Goal: Task Accomplishment & Management: Complete application form

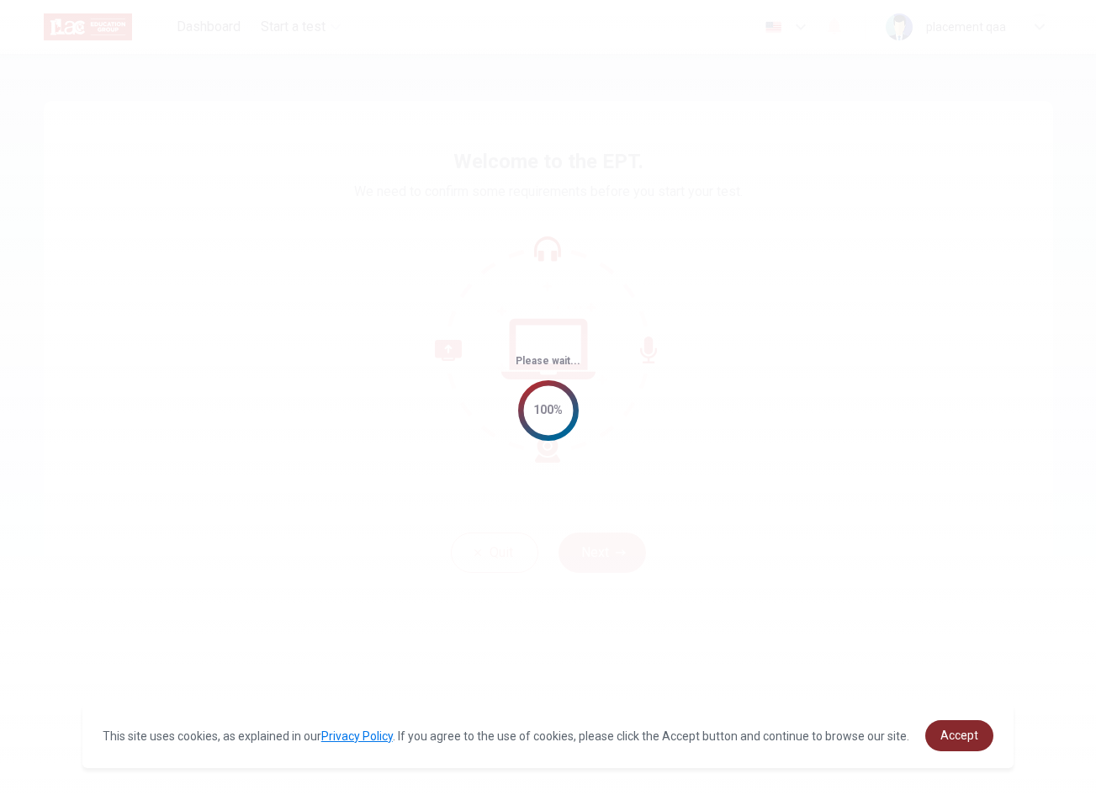
click at [961, 728] on span "Accept" at bounding box center [959, 734] width 38 height 13
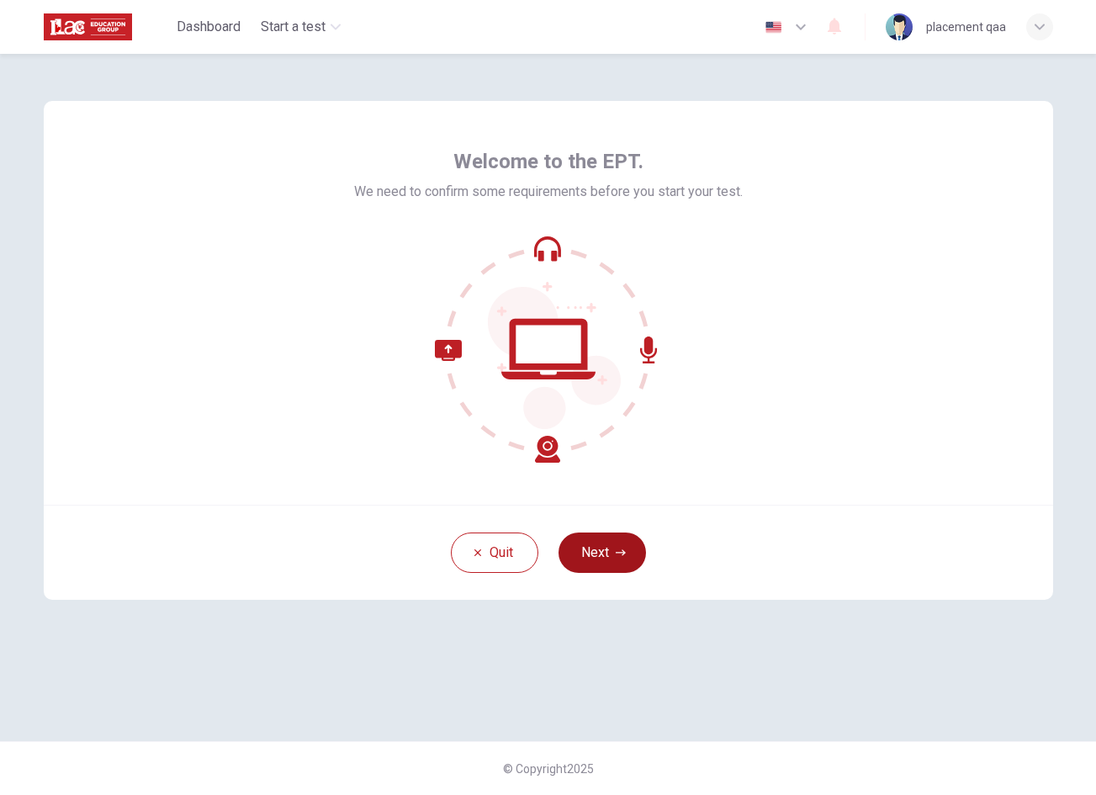
click at [632, 543] on button "Next" at bounding box center [601, 552] width 87 height 40
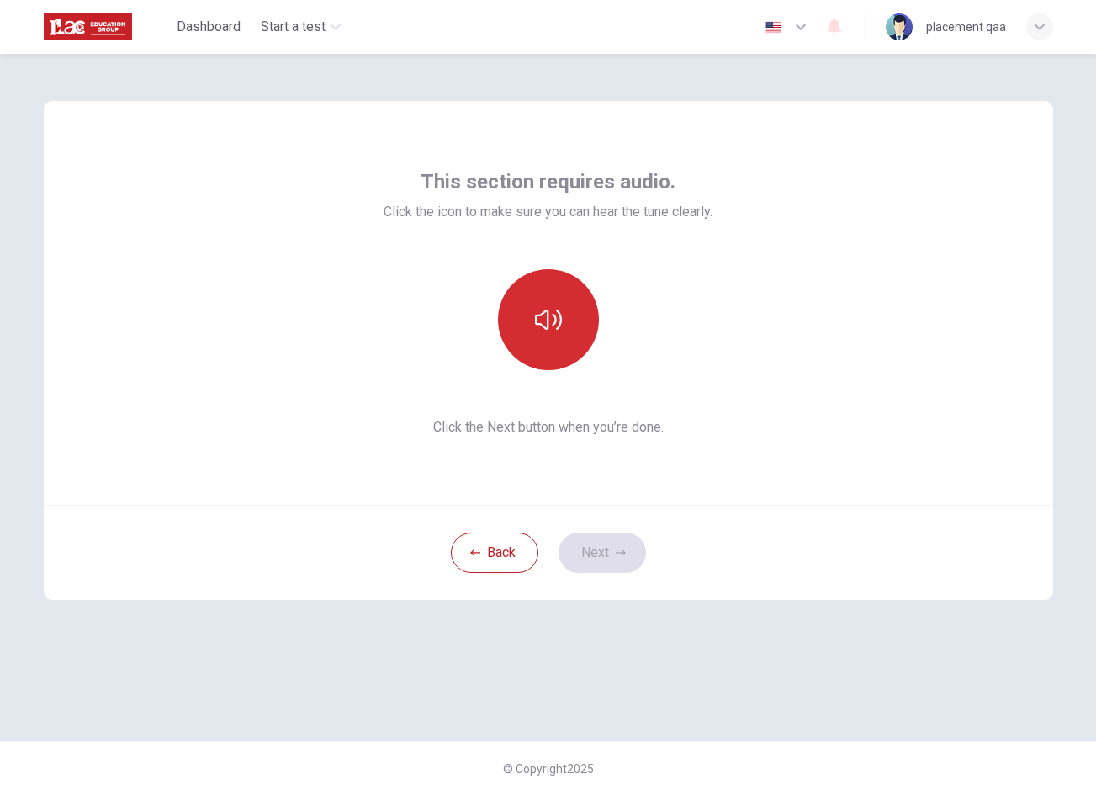
click at [546, 299] on button "button" at bounding box center [548, 319] width 101 height 101
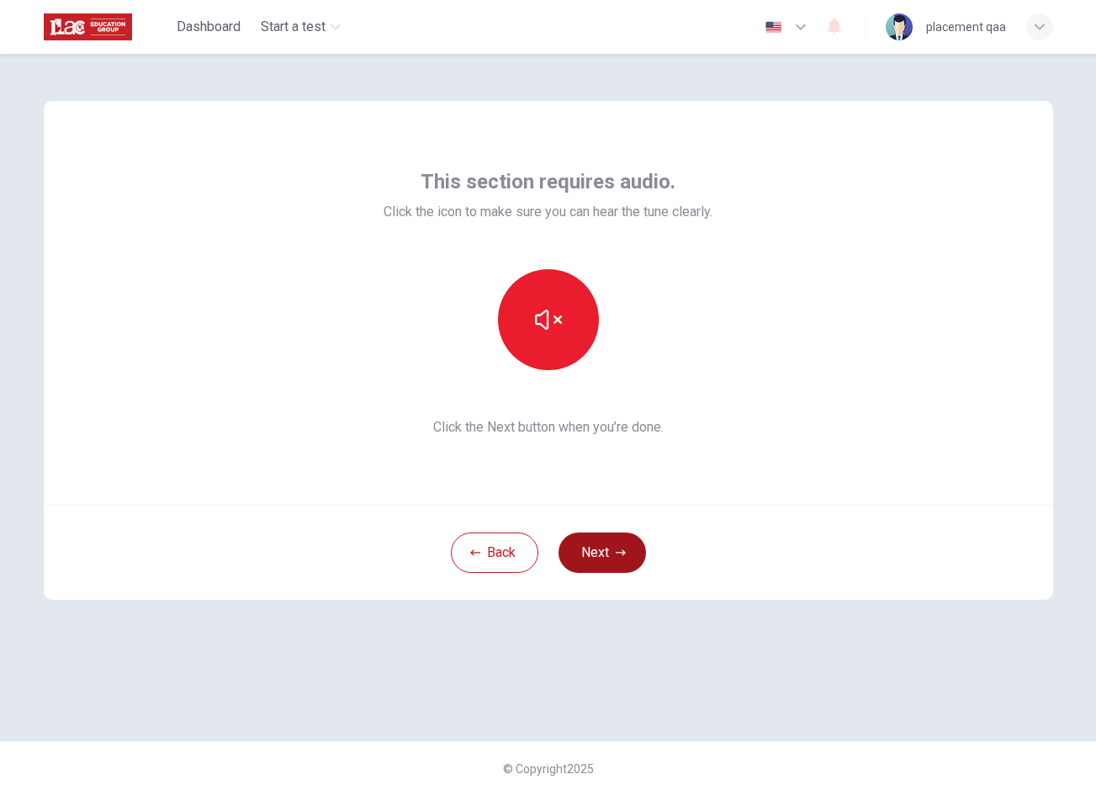
click at [614, 550] on button "Next" at bounding box center [601, 552] width 87 height 40
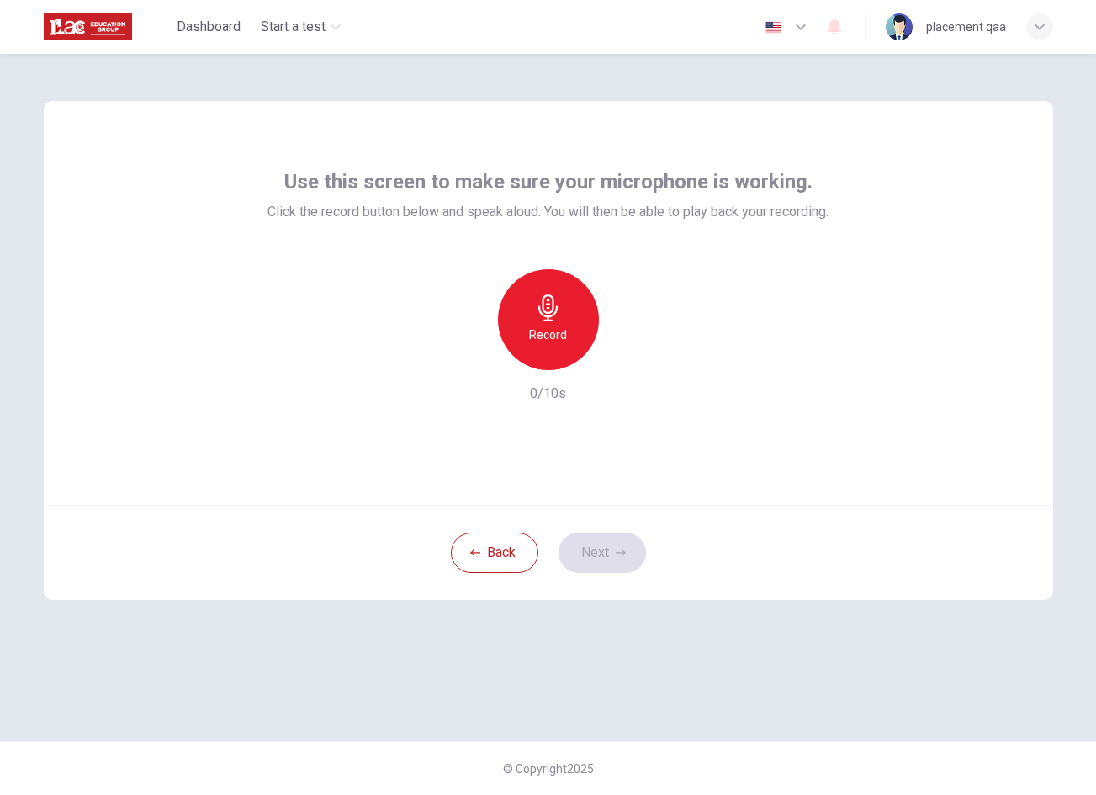
click at [567, 337] on div "Record" at bounding box center [548, 319] width 101 height 101
click at [567, 337] on div "Stop" at bounding box center [548, 319] width 101 height 101
click at [621, 557] on icon "button" at bounding box center [620, 552] width 10 height 10
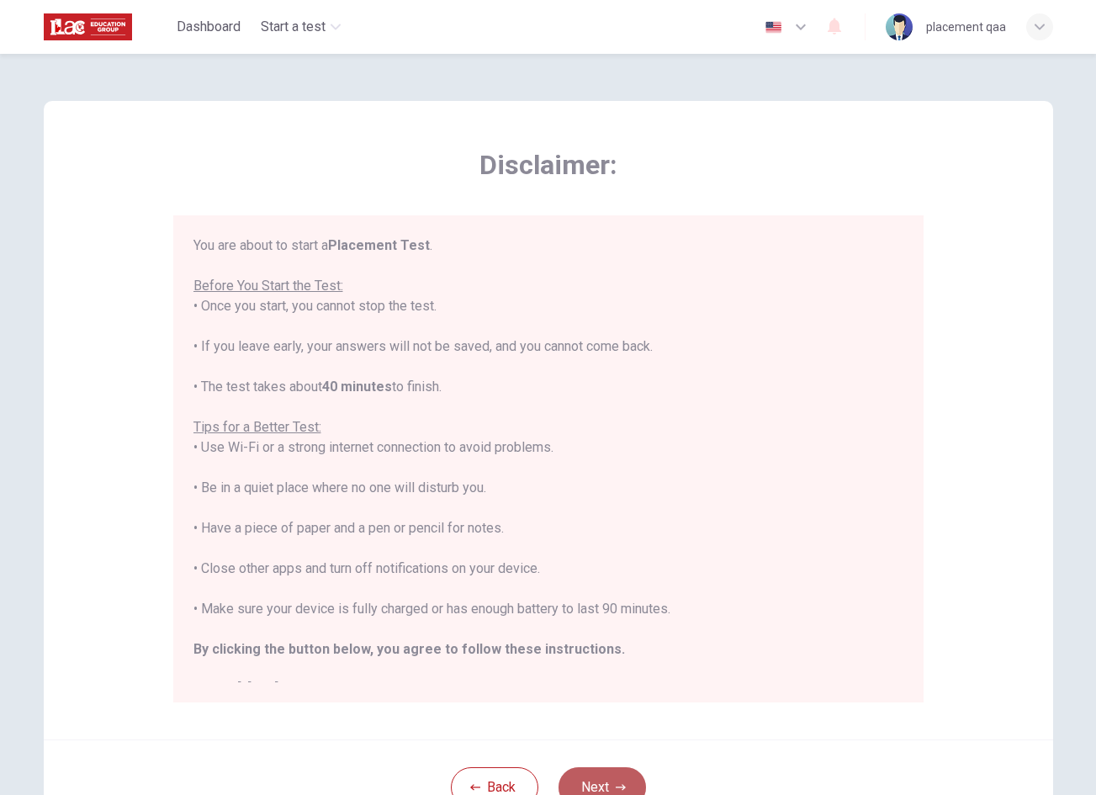
click at [626, 769] on button "Next" at bounding box center [601, 787] width 87 height 40
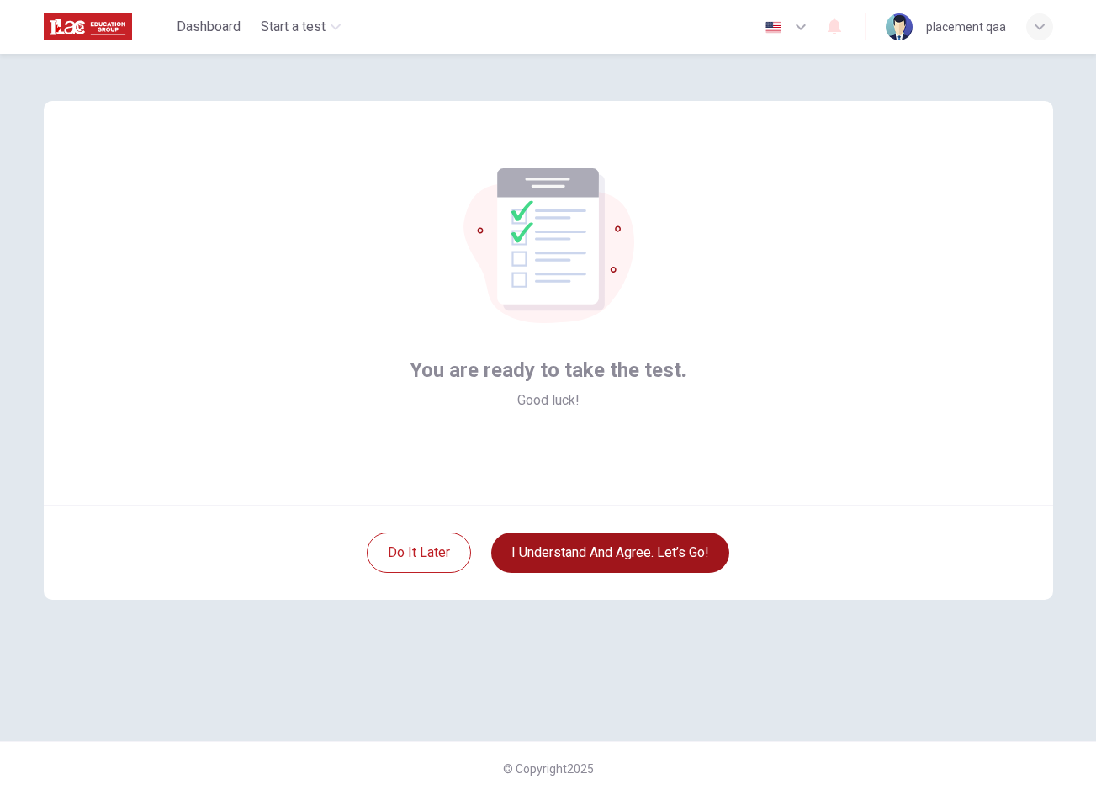
click at [658, 559] on button "I understand and agree. Let’s go!" at bounding box center [610, 552] width 238 height 40
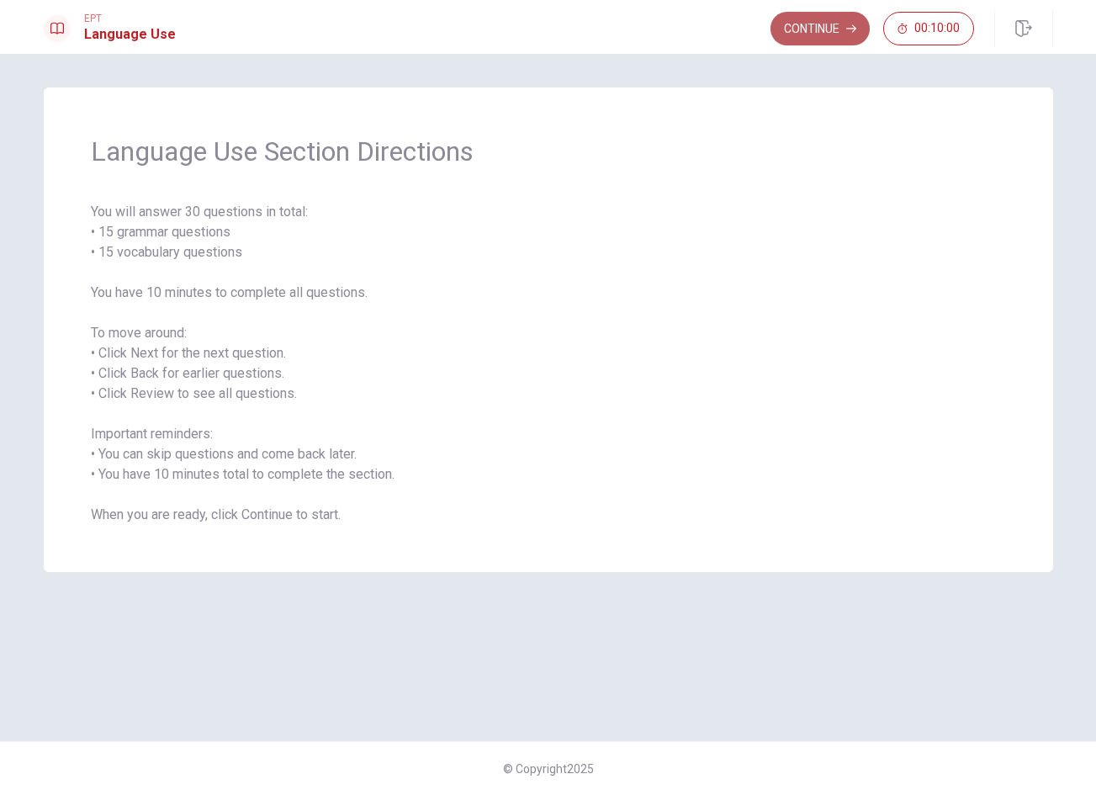
click at [809, 32] on button "Continue" at bounding box center [819, 29] width 99 height 34
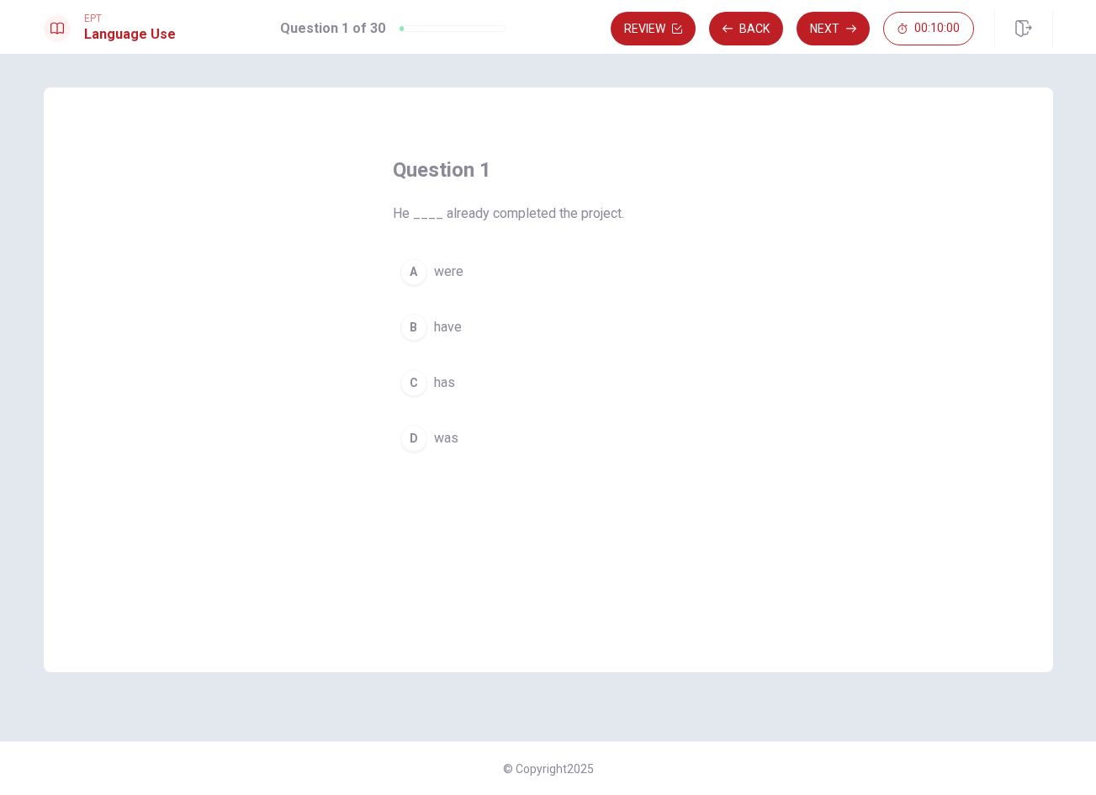
click at [486, 313] on button "B have" at bounding box center [548, 327] width 311 height 42
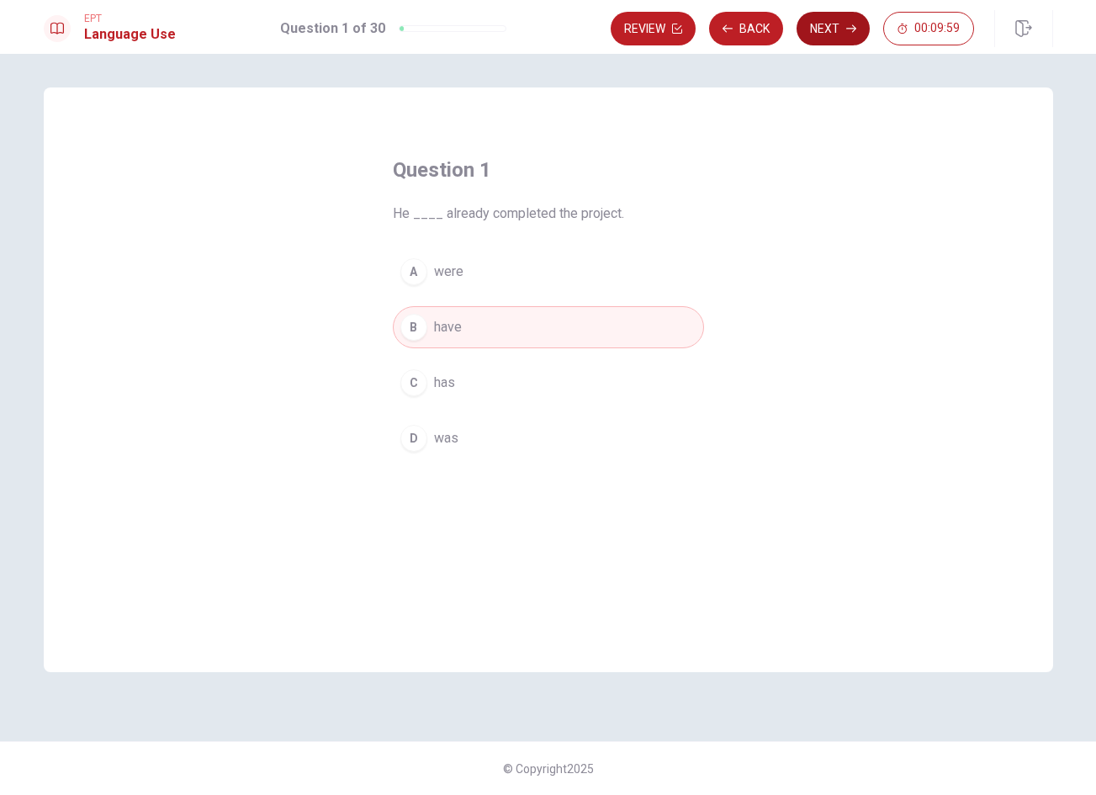
click at [847, 32] on icon "button" at bounding box center [851, 29] width 10 height 10
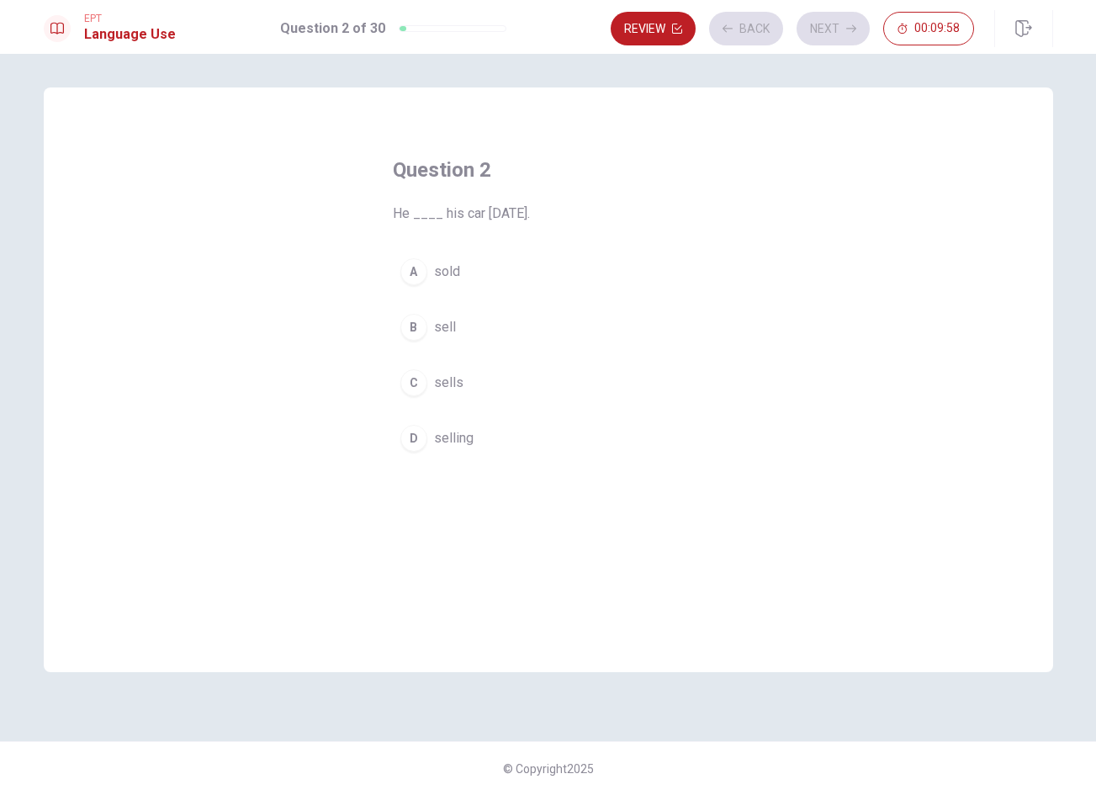
click at [531, 263] on button "A sold" at bounding box center [548, 272] width 311 height 42
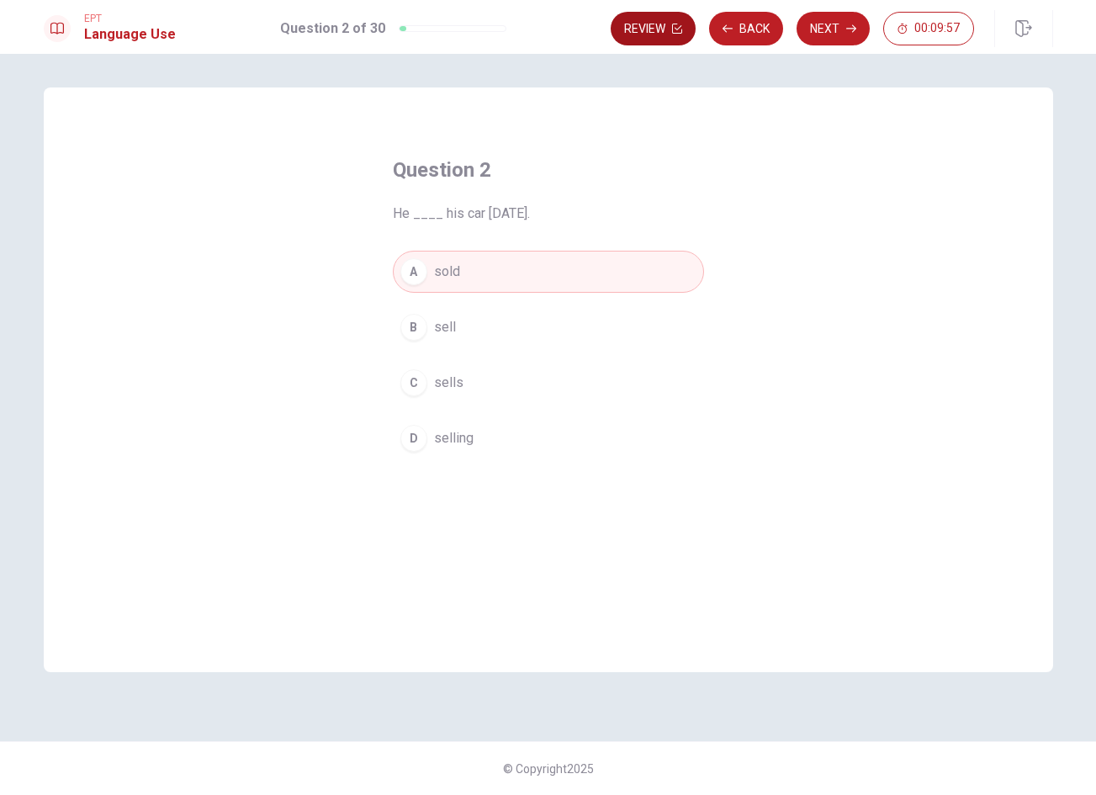
click at [672, 27] on icon "button" at bounding box center [677, 29] width 10 height 10
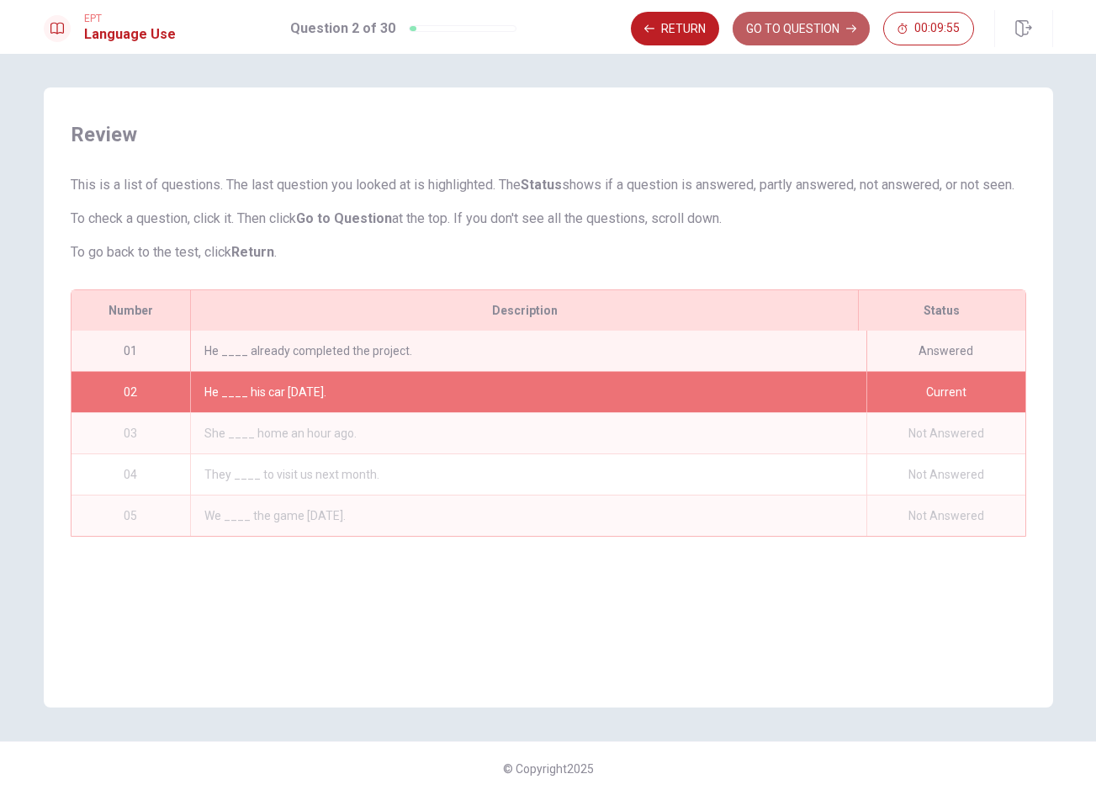
click at [848, 31] on icon "button" at bounding box center [851, 29] width 10 height 10
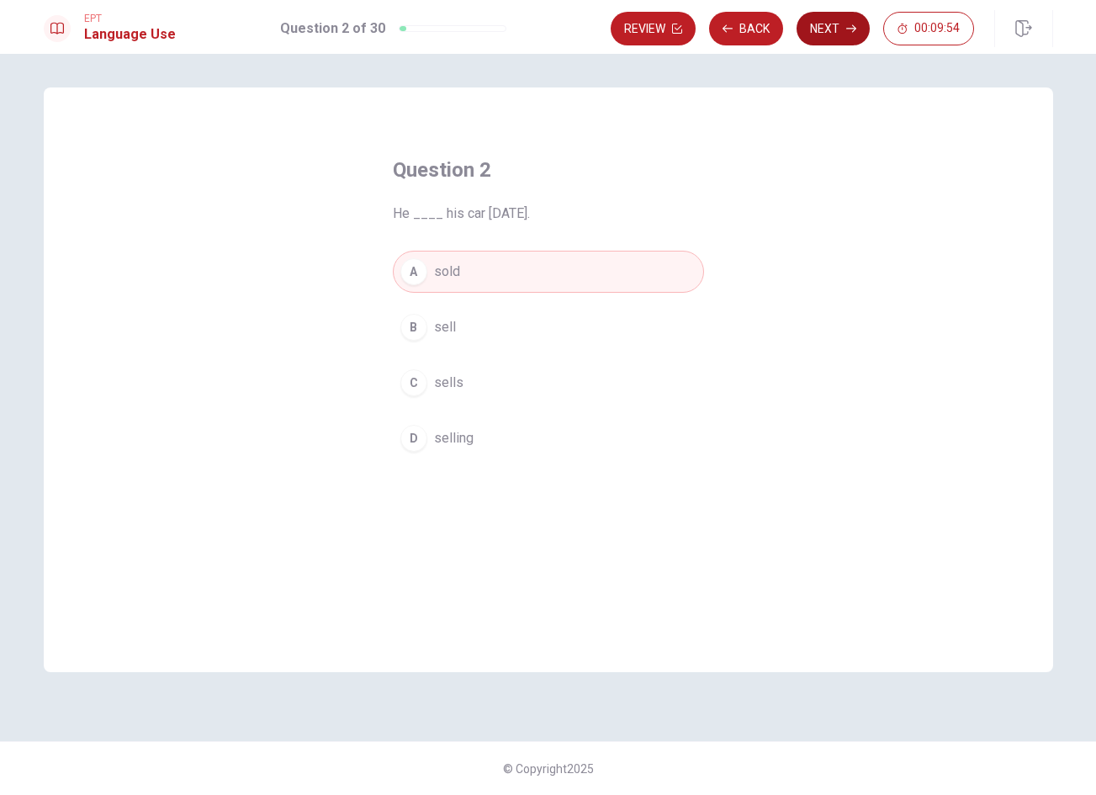
click at [841, 32] on button "Next" at bounding box center [832, 29] width 73 height 34
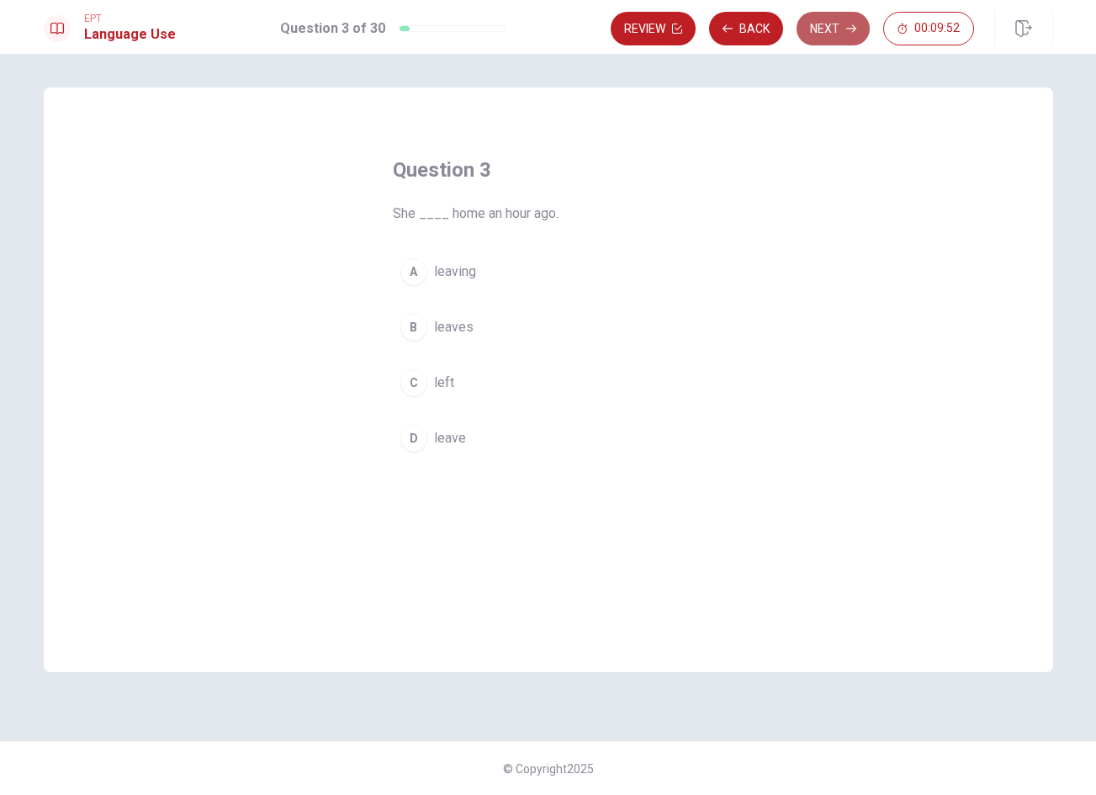
click at [832, 24] on button "Next" at bounding box center [832, 29] width 73 height 34
click at [751, 22] on button "Back" at bounding box center [746, 29] width 74 height 34
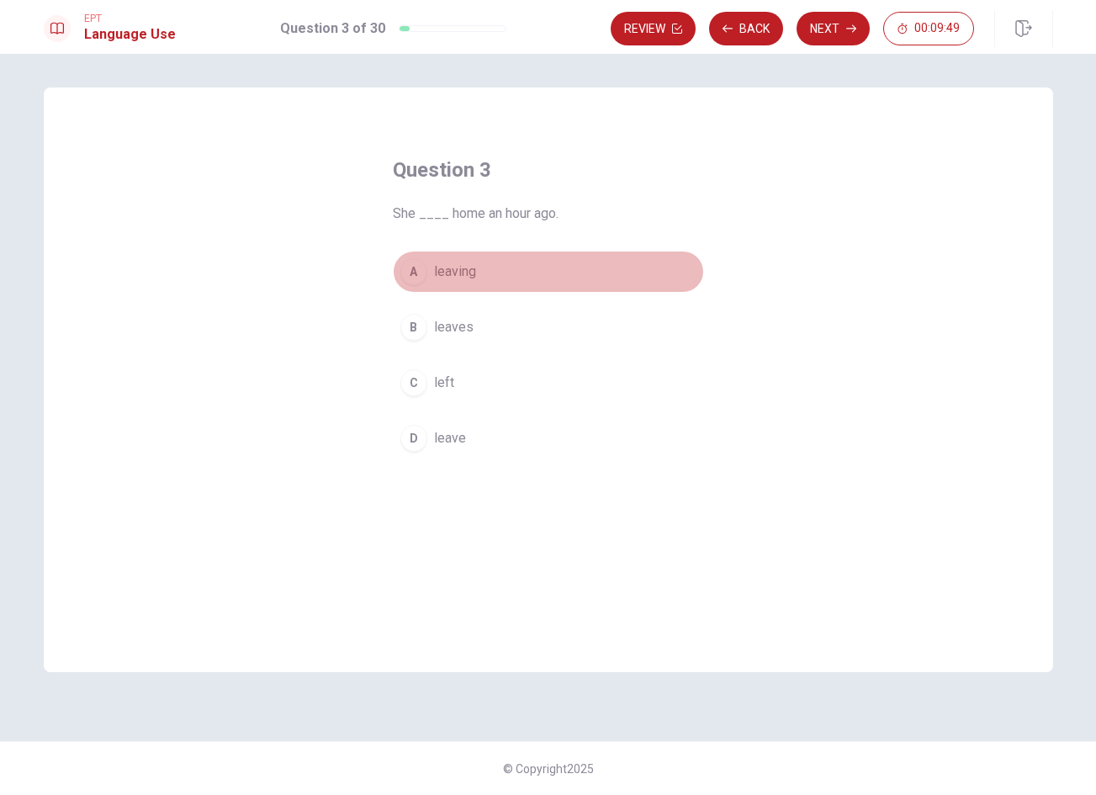
click at [591, 259] on button "A leaving" at bounding box center [548, 272] width 311 height 42
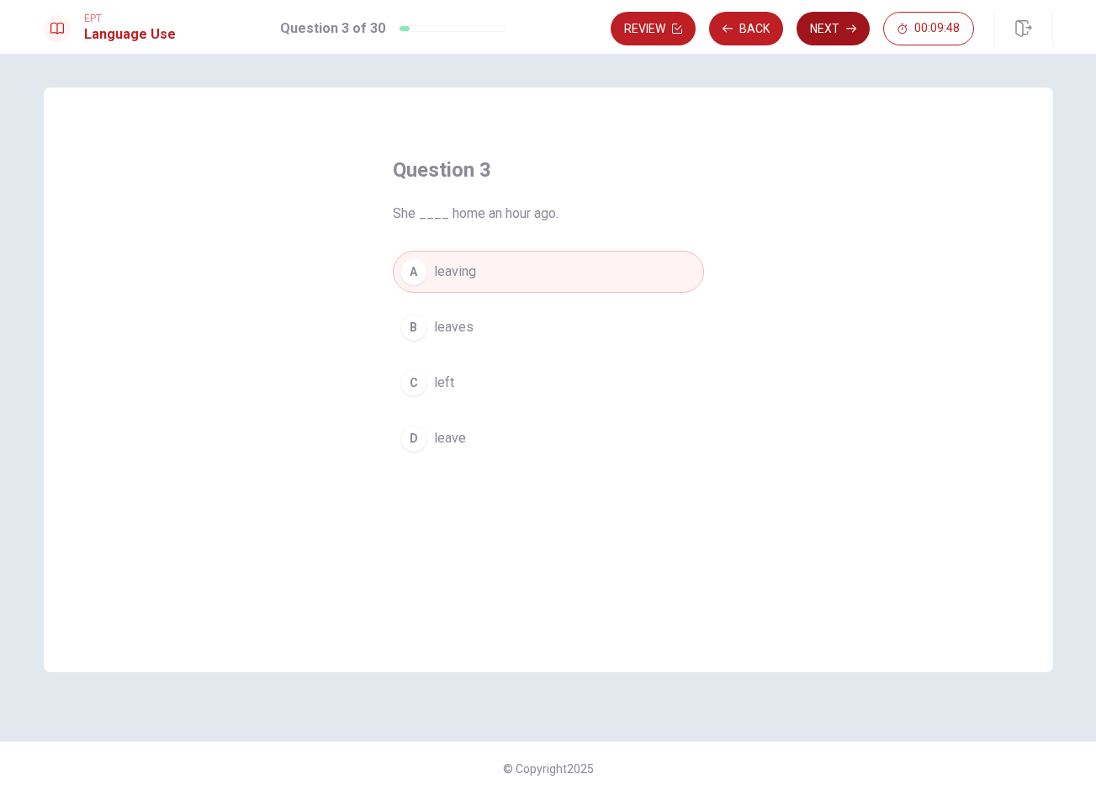
click at [827, 28] on button "Next" at bounding box center [832, 29] width 73 height 34
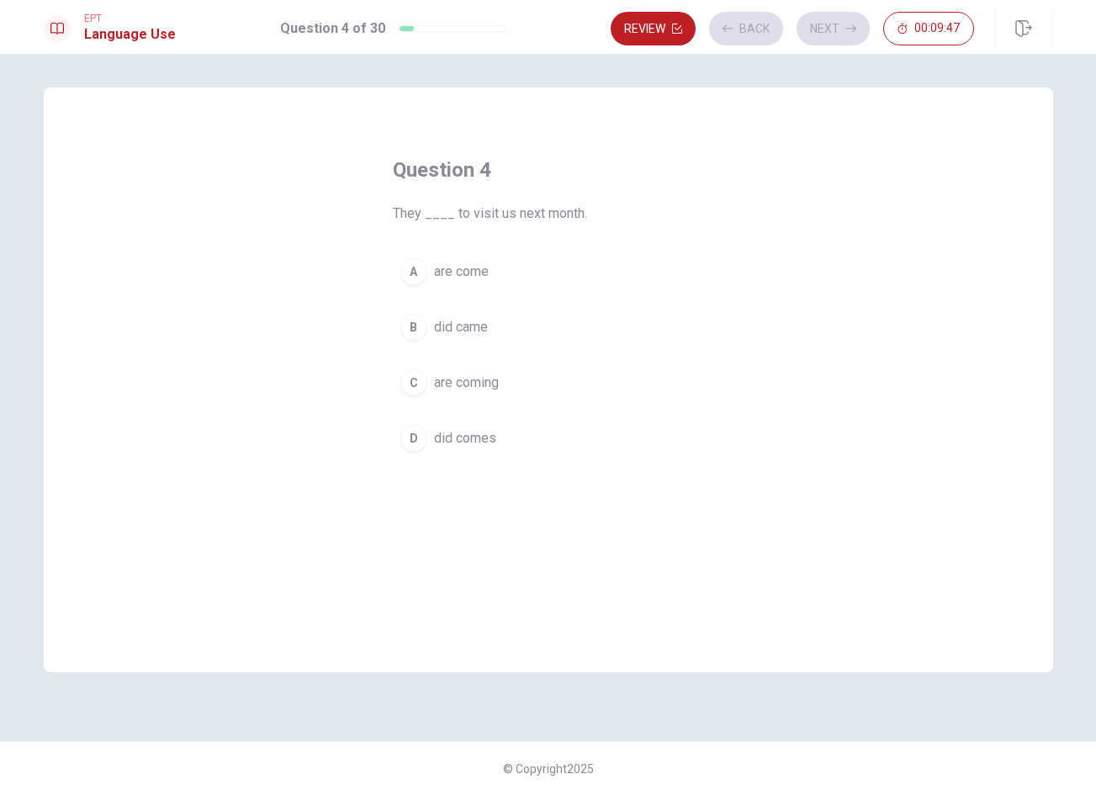
click at [578, 388] on button "C are coming" at bounding box center [548, 383] width 311 height 42
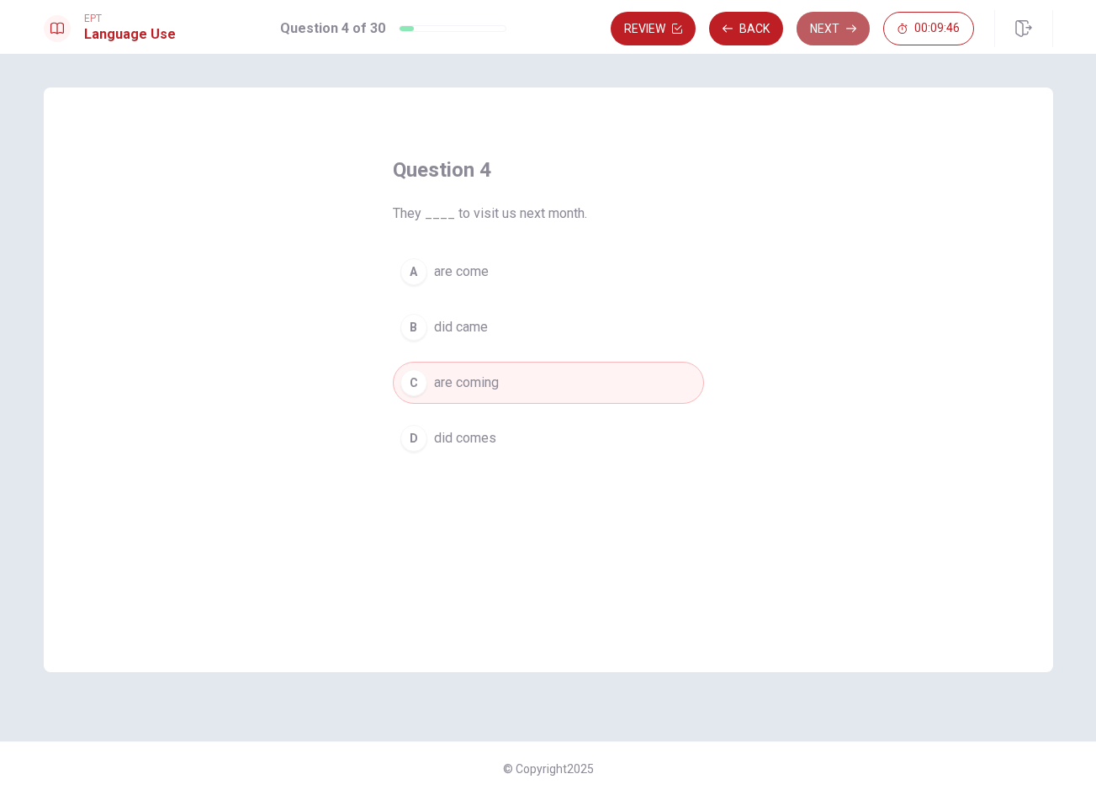
click at [828, 40] on button "Next" at bounding box center [832, 29] width 73 height 34
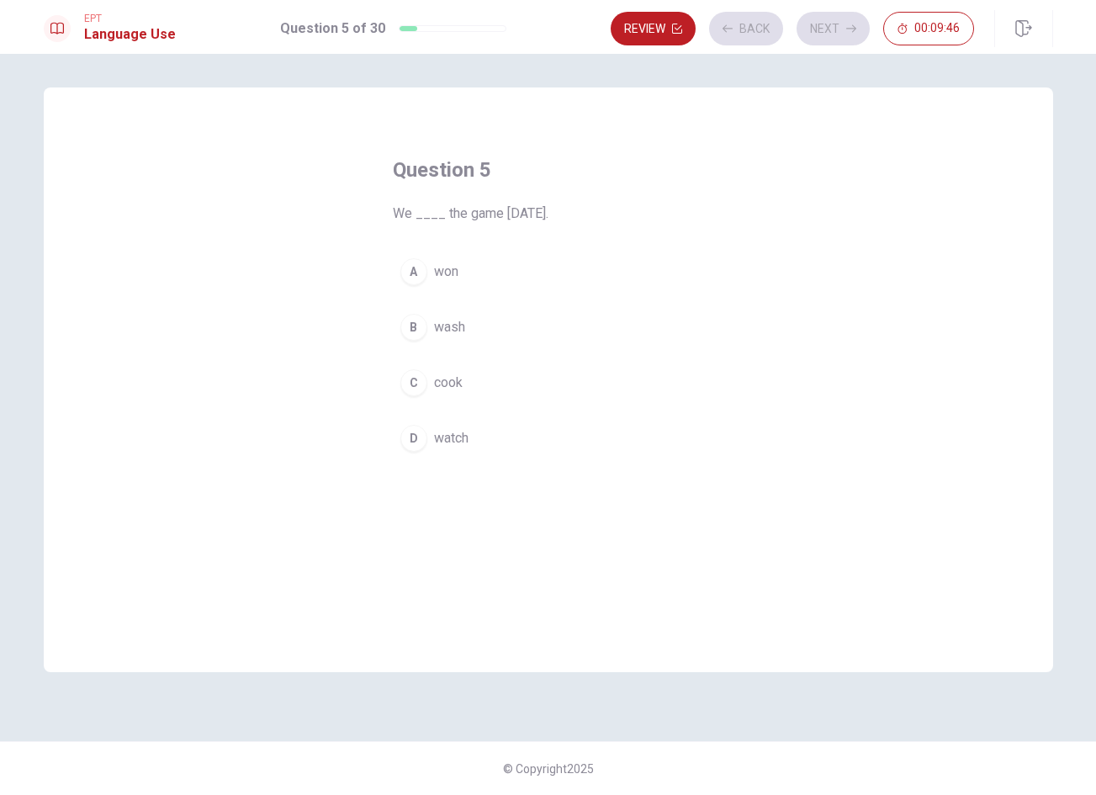
click at [622, 273] on button "A won" at bounding box center [548, 272] width 311 height 42
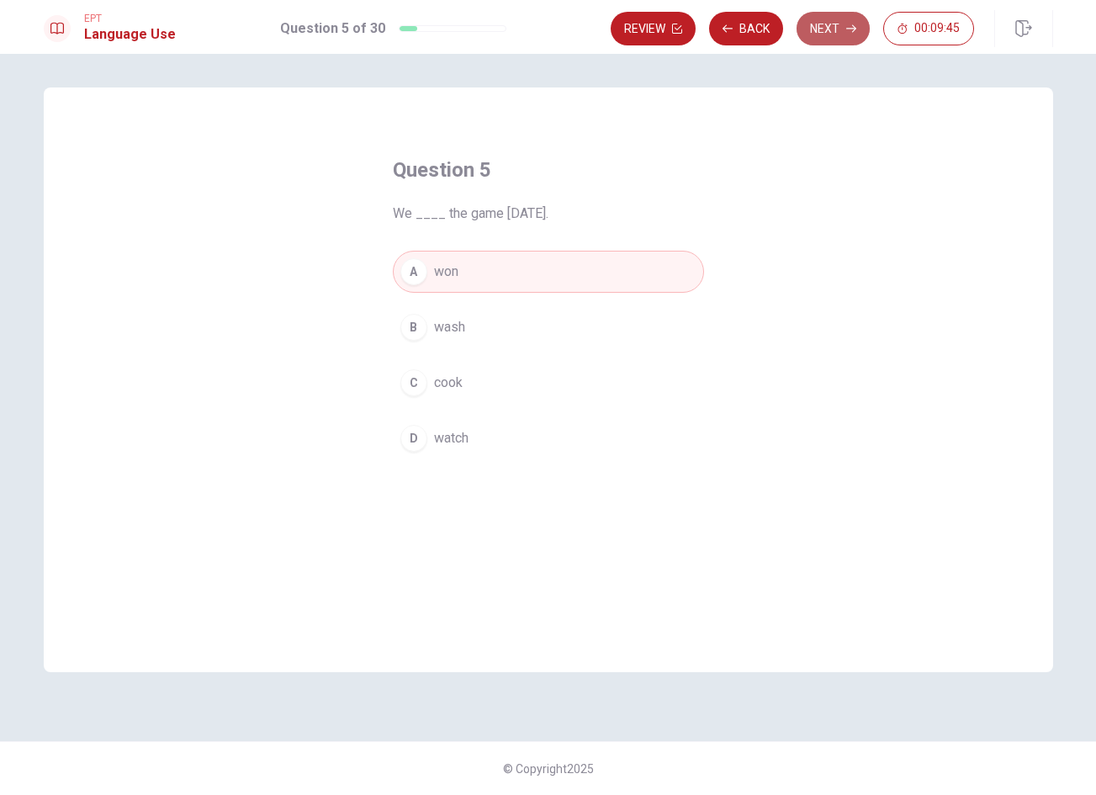
click at [853, 28] on icon "button" at bounding box center [851, 29] width 10 height 10
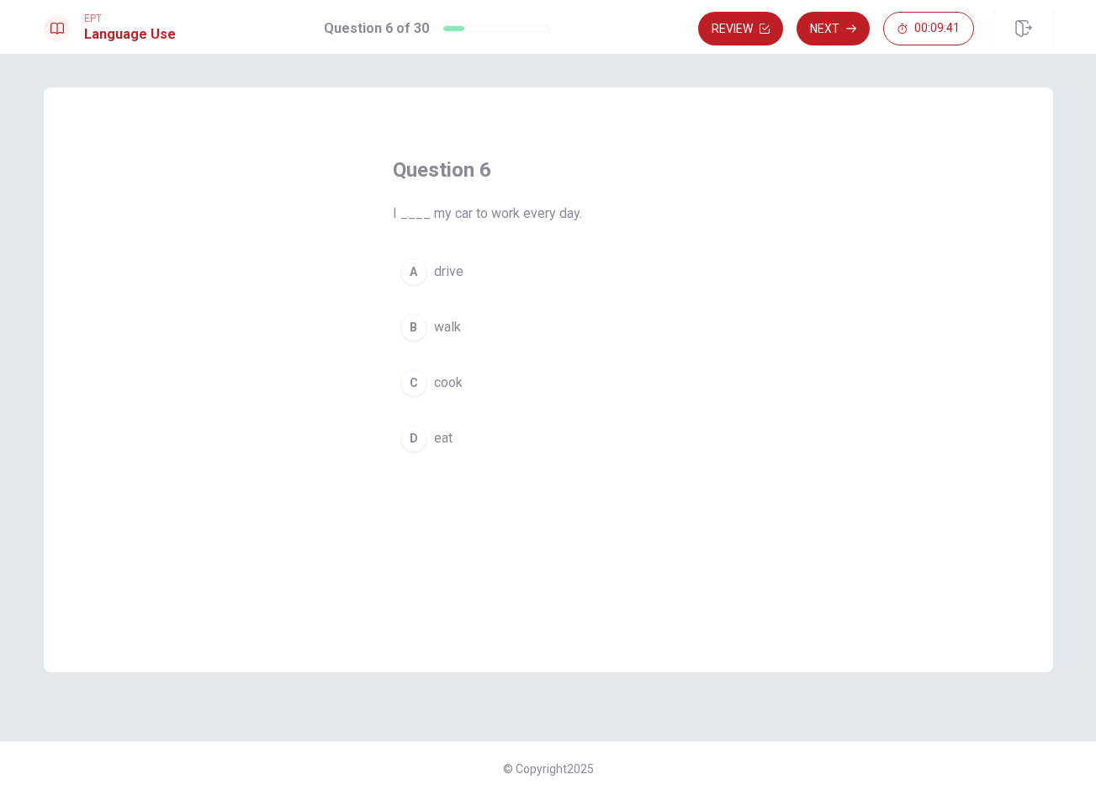
click at [544, 269] on button "A drive" at bounding box center [548, 272] width 311 height 42
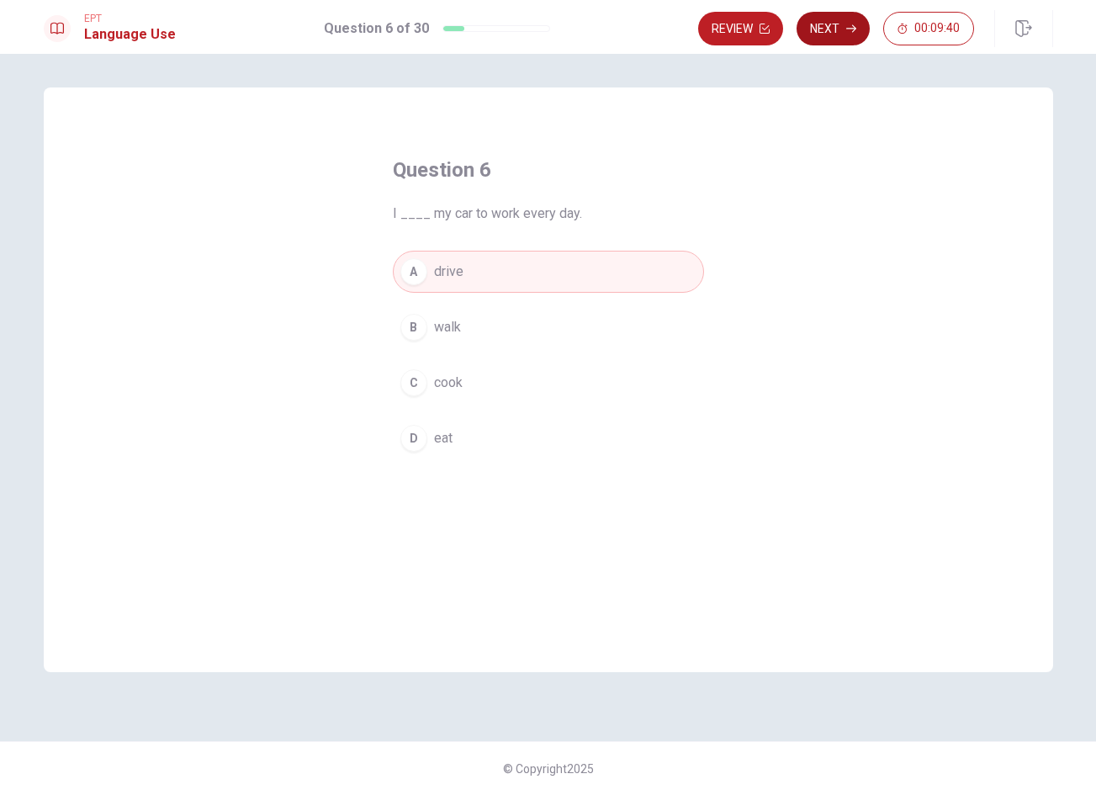
click at [832, 24] on button "Next" at bounding box center [832, 29] width 73 height 34
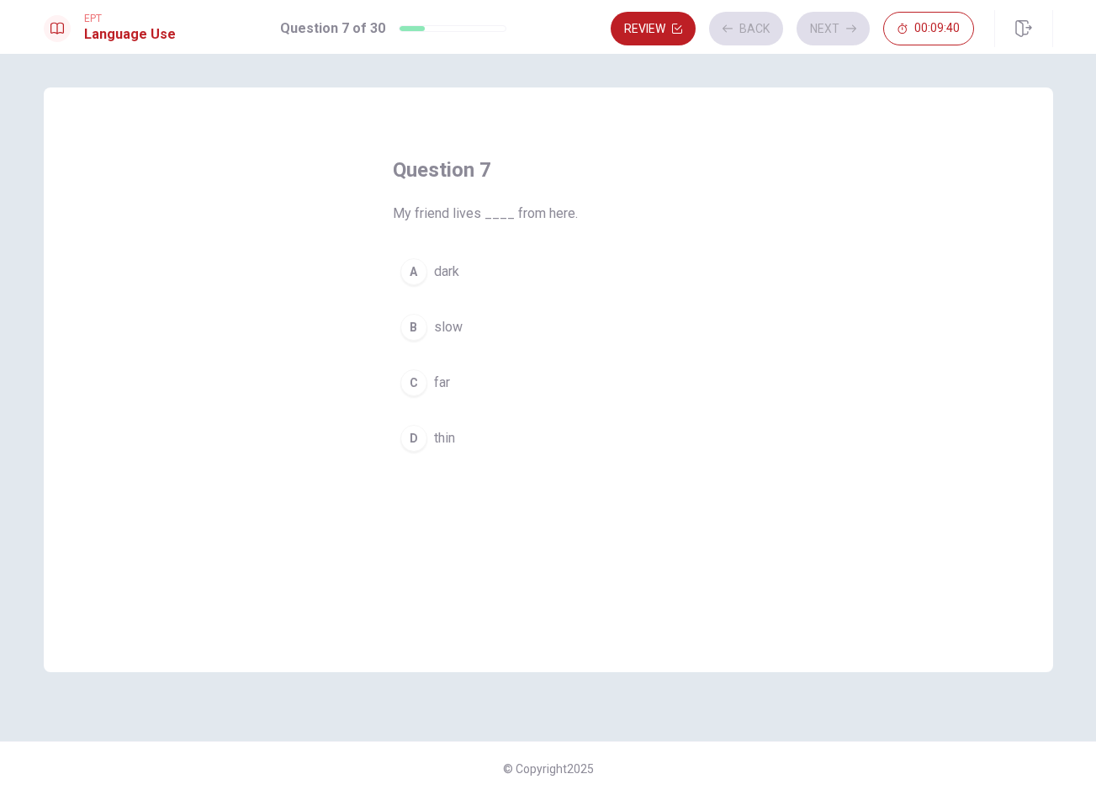
click at [571, 374] on button "C far" at bounding box center [548, 383] width 311 height 42
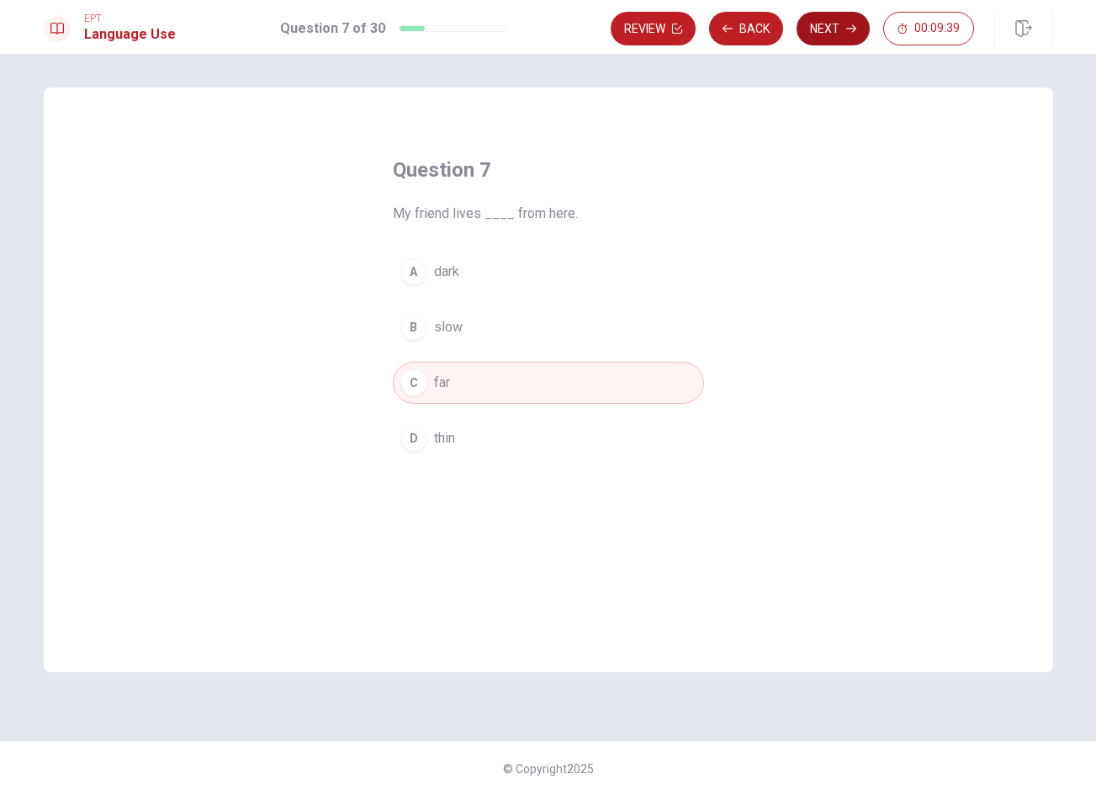
click at [827, 34] on button "Next" at bounding box center [832, 29] width 73 height 34
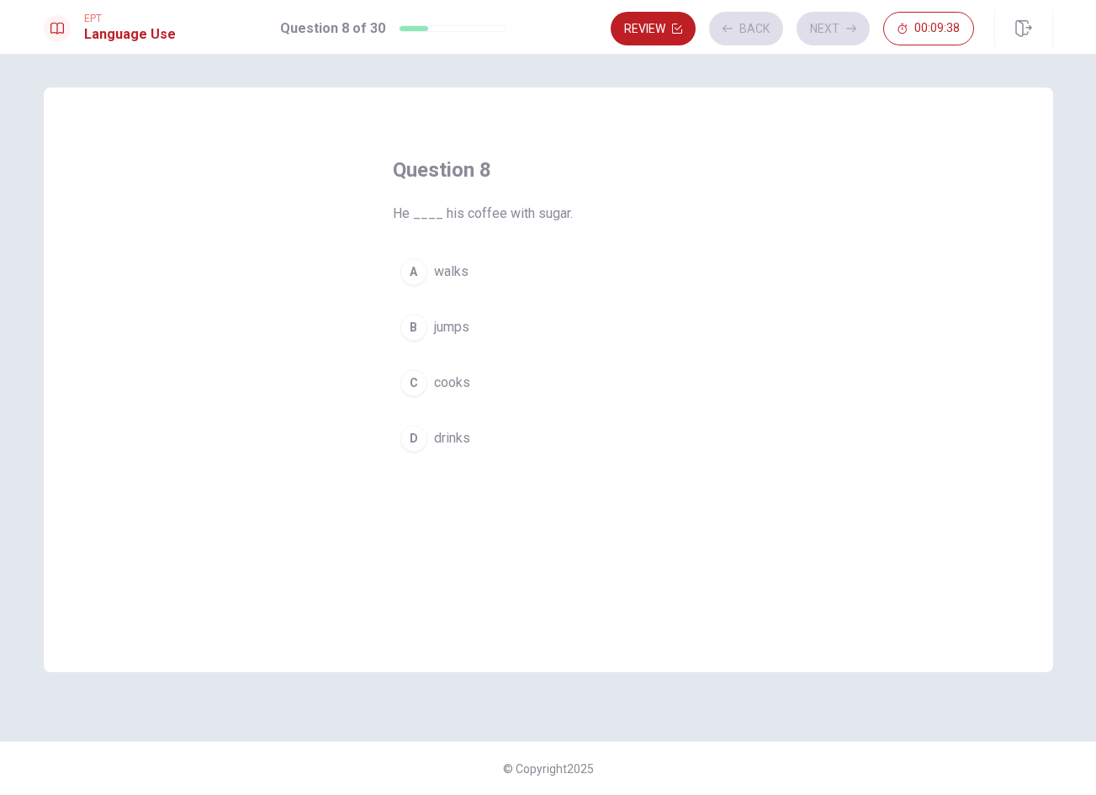
click at [599, 271] on button "A walks" at bounding box center [548, 272] width 311 height 42
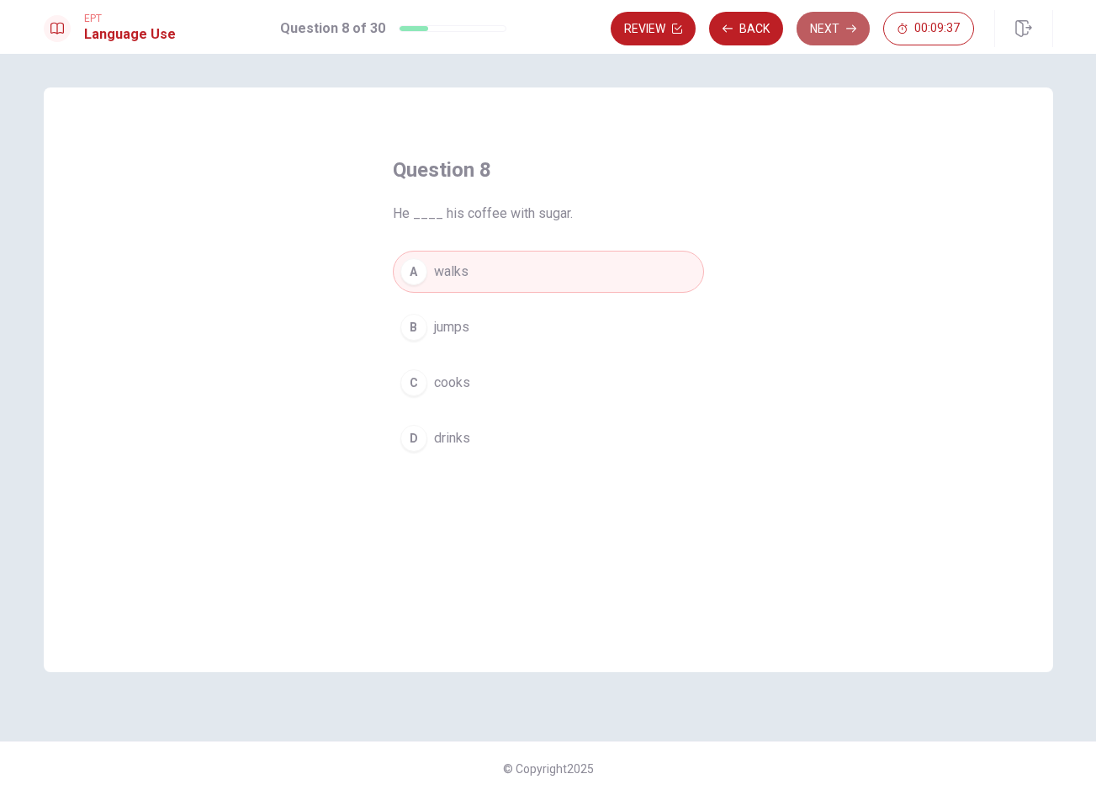
click at [856, 32] on button "Next" at bounding box center [832, 29] width 73 height 34
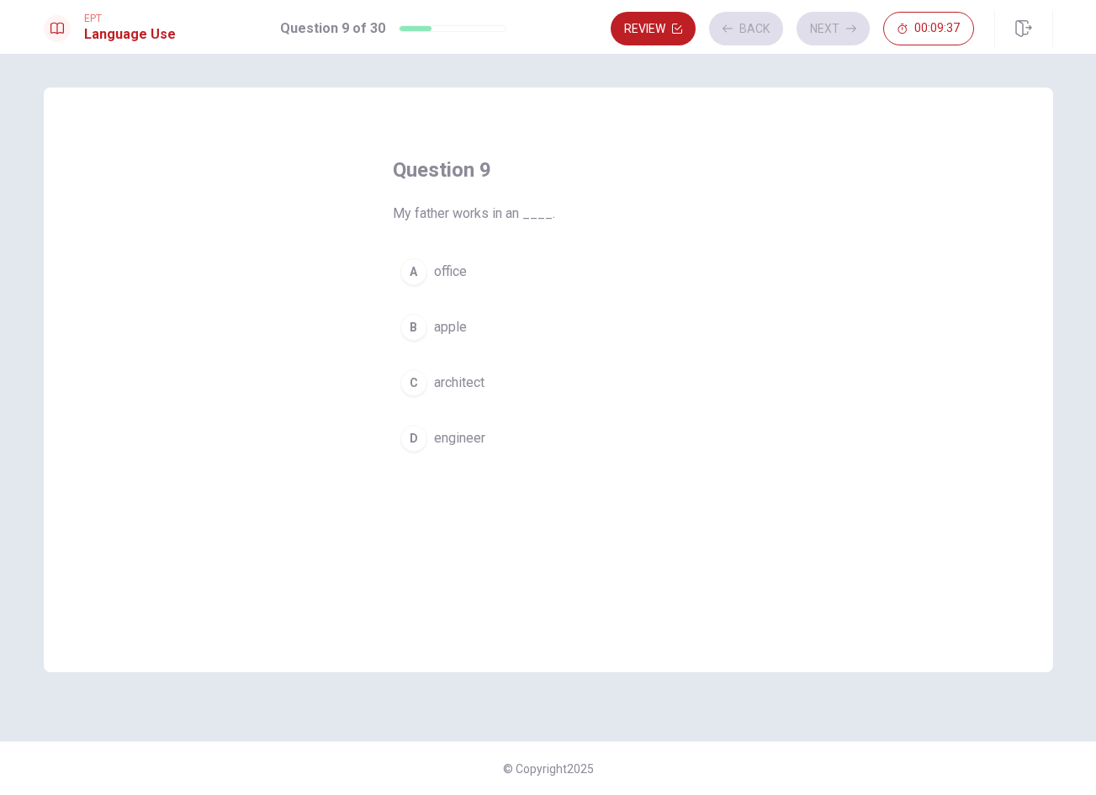
click at [594, 309] on button "B apple" at bounding box center [548, 327] width 311 height 42
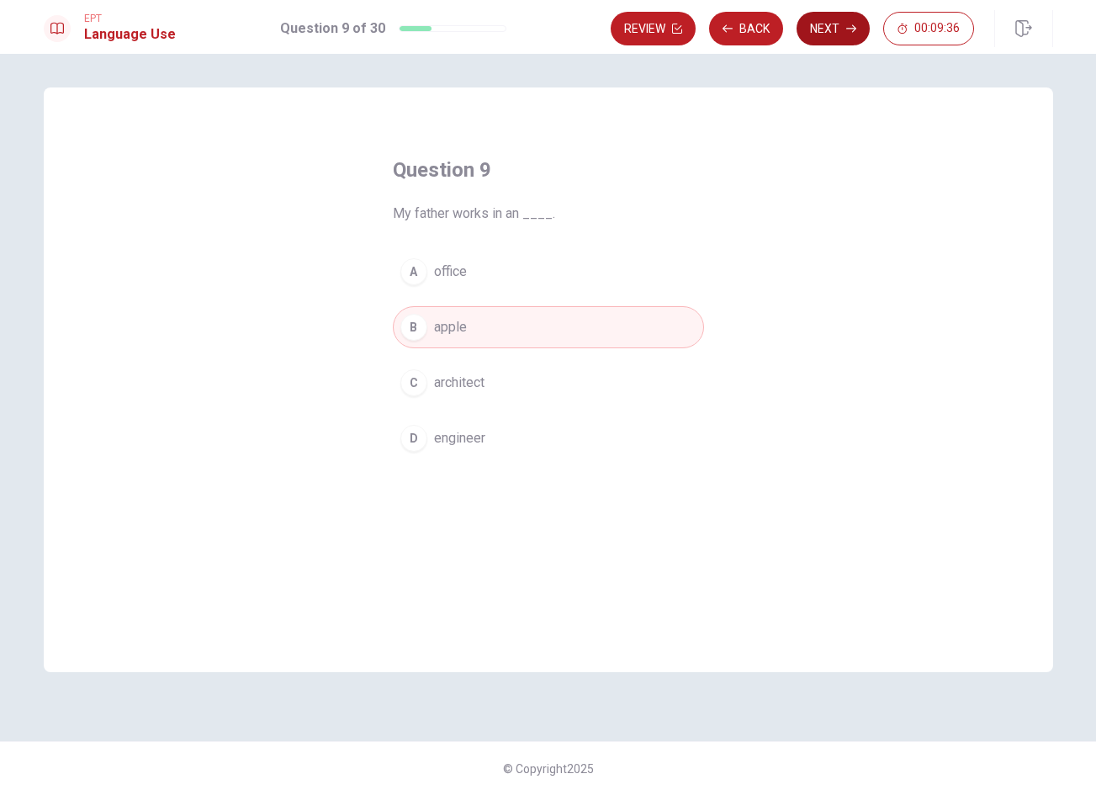
click at [838, 37] on button "Next" at bounding box center [832, 29] width 73 height 34
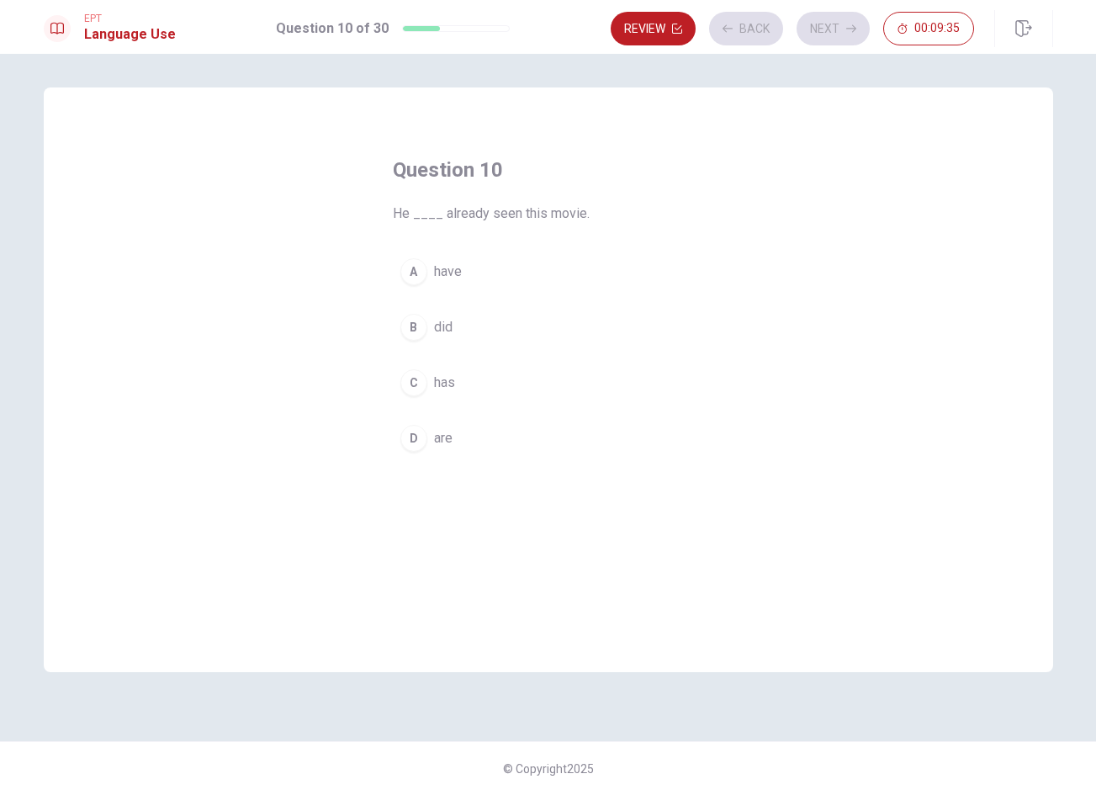
click at [716, 262] on div "Question 10 He ____ already seen this movie. A have B did C has D are" at bounding box center [548, 307] width 378 height 357
click at [674, 250] on div "Question 10 He ____ already seen this movie. A have B did C has D are" at bounding box center [548, 307] width 378 height 357
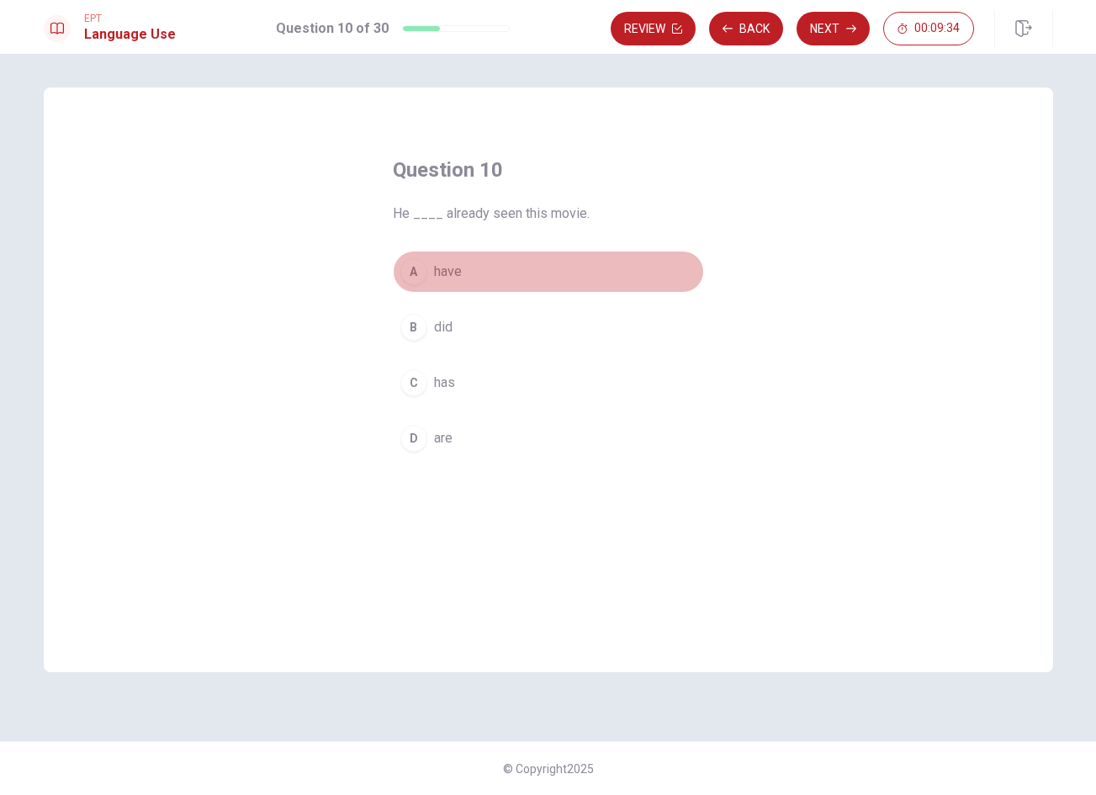
click at [689, 256] on button "A have" at bounding box center [548, 272] width 311 height 42
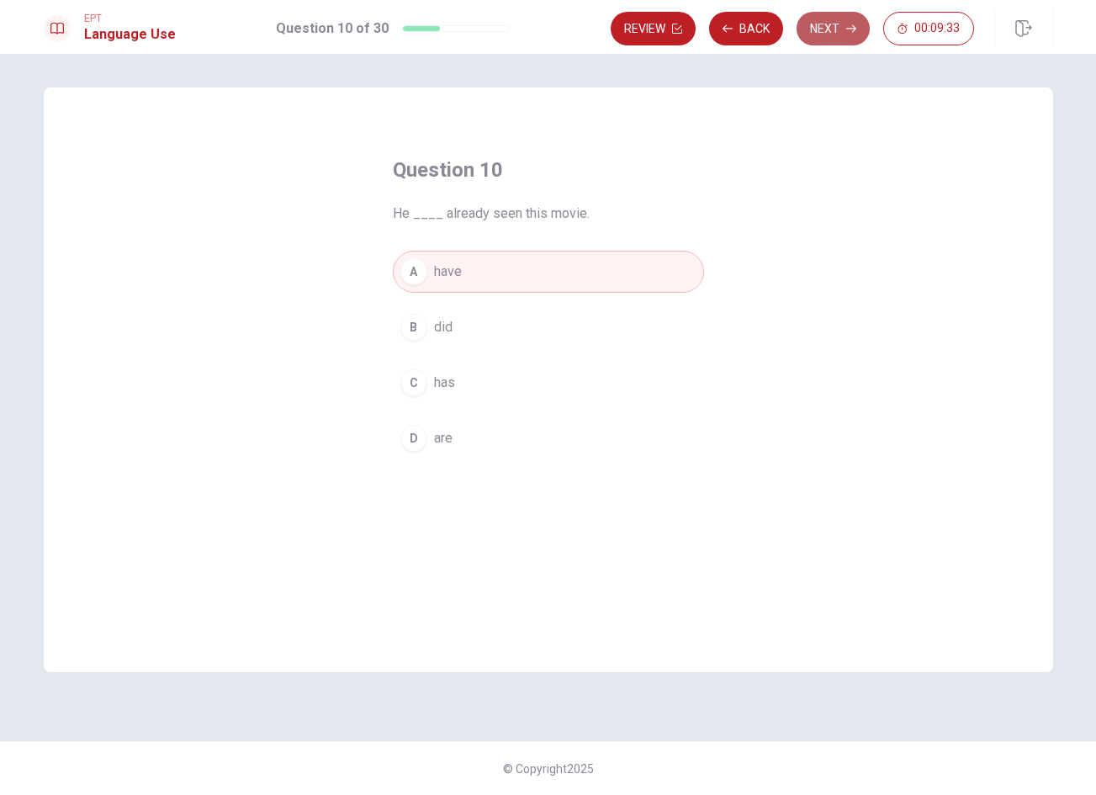
click at [851, 29] on icon "button" at bounding box center [851, 29] width 10 height 10
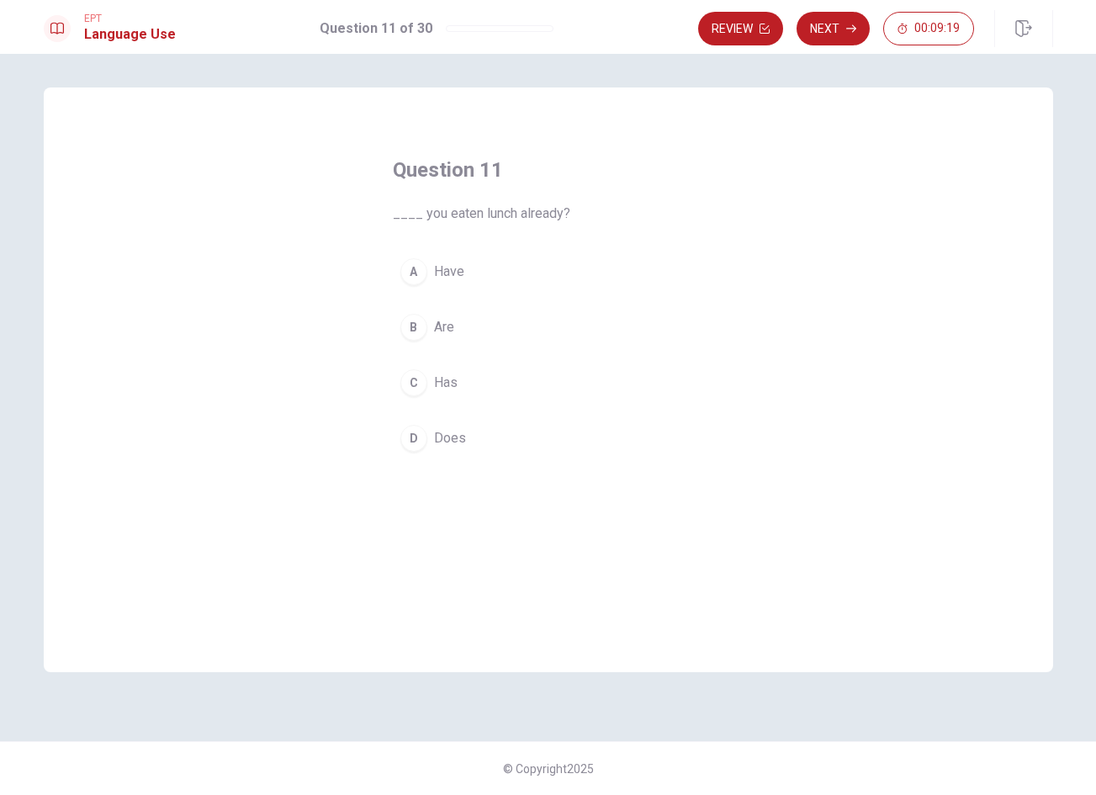
click at [587, 257] on button "A Have" at bounding box center [548, 272] width 311 height 42
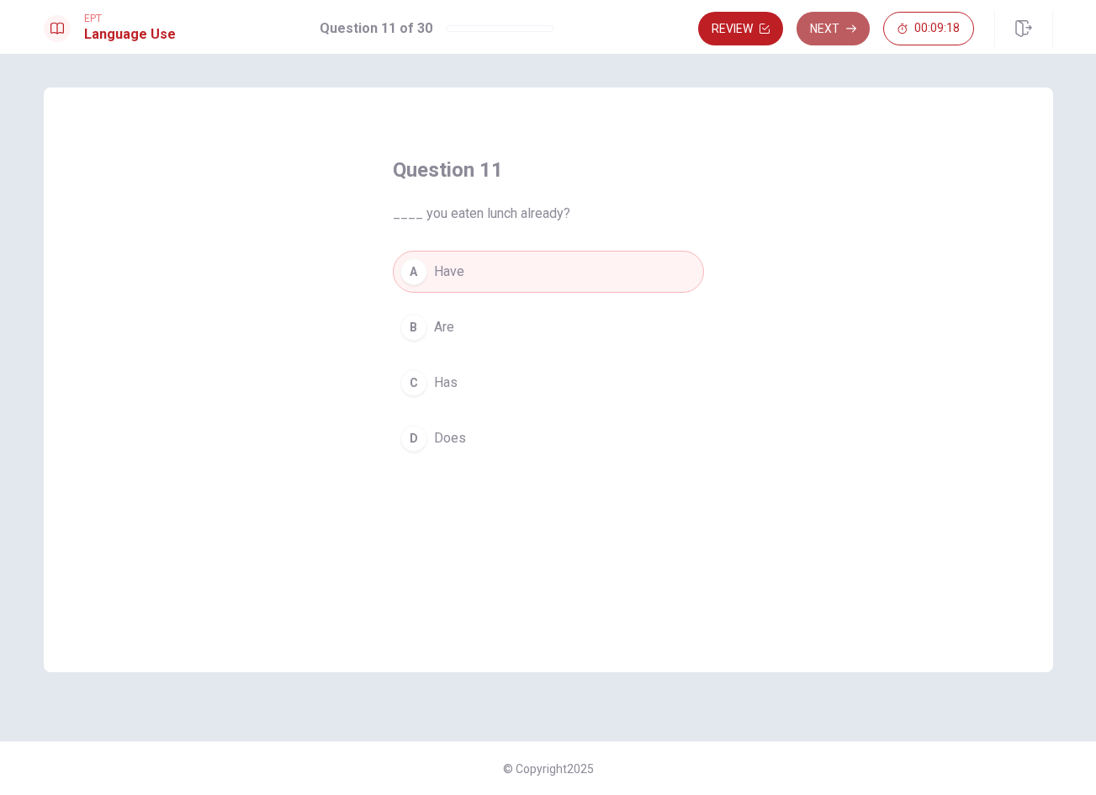
click at [811, 26] on button "Next" at bounding box center [832, 29] width 73 height 34
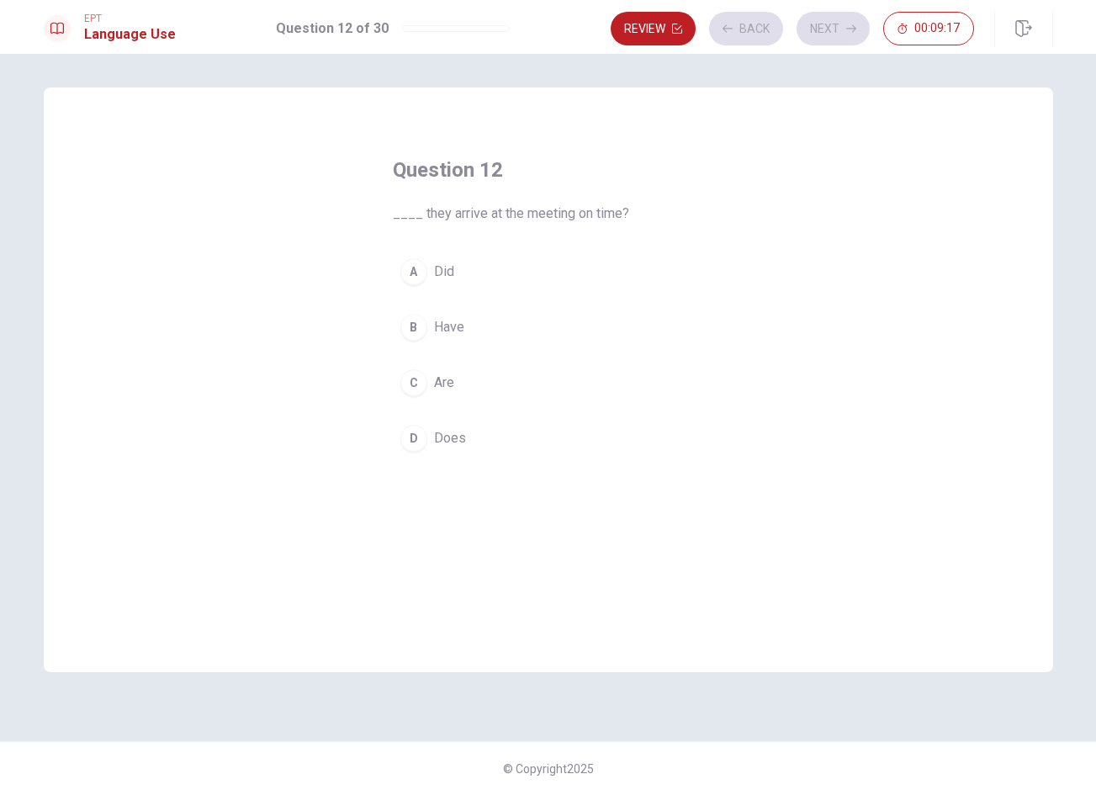
click at [583, 359] on div "A Did B Have C Are D Does" at bounding box center [548, 355] width 311 height 209
click at [577, 383] on button "C Are" at bounding box center [548, 383] width 311 height 42
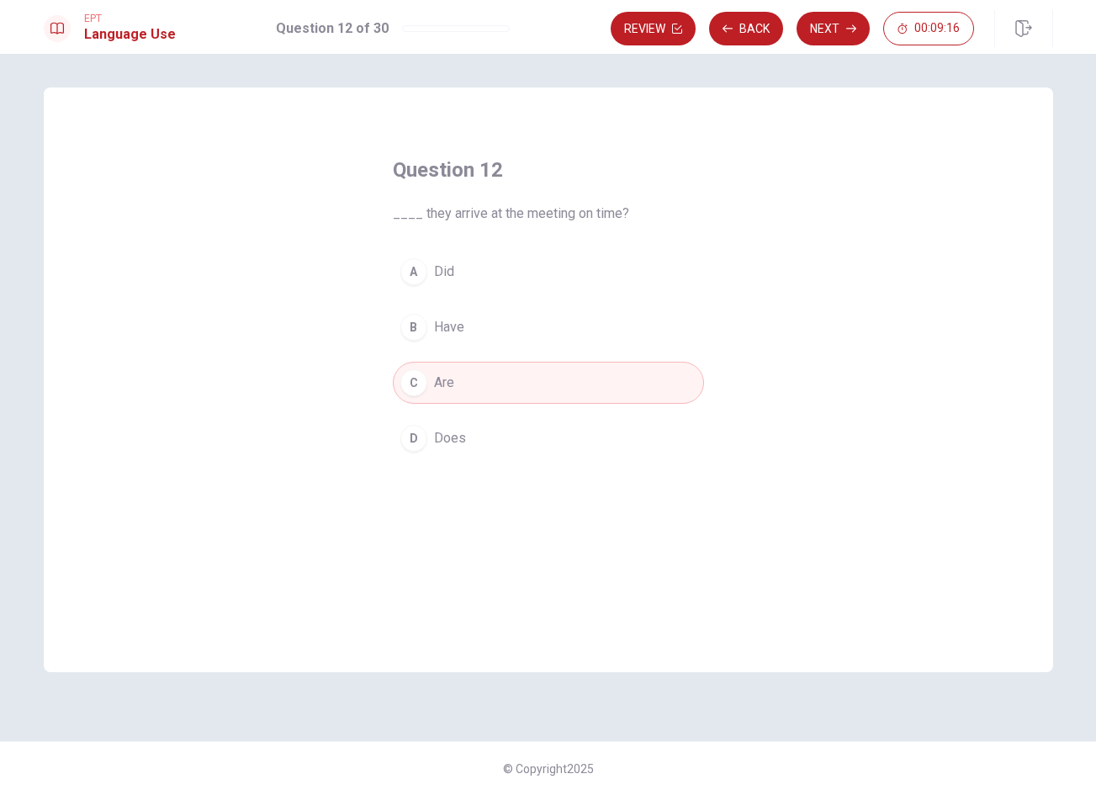
click at [825, 26] on button "Next" at bounding box center [832, 29] width 73 height 34
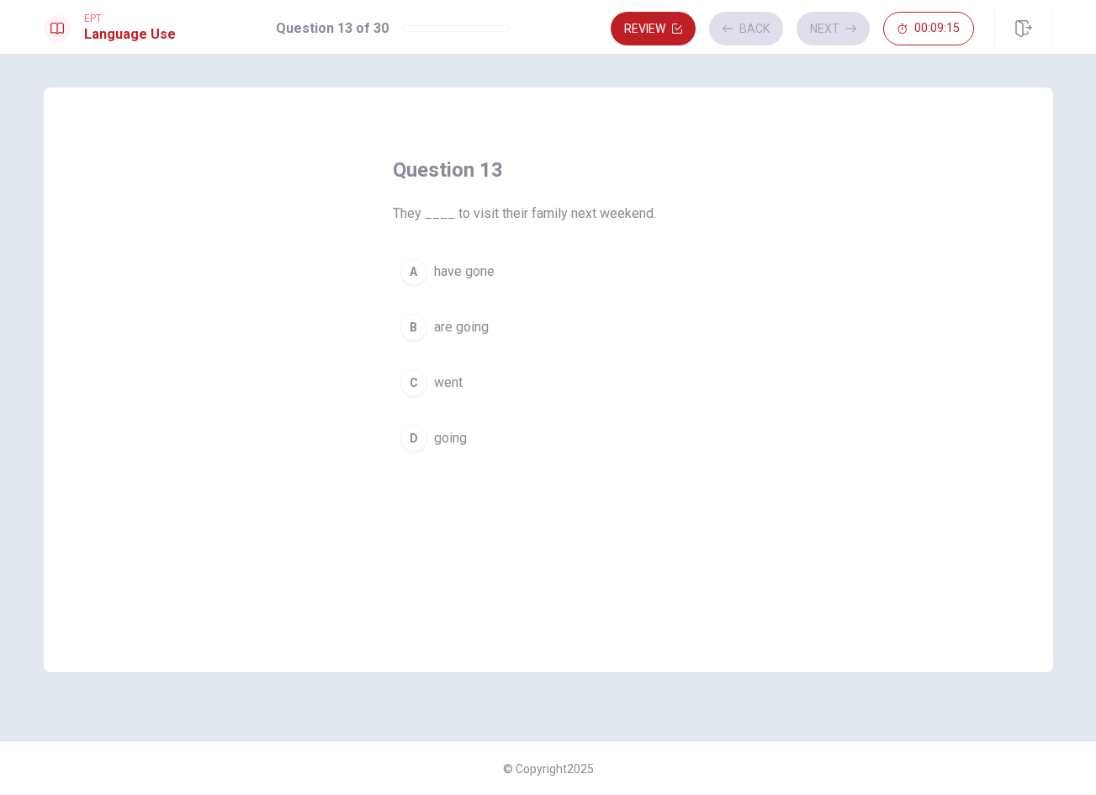
click at [558, 319] on button "B are going" at bounding box center [548, 327] width 311 height 42
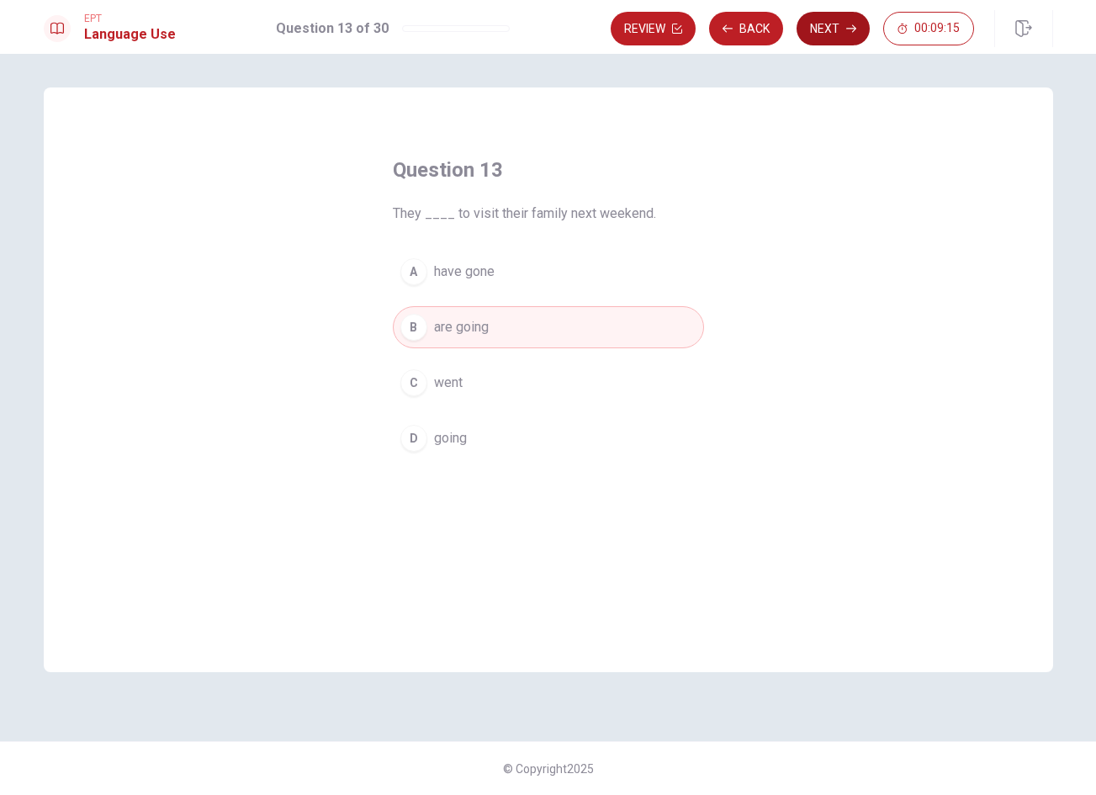
click at [819, 34] on button "Next" at bounding box center [832, 29] width 73 height 34
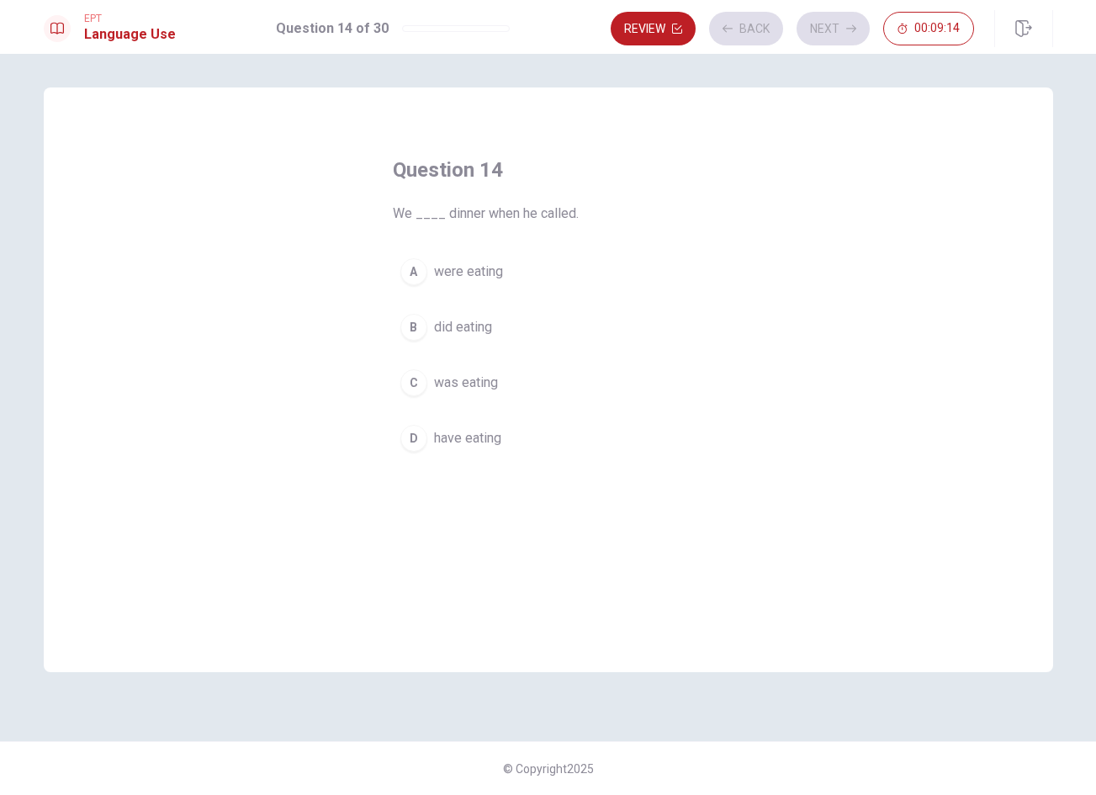
click at [601, 262] on button "A were eating" at bounding box center [548, 272] width 311 height 42
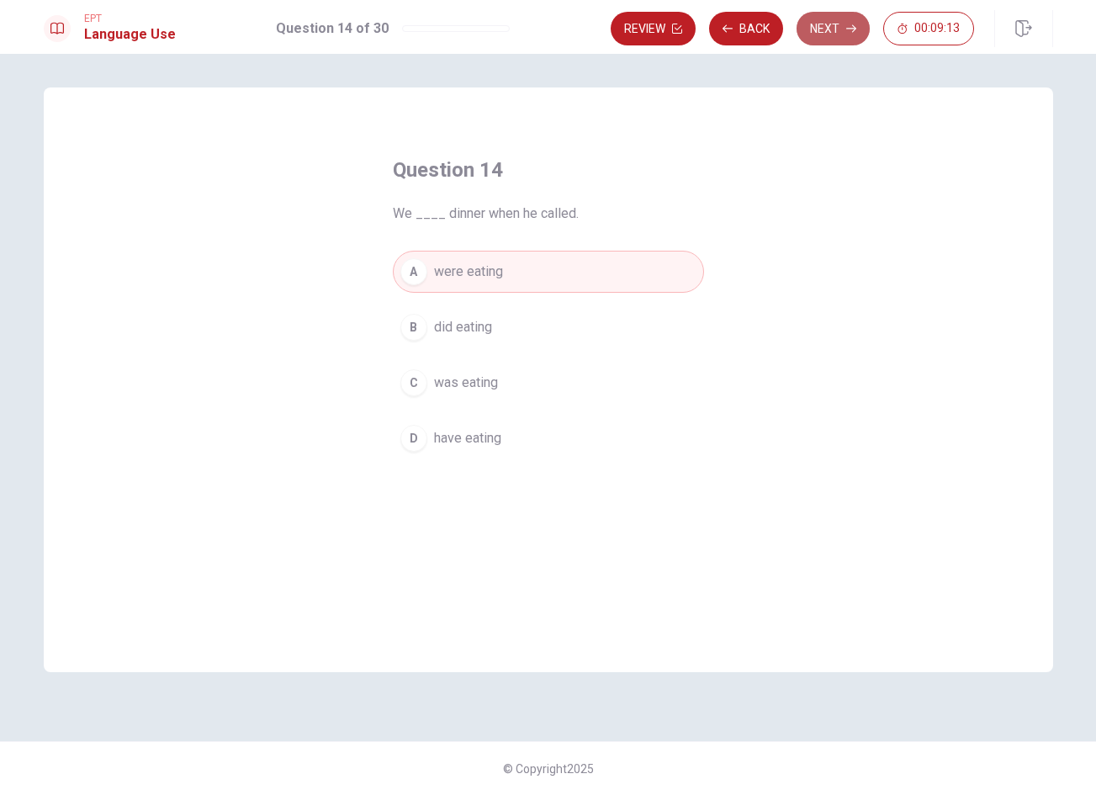
click at [824, 24] on button "Next" at bounding box center [832, 29] width 73 height 34
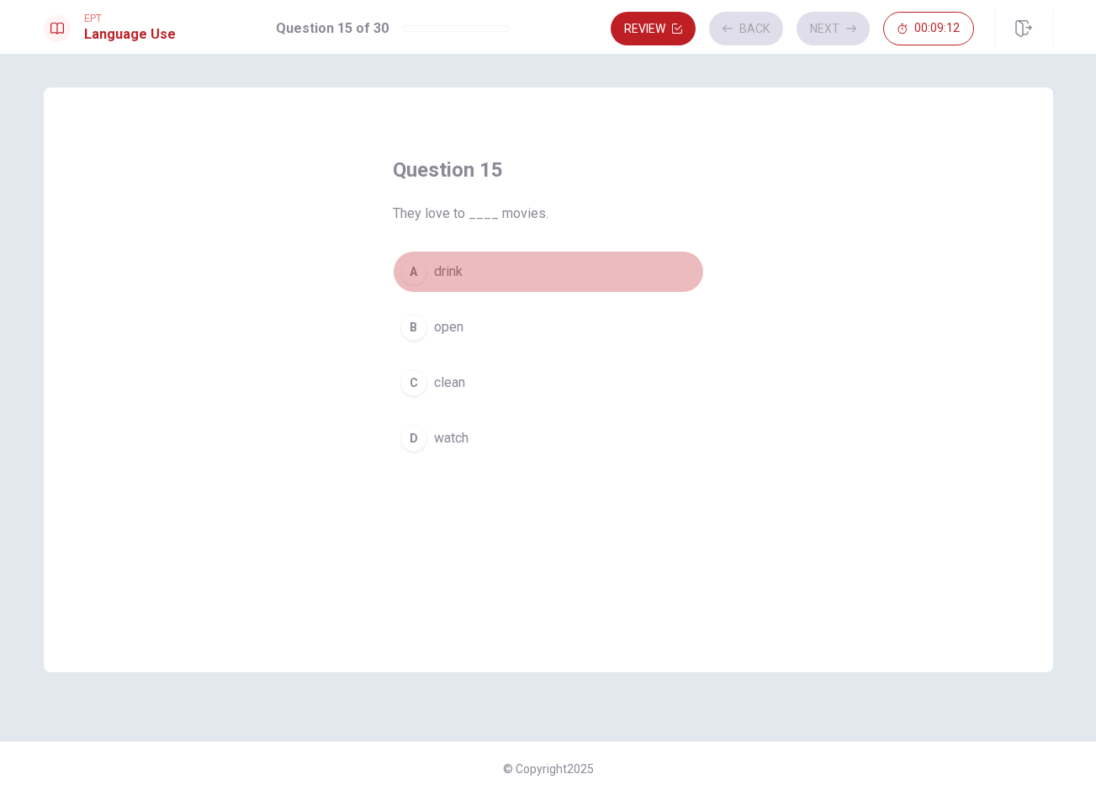
click at [615, 266] on button "A drink" at bounding box center [548, 272] width 311 height 42
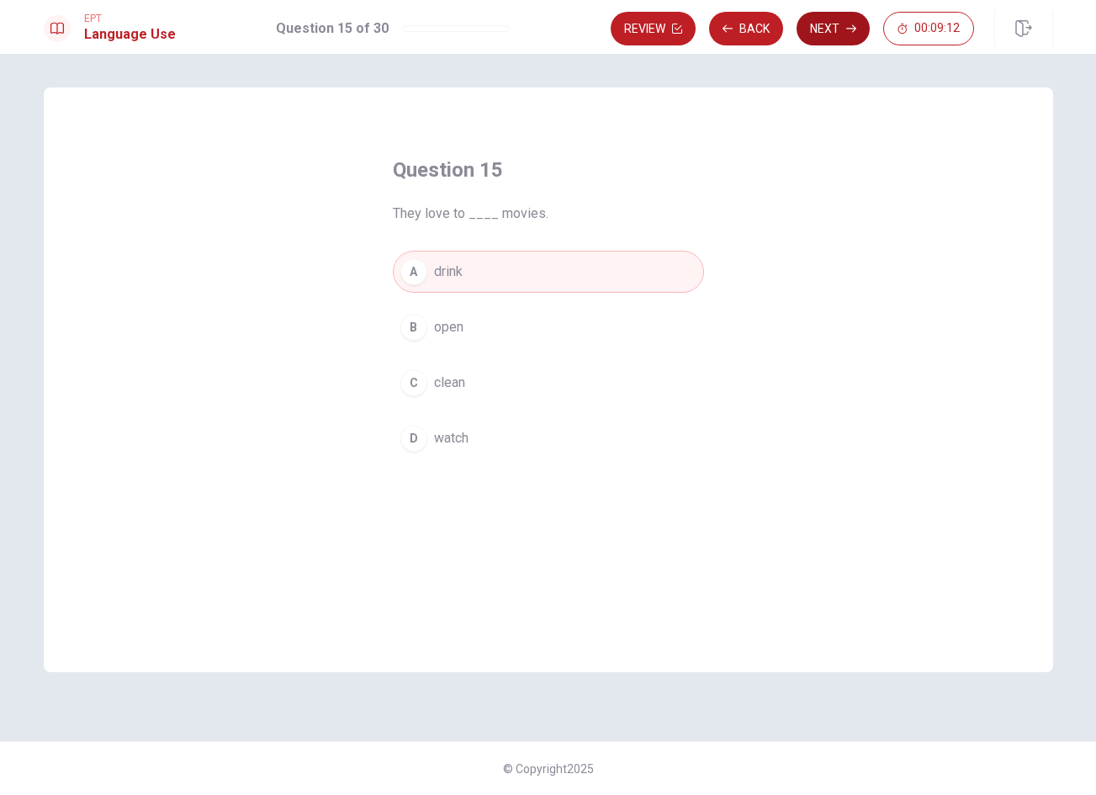
click at [850, 41] on button "Next" at bounding box center [832, 29] width 73 height 34
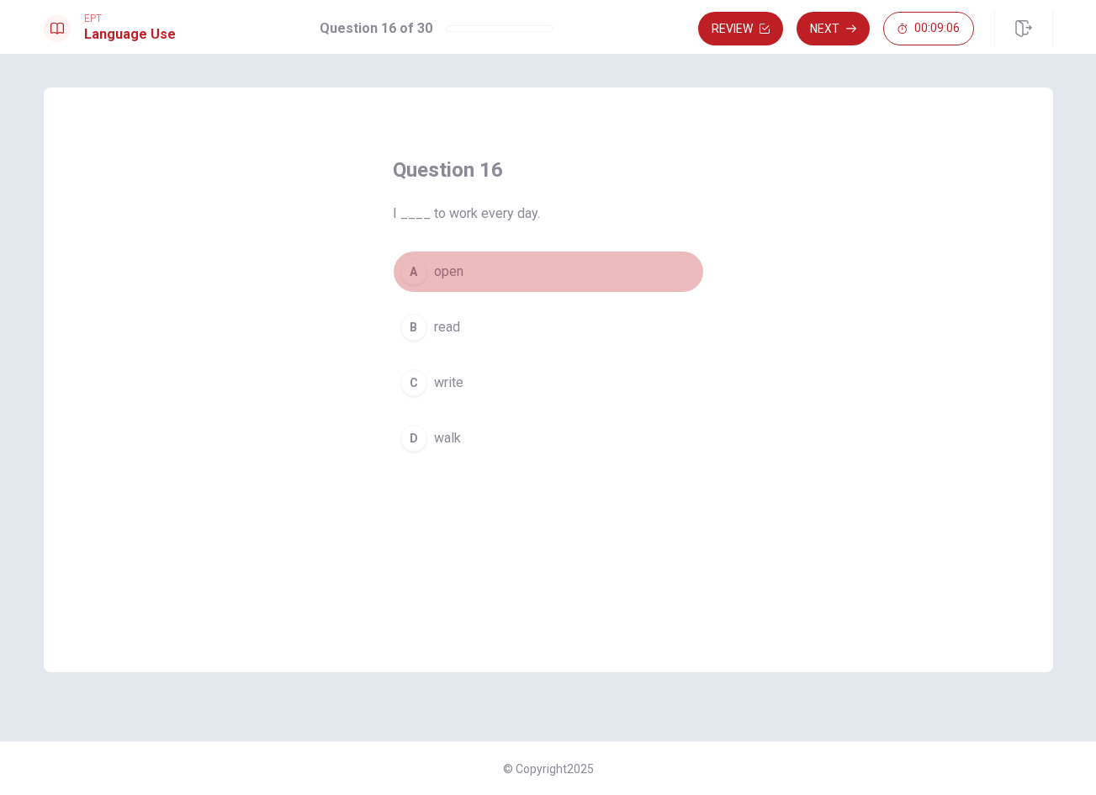
click at [536, 289] on button "A open" at bounding box center [548, 272] width 311 height 42
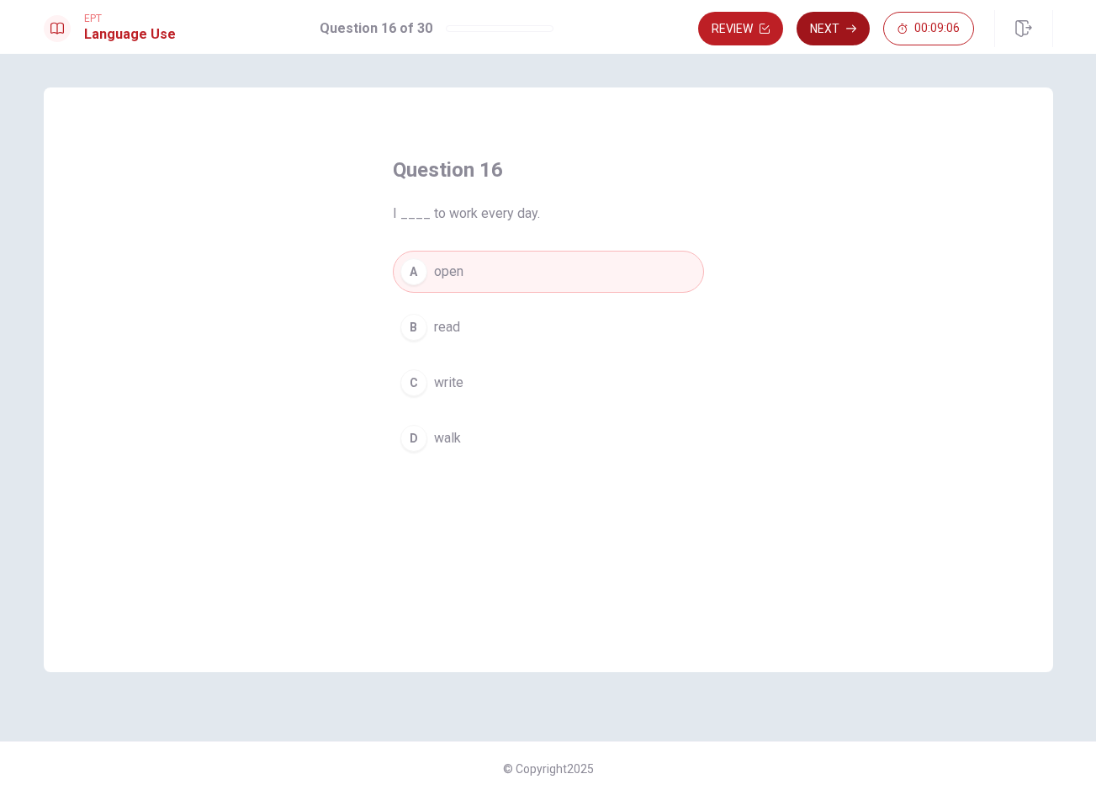
click at [818, 36] on button "Next" at bounding box center [832, 29] width 73 height 34
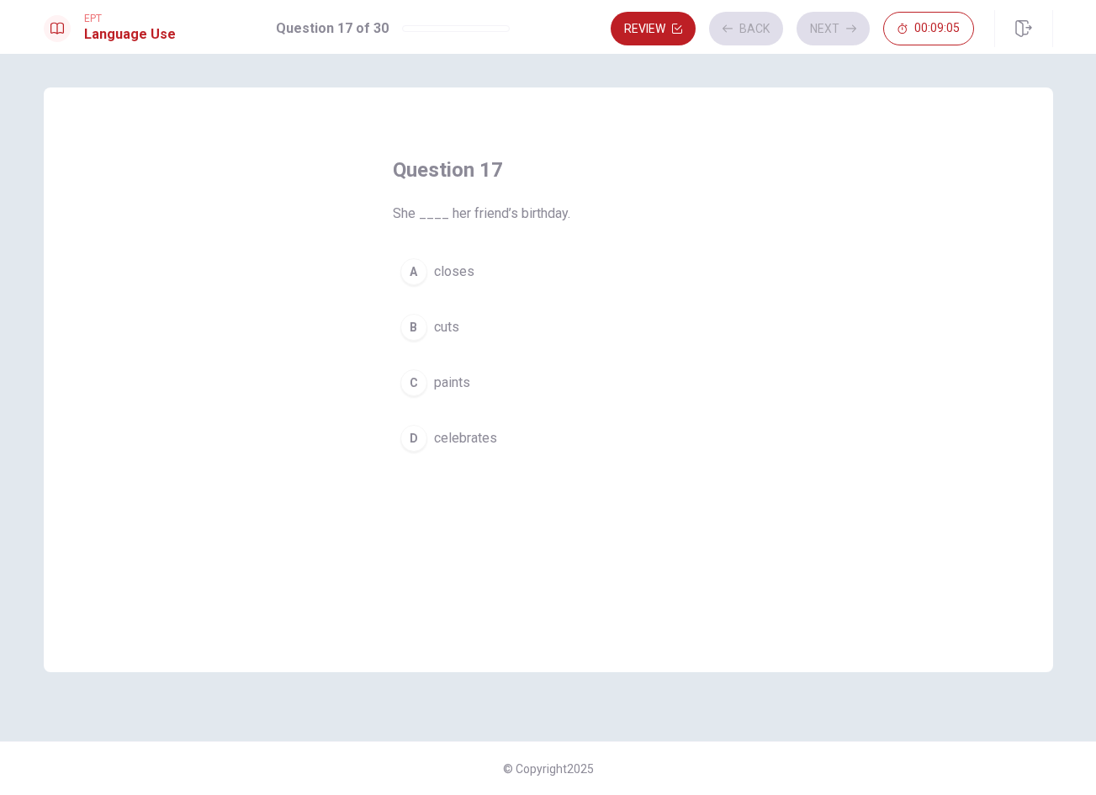
click at [560, 341] on button "B cuts" at bounding box center [548, 327] width 311 height 42
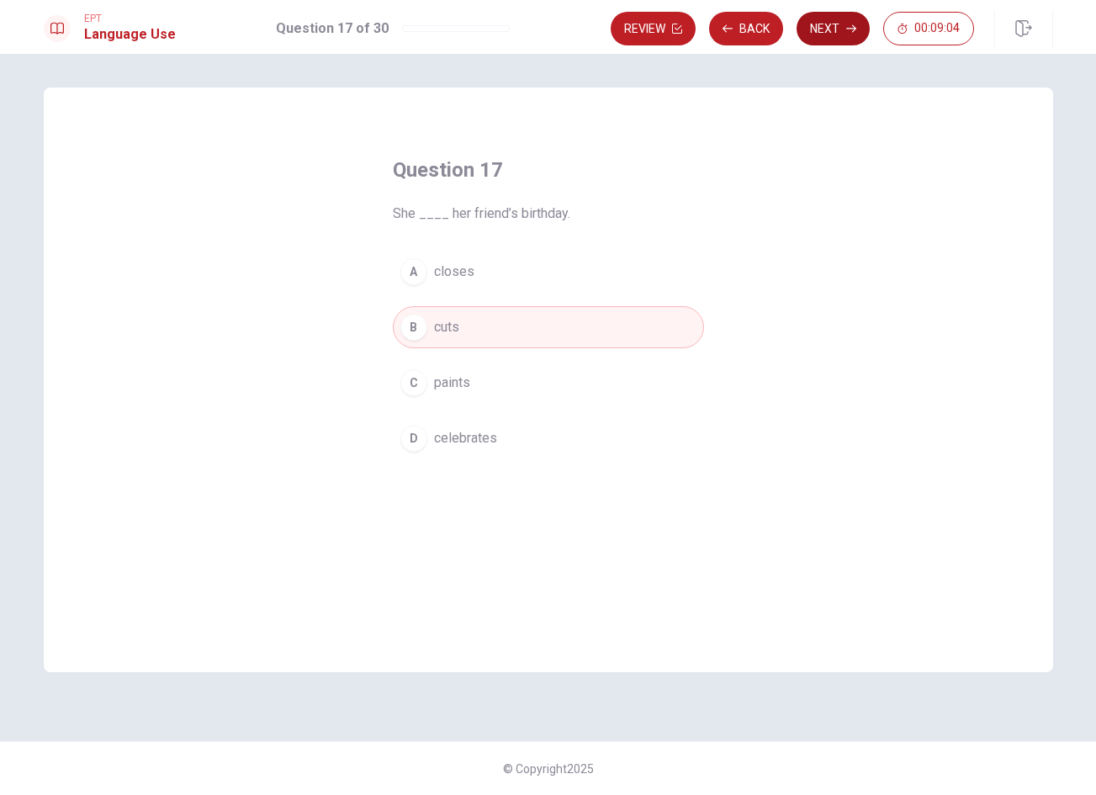
click at [848, 18] on button "Next" at bounding box center [832, 29] width 73 height 34
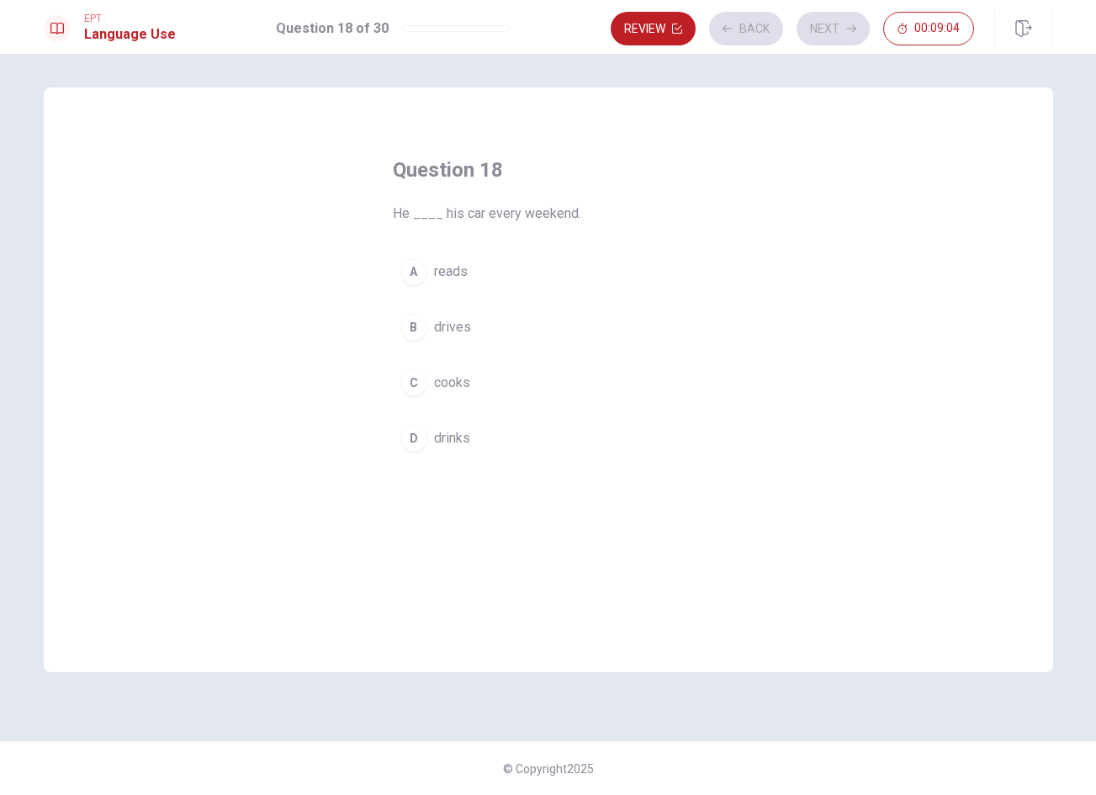
click at [635, 262] on button "A reads" at bounding box center [548, 272] width 311 height 42
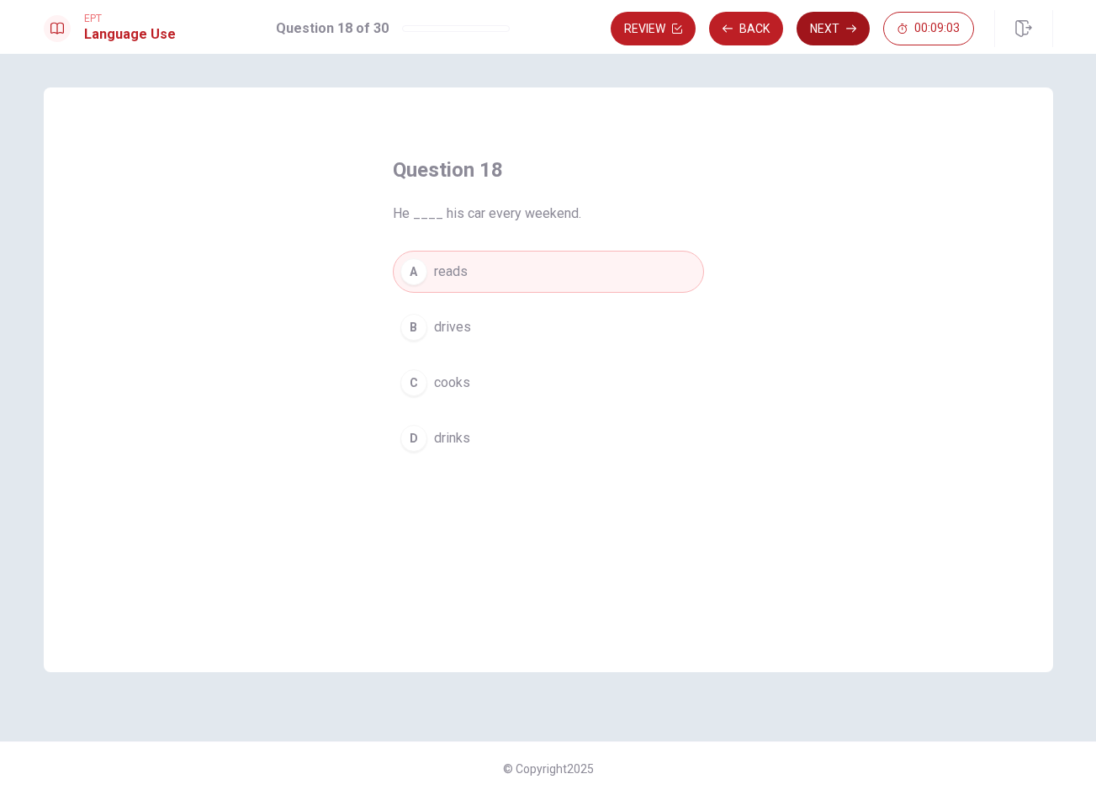
click at [824, 40] on button "Next" at bounding box center [832, 29] width 73 height 34
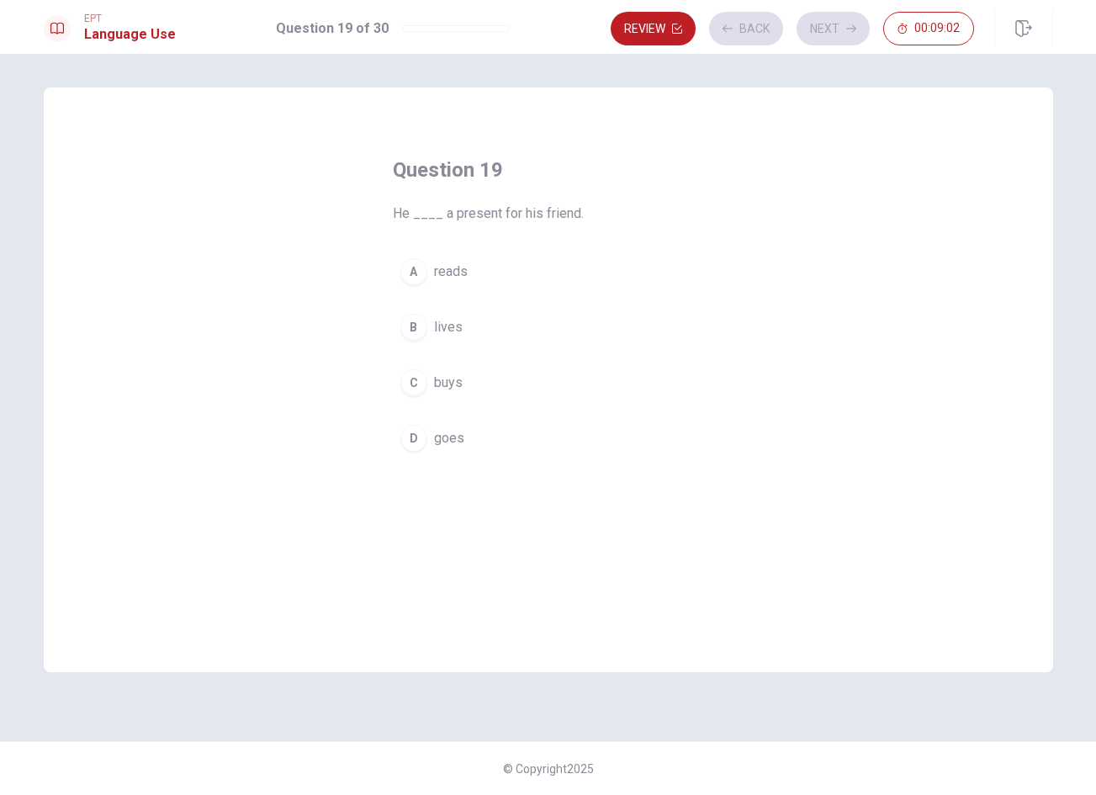
click at [605, 404] on div "A reads B lives C buys D goes" at bounding box center [548, 355] width 311 height 209
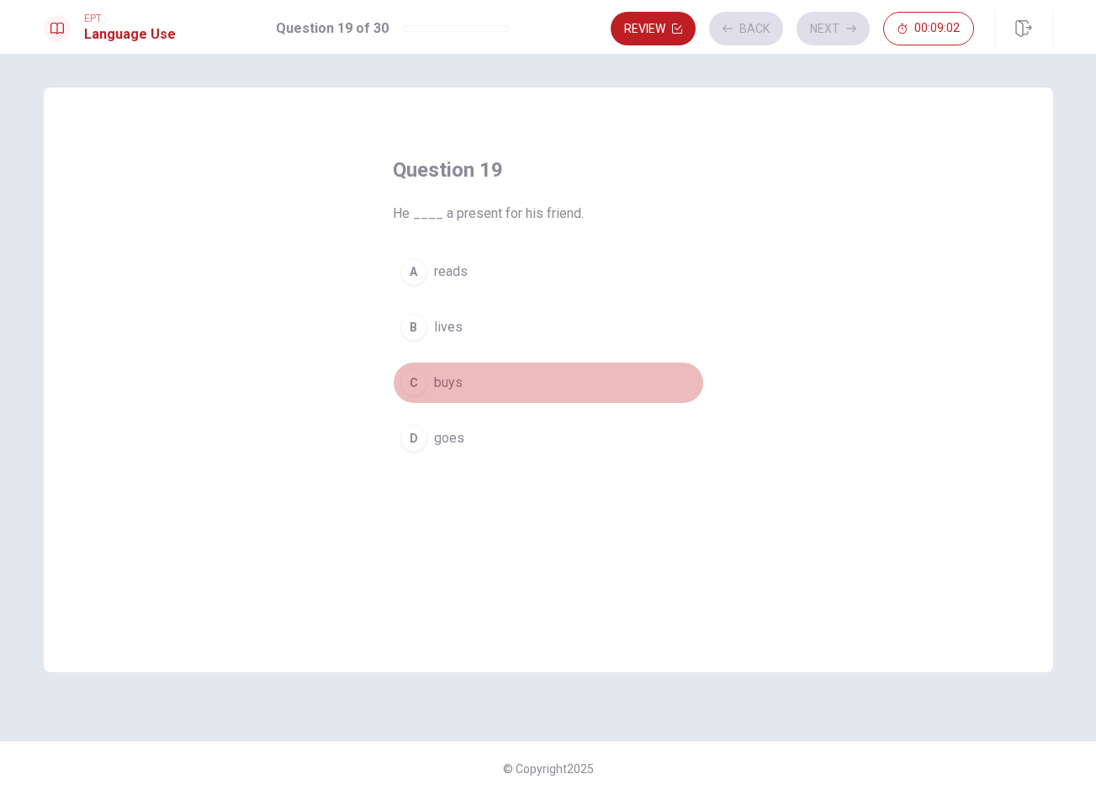
click at [618, 395] on button "C buys" at bounding box center [548, 383] width 311 height 42
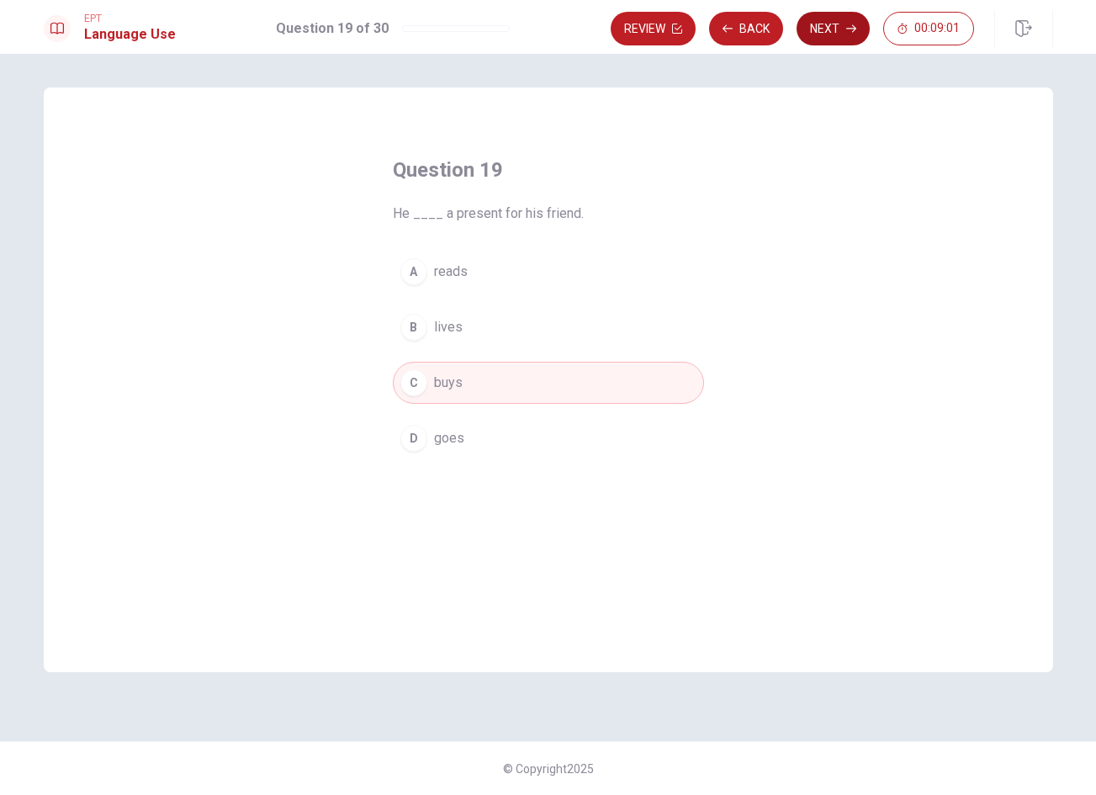
click at [833, 26] on button "Next" at bounding box center [832, 29] width 73 height 34
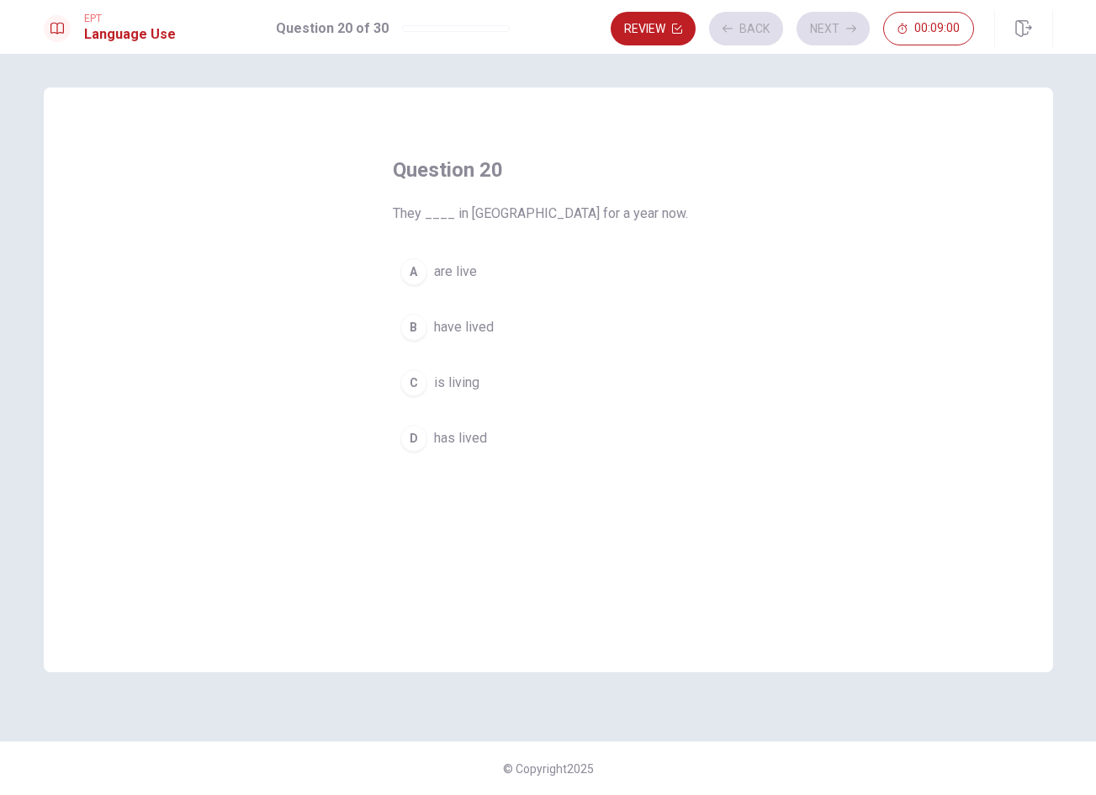
click at [631, 341] on button "B have lived" at bounding box center [548, 327] width 311 height 42
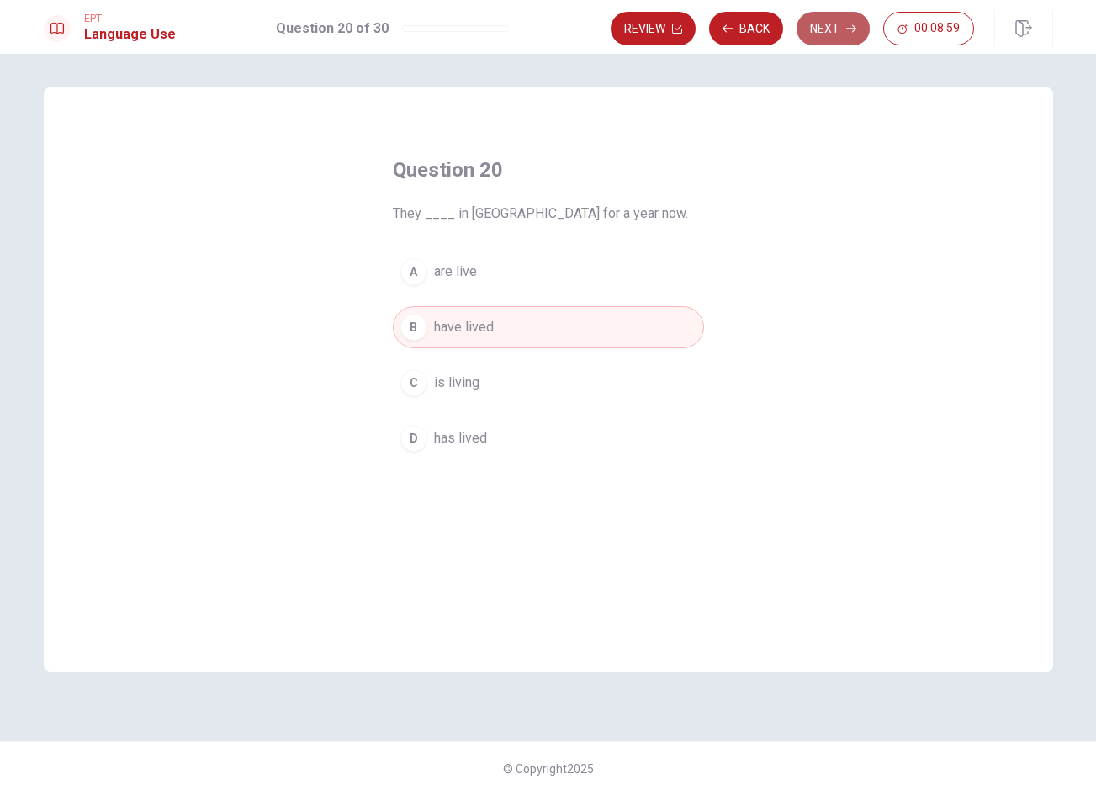
click at [842, 34] on button "Next" at bounding box center [832, 29] width 73 height 34
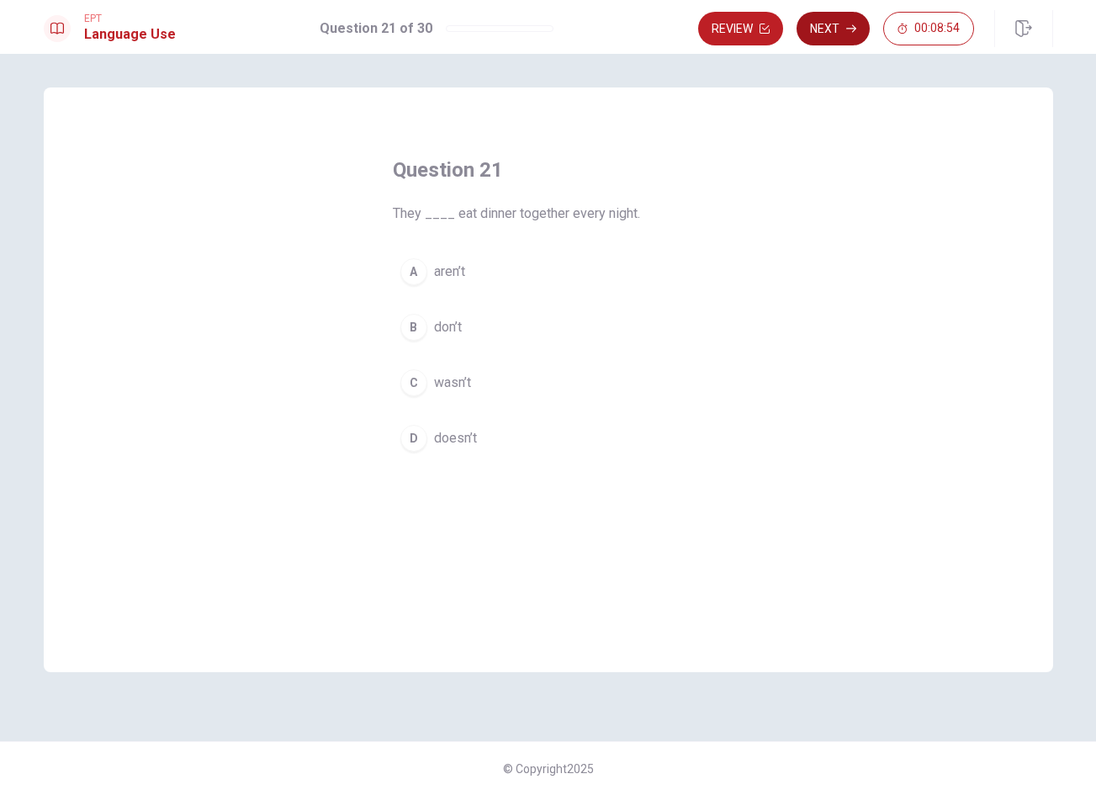
click at [840, 29] on button "Next" at bounding box center [832, 29] width 73 height 34
click at [650, 28] on button "Review" at bounding box center [652, 29] width 85 height 34
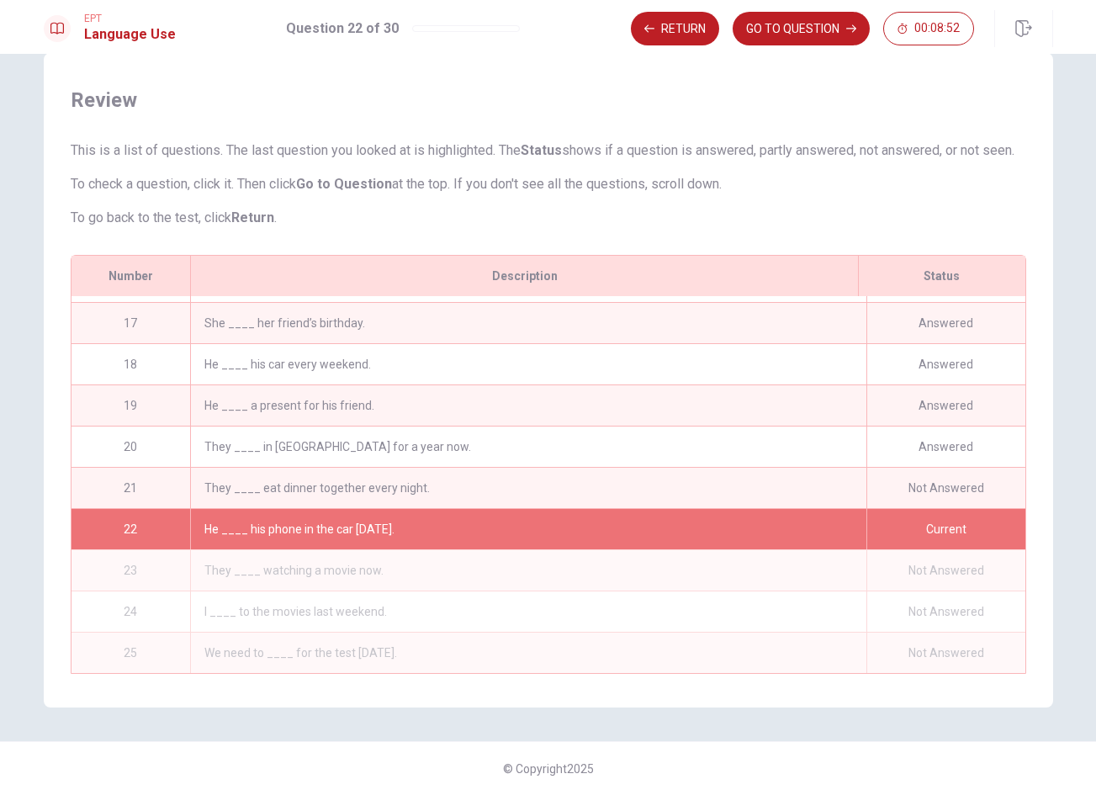
scroll to position [661, 0]
click at [649, 385] on div "He ____ a present for his friend." at bounding box center [527, 405] width 675 height 40
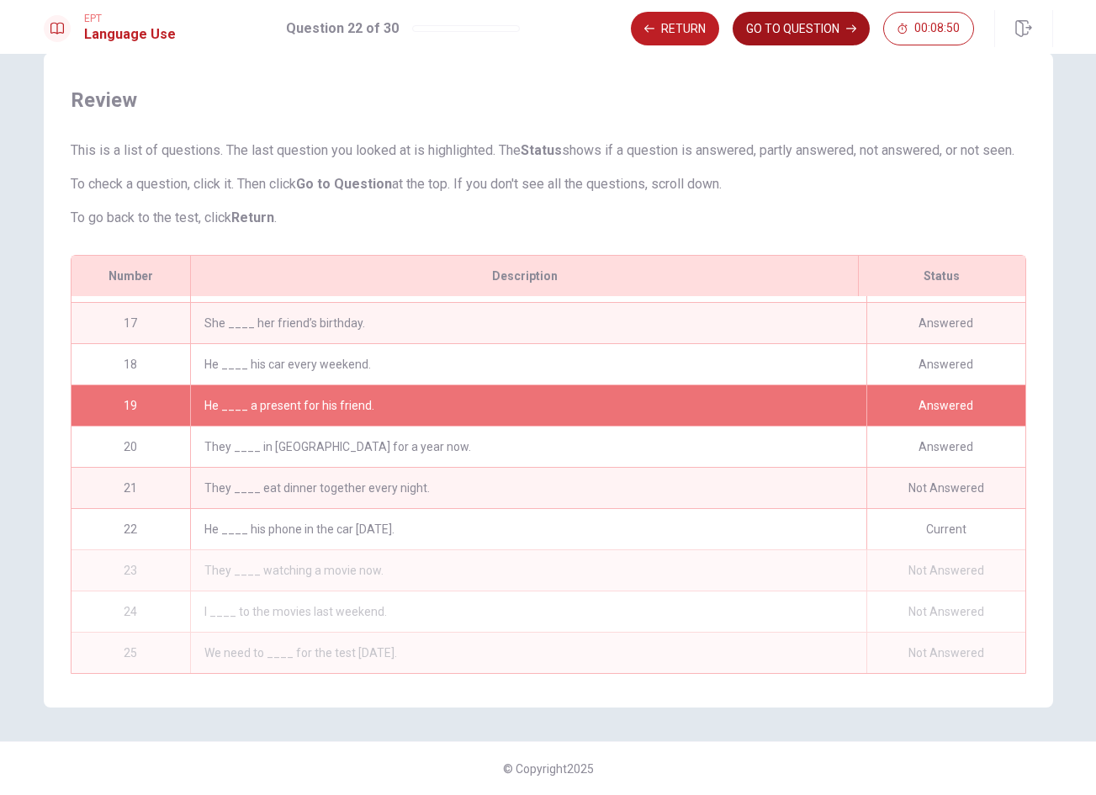
click at [796, 27] on button "GO TO QUESTION" at bounding box center [800, 29] width 137 height 34
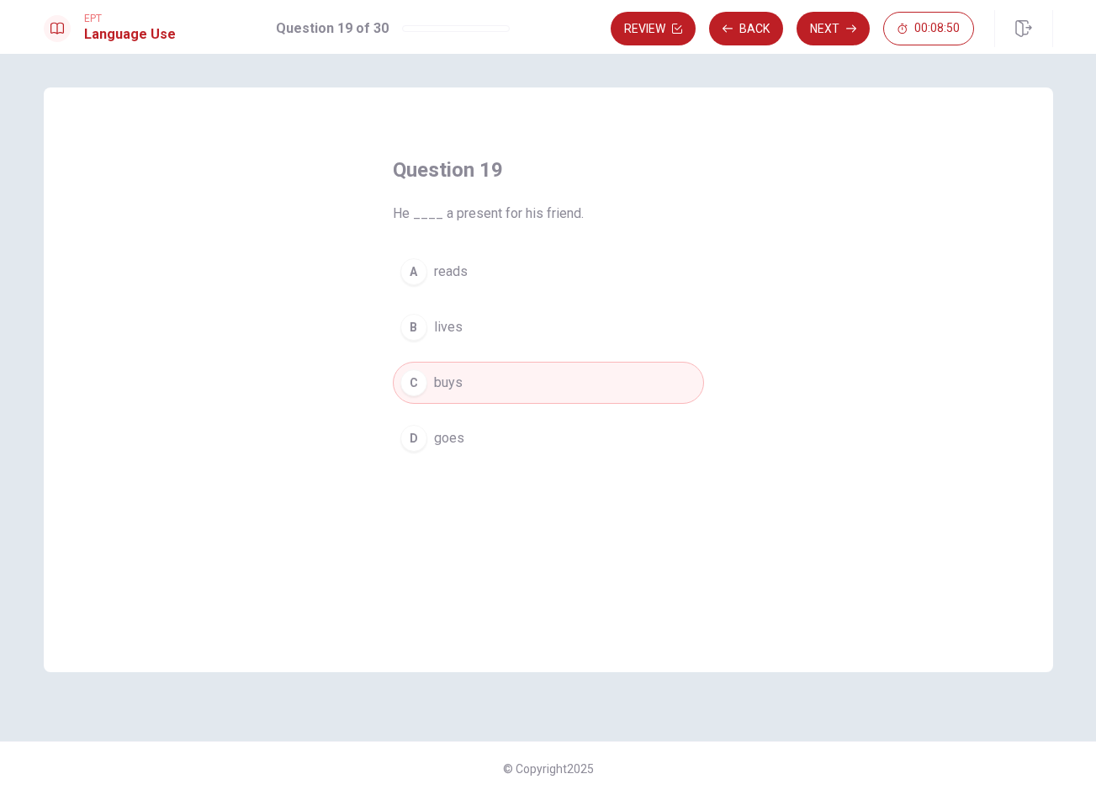
scroll to position [0, 0]
click at [825, 34] on button "Next" at bounding box center [832, 29] width 73 height 34
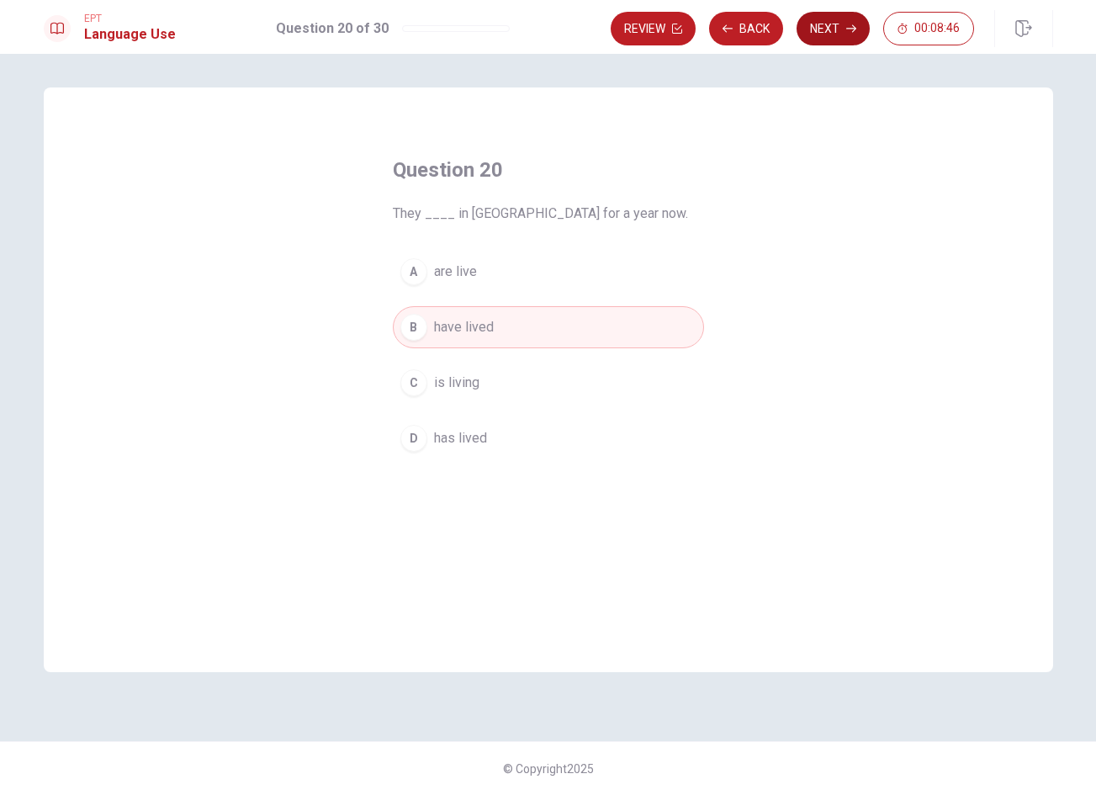
click at [817, 29] on button "Next" at bounding box center [832, 29] width 73 height 34
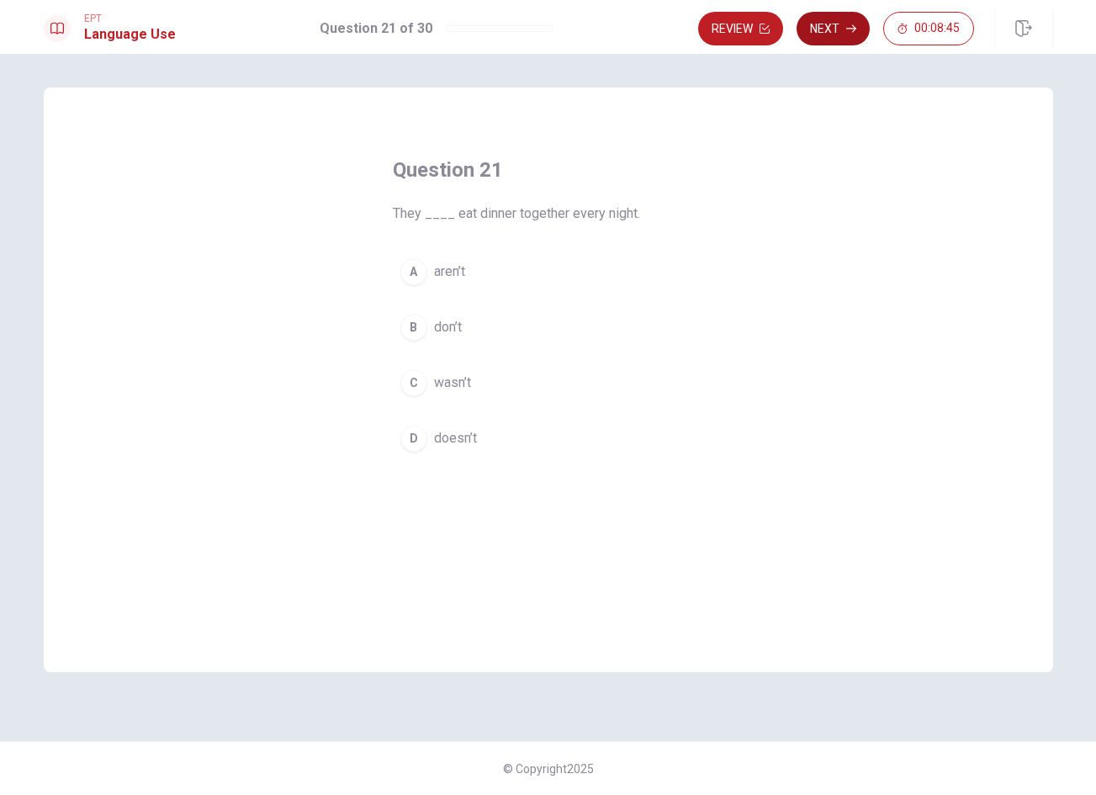
click at [828, 30] on button "Next" at bounding box center [832, 29] width 73 height 34
click at [832, 30] on button "Next" at bounding box center [832, 29] width 73 height 34
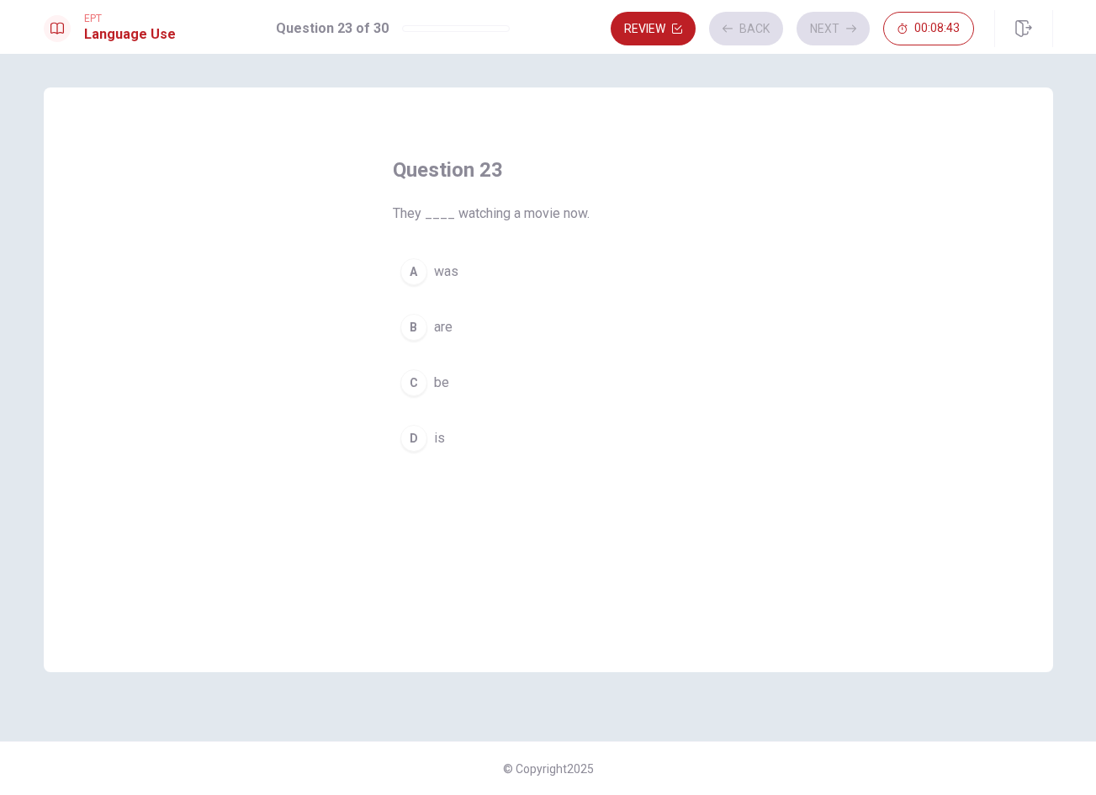
click at [535, 273] on button "A was" at bounding box center [548, 272] width 311 height 42
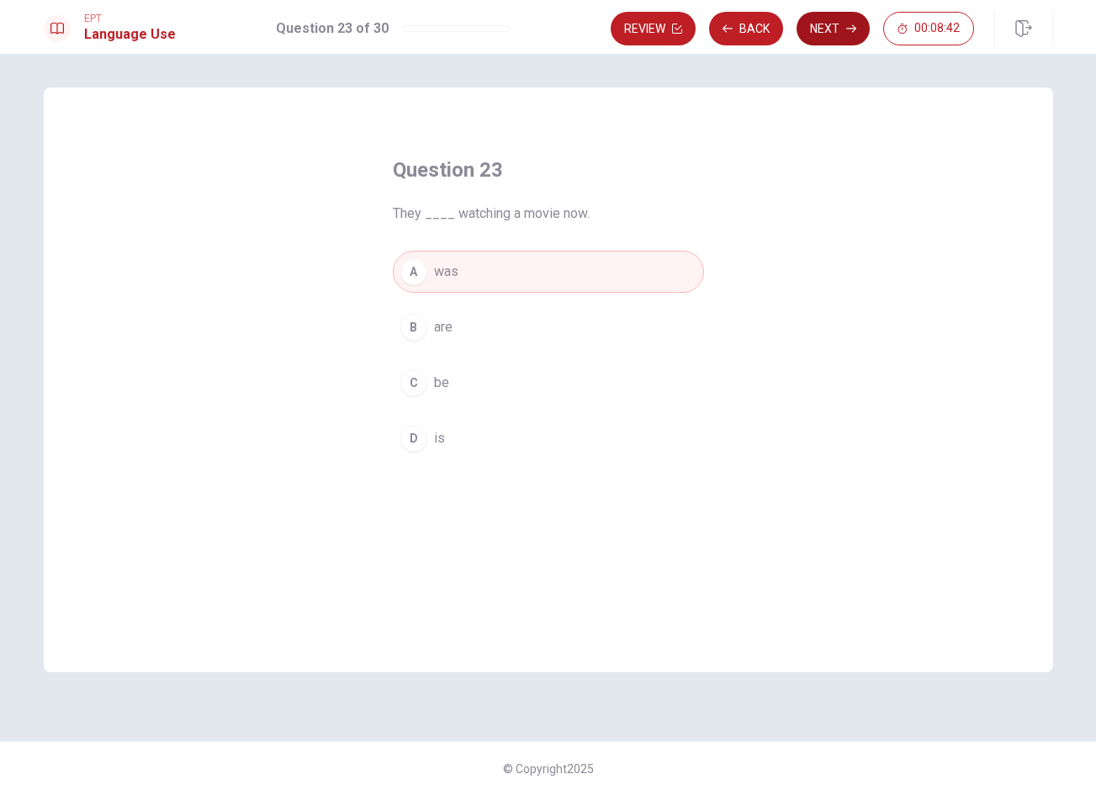
click at [836, 23] on button "Next" at bounding box center [832, 29] width 73 height 34
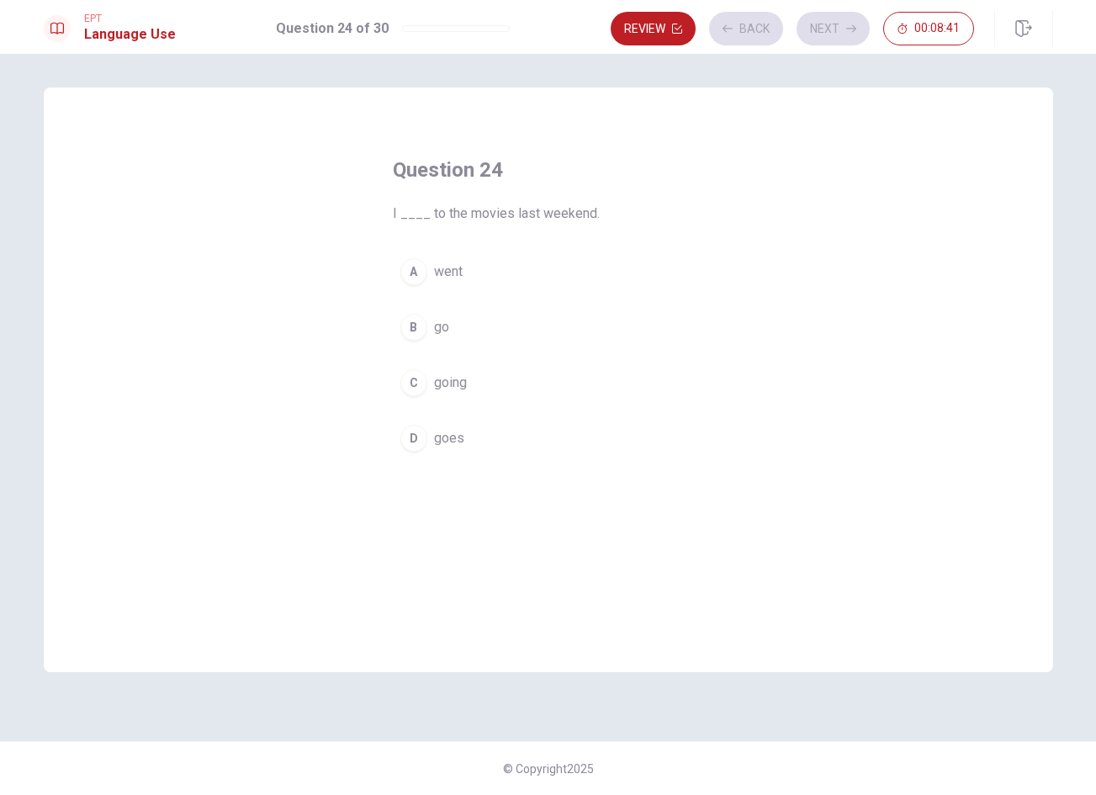
click at [548, 378] on button "C going" at bounding box center [548, 383] width 311 height 42
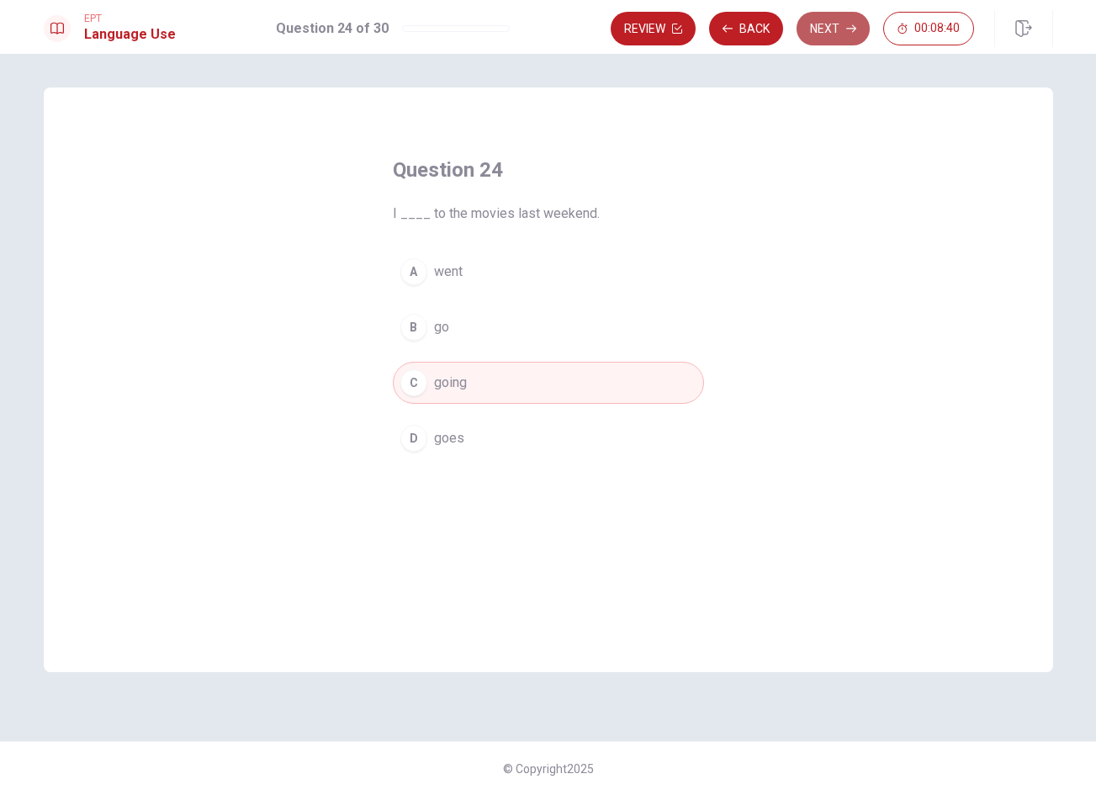
click at [832, 29] on button "Next" at bounding box center [832, 29] width 73 height 34
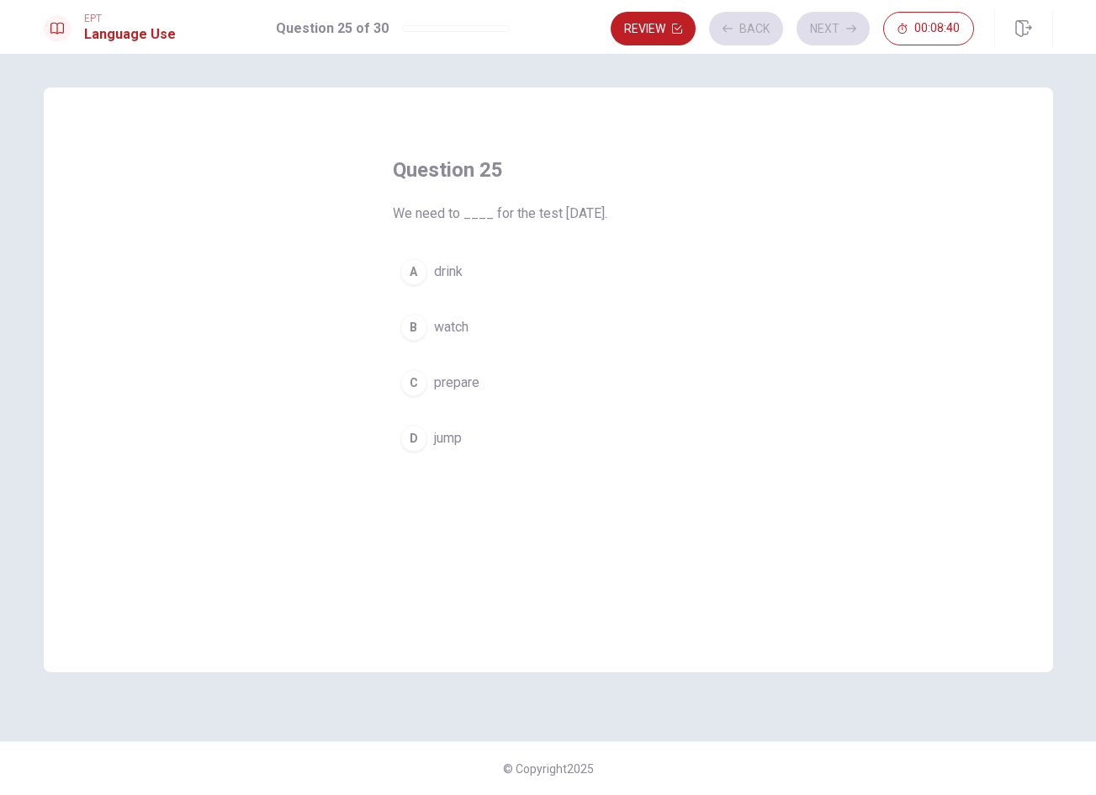
click at [602, 317] on button "B watch" at bounding box center [548, 327] width 311 height 42
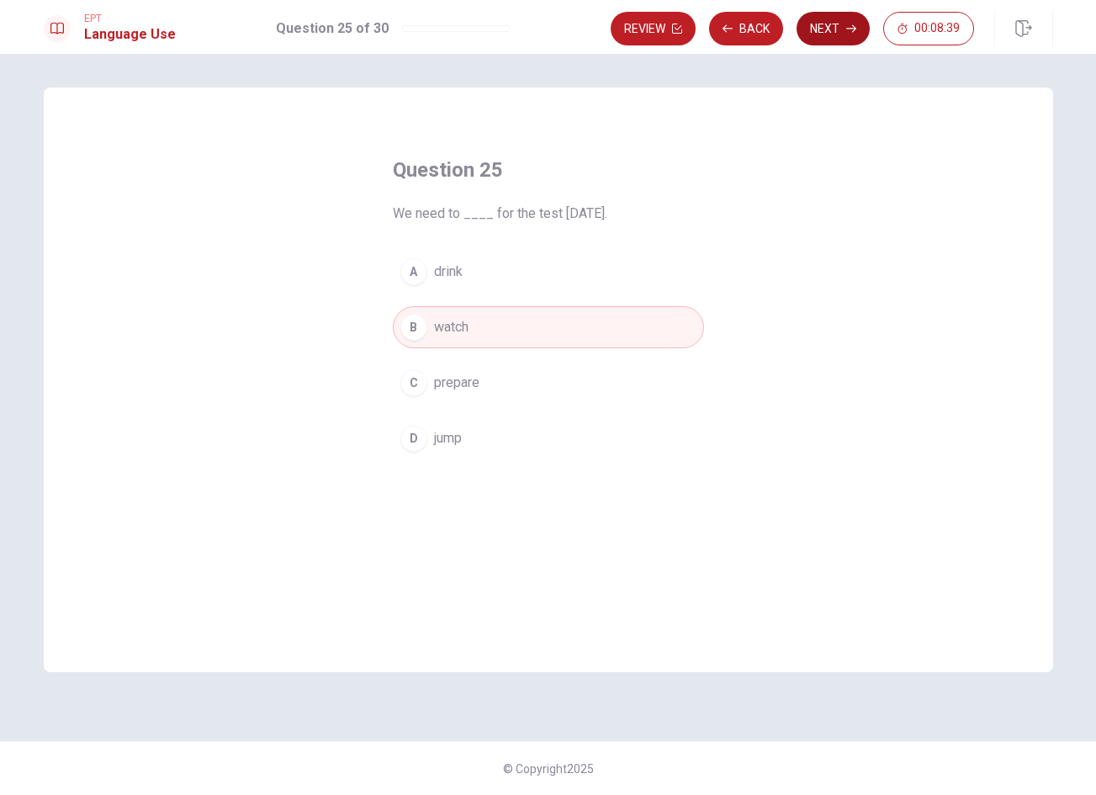
click at [831, 27] on button "Next" at bounding box center [832, 29] width 73 height 34
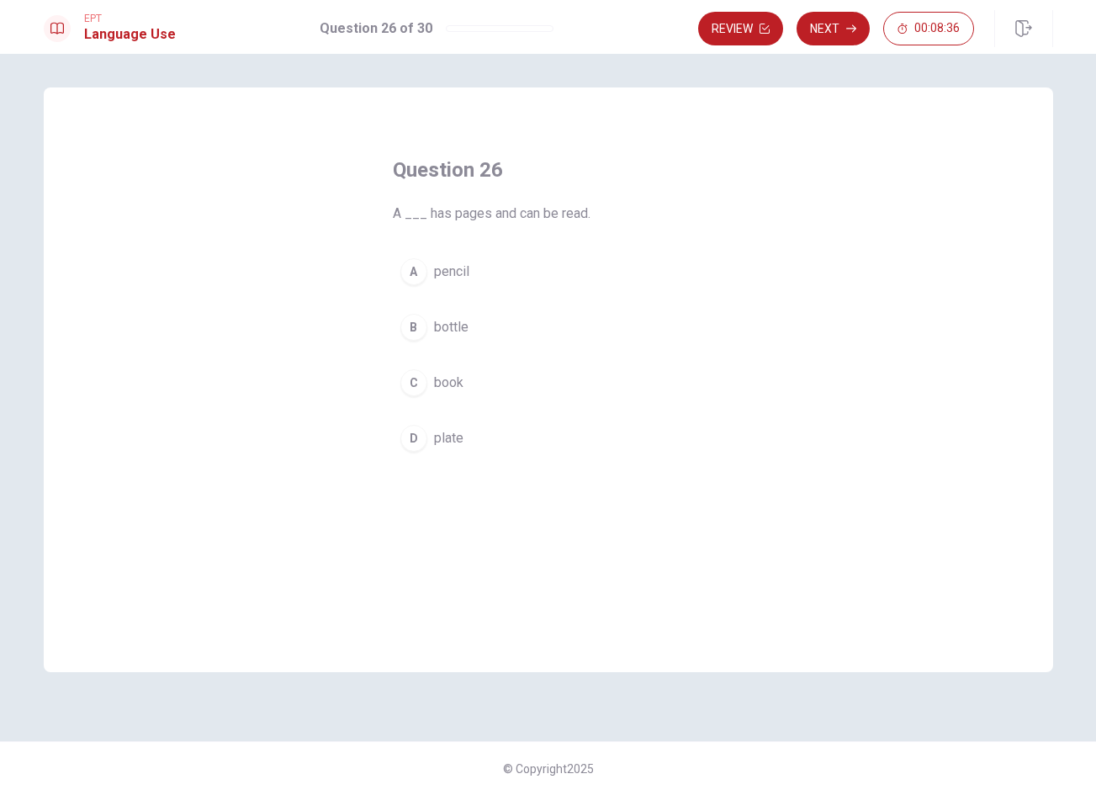
click at [589, 263] on button "A pencil" at bounding box center [548, 272] width 311 height 42
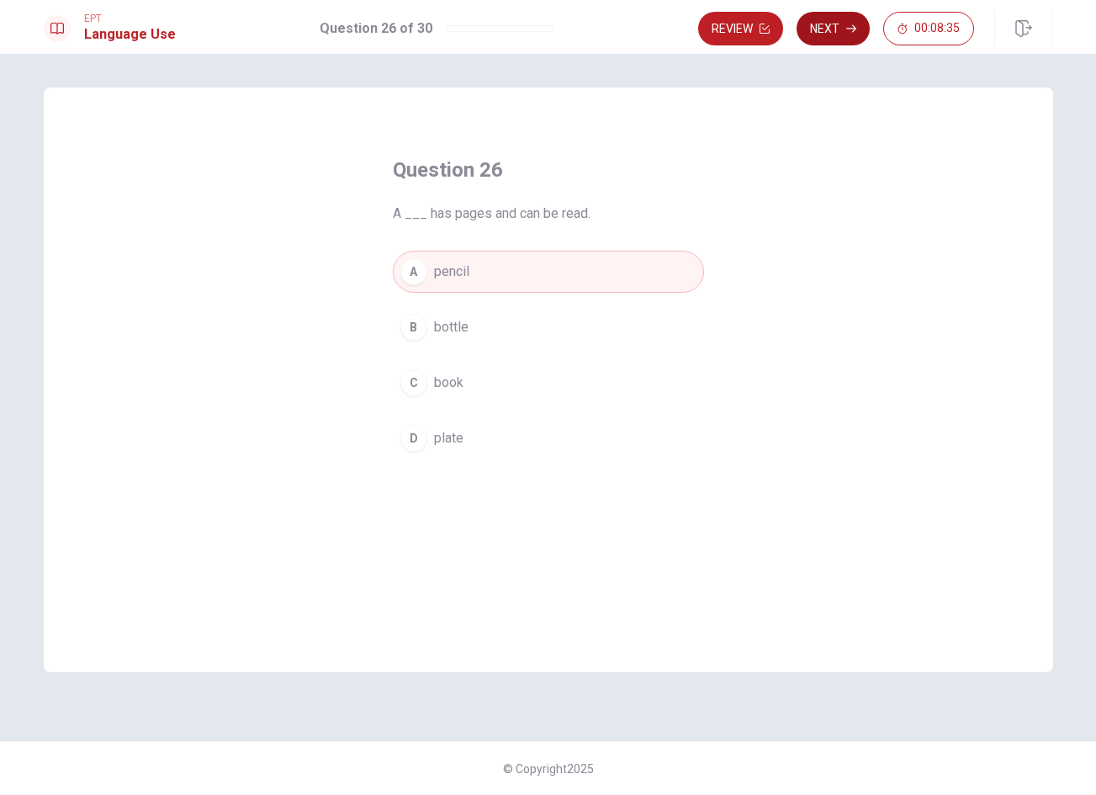
click at [846, 29] on icon "button" at bounding box center [851, 29] width 10 height 10
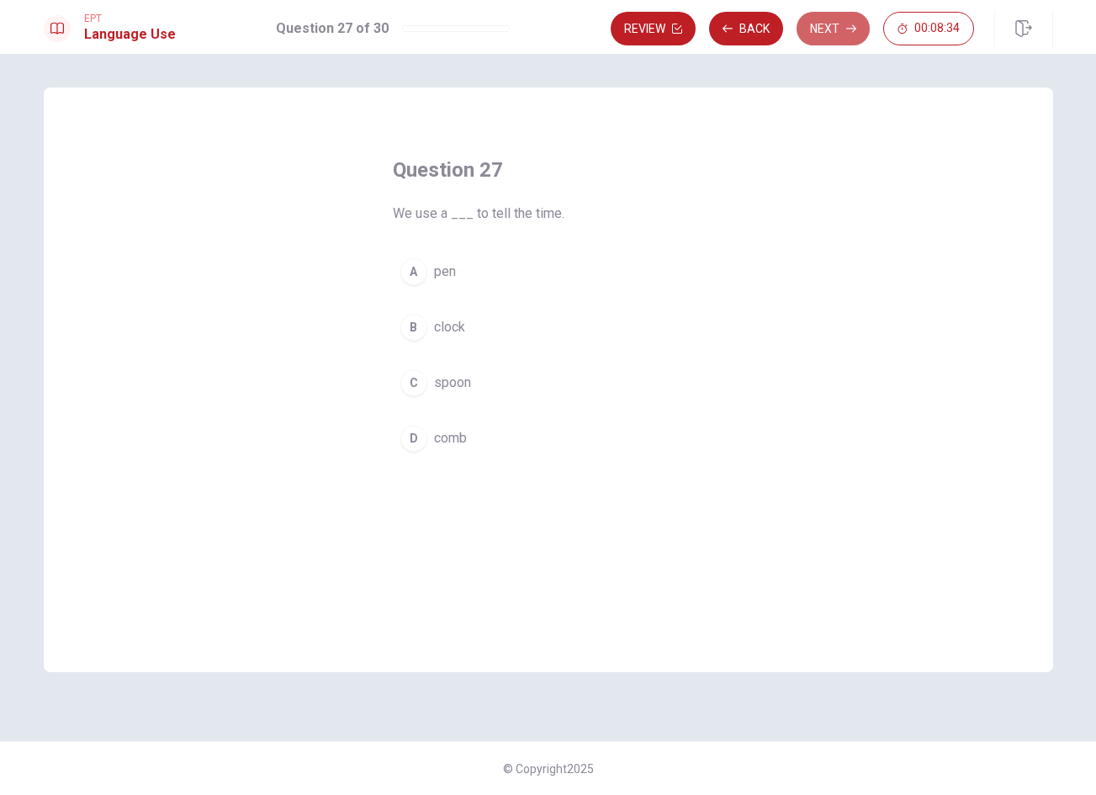
click at [846, 31] on icon "button" at bounding box center [851, 29] width 10 height 10
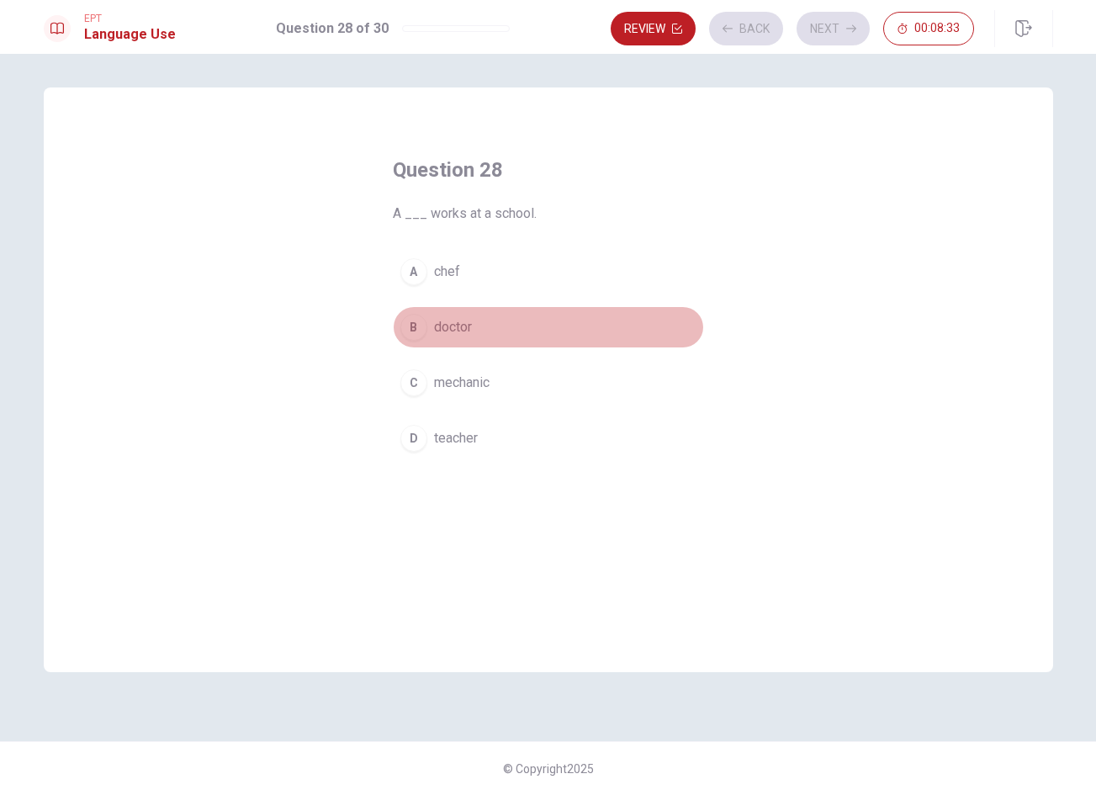
click at [589, 319] on button "B doctor" at bounding box center [548, 327] width 311 height 42
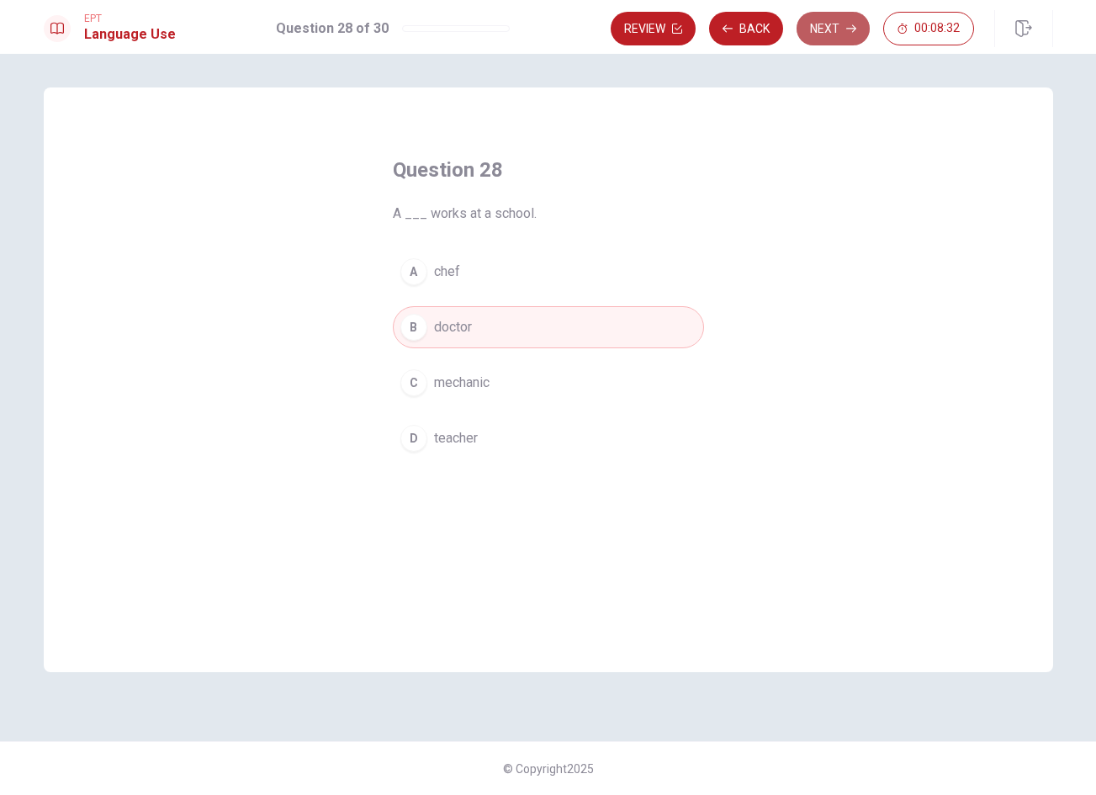
click at [838, 34] on button "Next" at bounding box center [832, 29] width 73 height 34
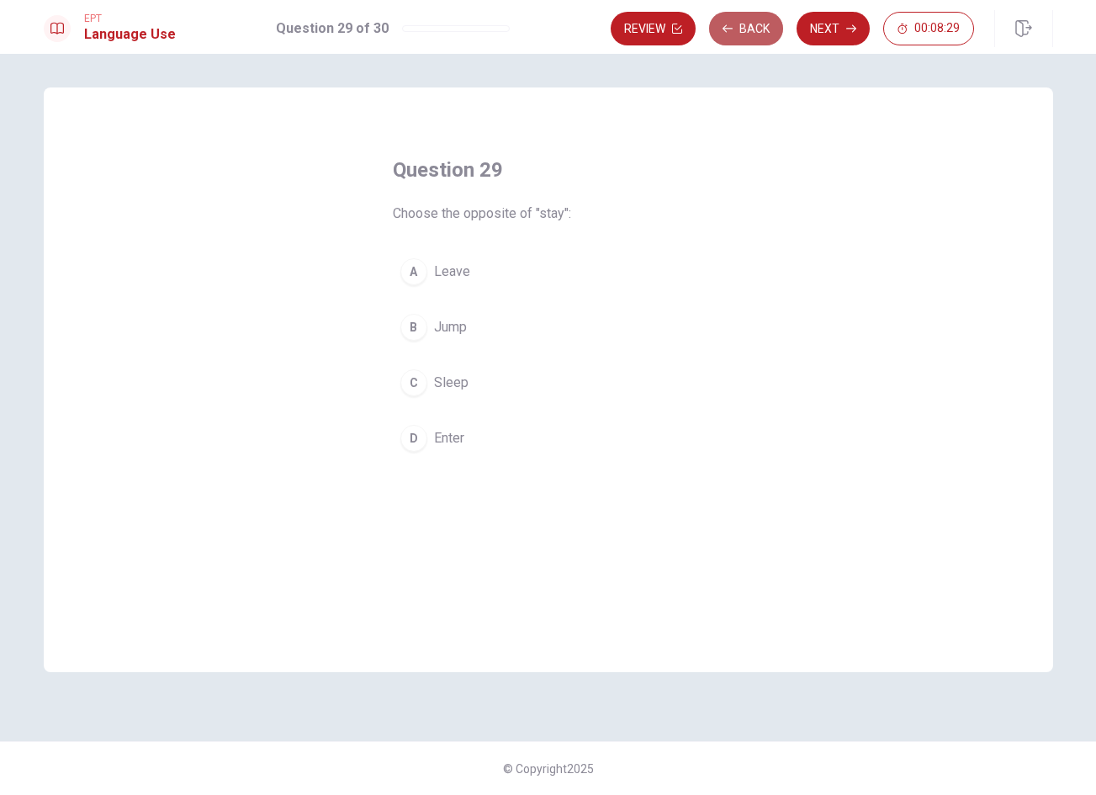
click at [754, 31] on button "Back" at bounding box center [746, 29] width 74 height 34
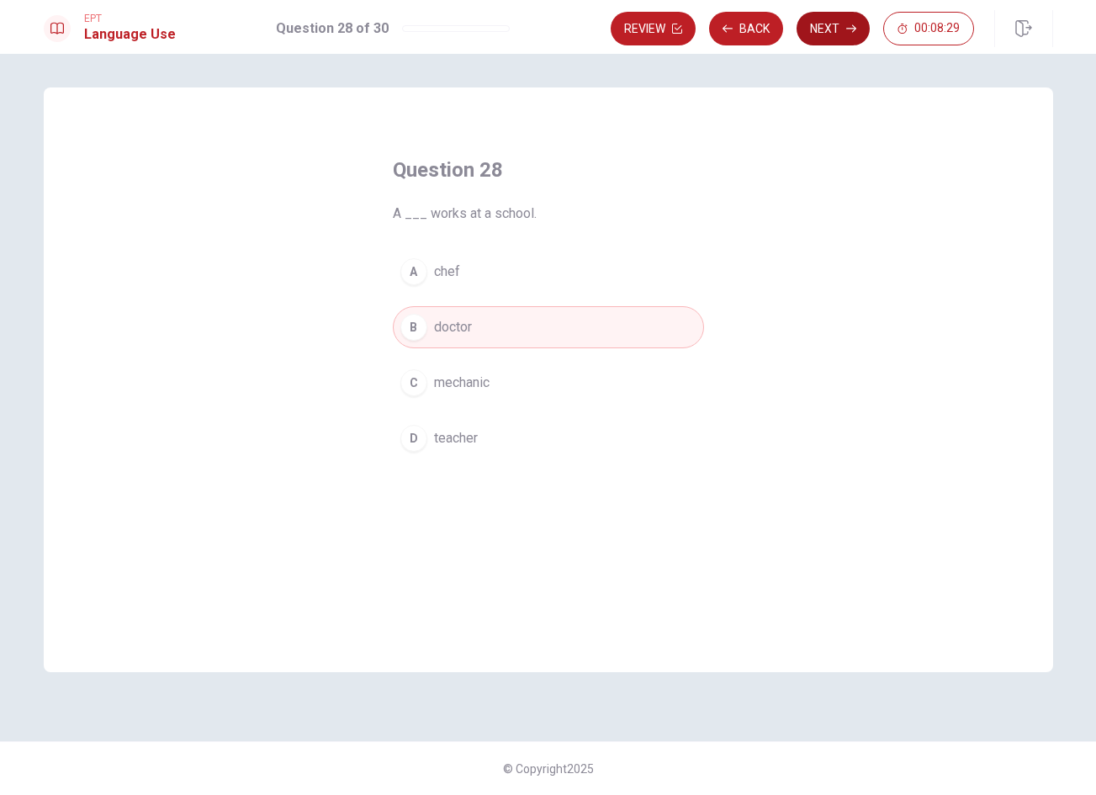
click at [848, 23] on button "Next" at bounding box center [832, 29] width 73 height 34
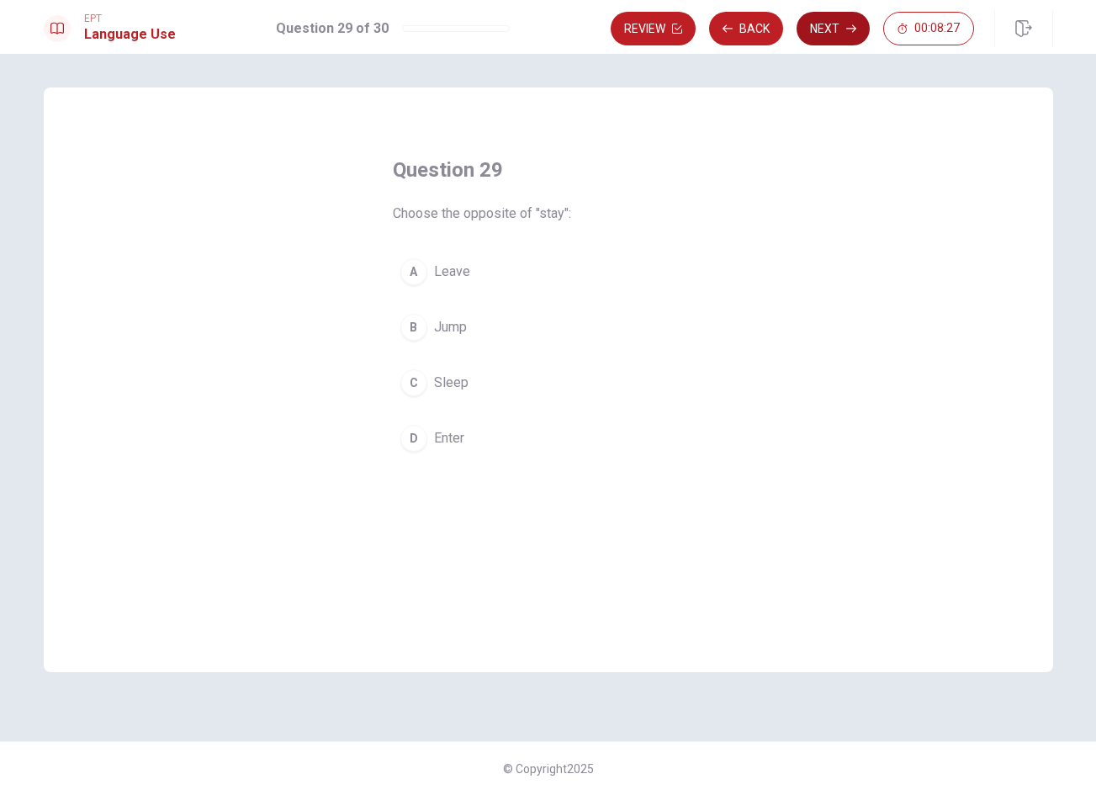
click at [844, 24] on button "Next" at bounding box center [832, 29] width 73 height 34
click at [838, 25] on button "Next" at bounding box center [832, 29] width 73 height 34
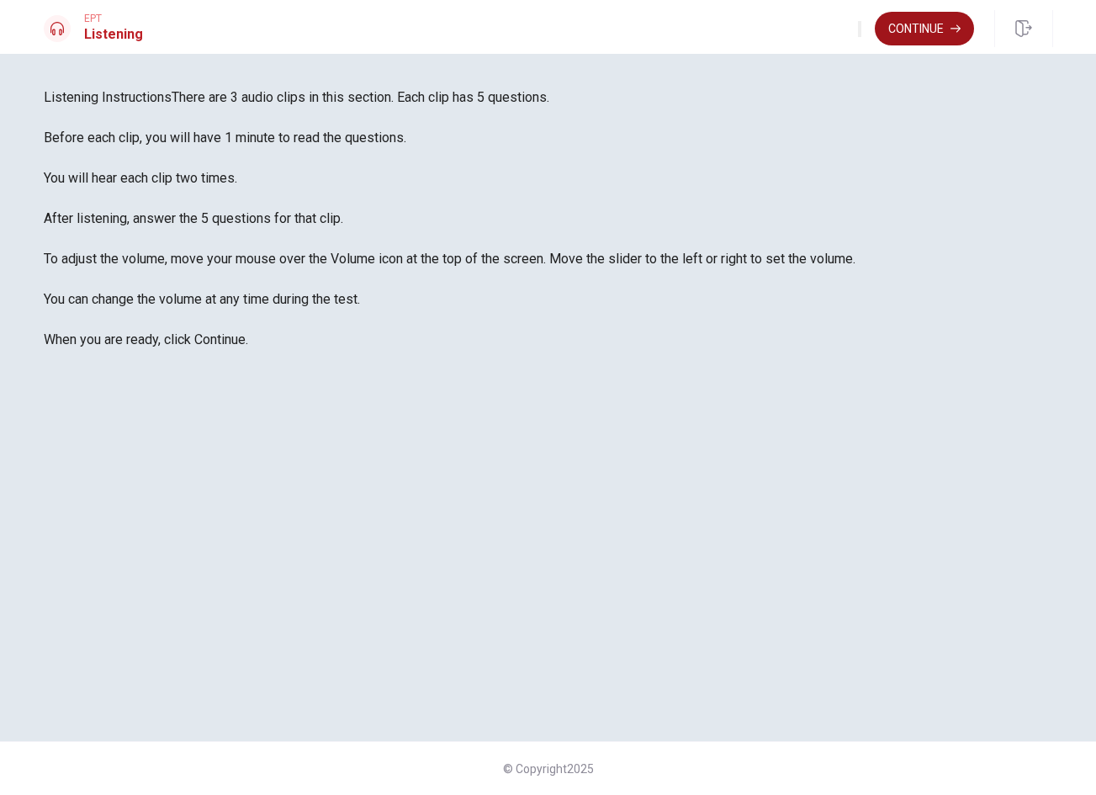
click at [920, 40] on button "Continue" at bounding box center [923, 29] width 99 height 34
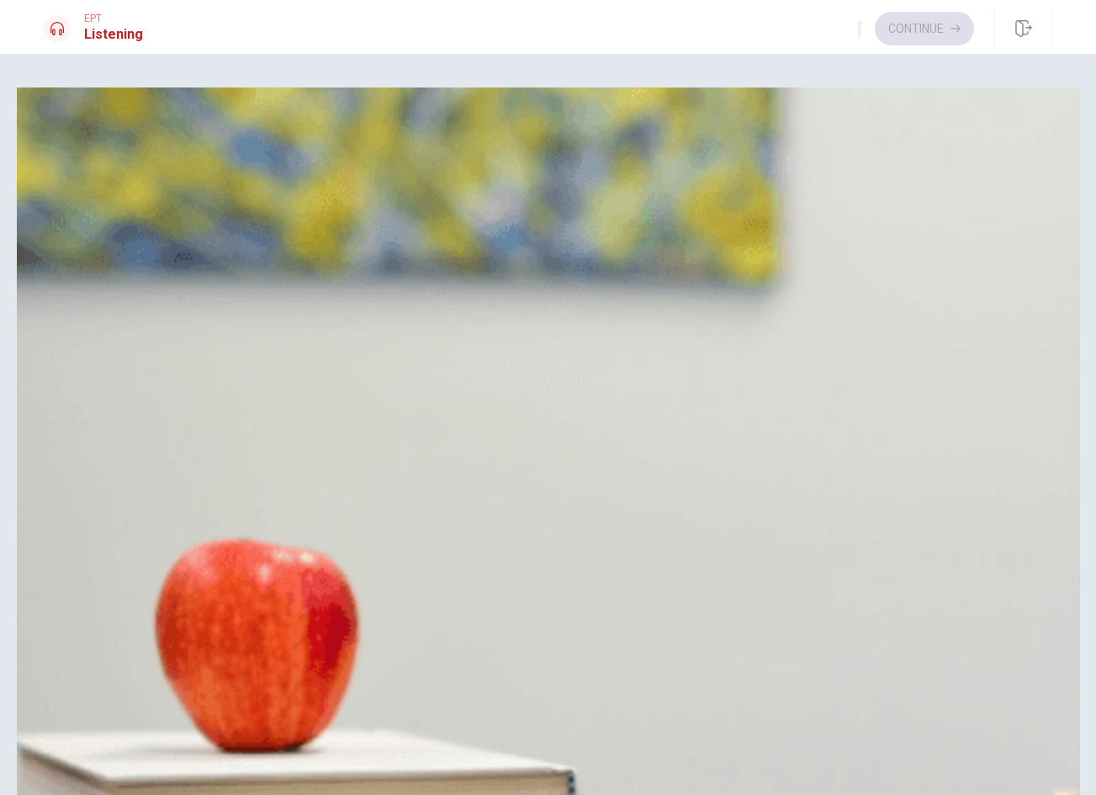
click at [606, 232] on button "B Go straight only" at bounding box center [548, 211] width 1009 height 42
click at [211, 468] on span "Fifteen minutes away" at bounding box center [148, 462] width 126 height 20
click at [601, 565] on button "A It’s a bus ride" at bounding box center [548, 586] width 1009 height 42
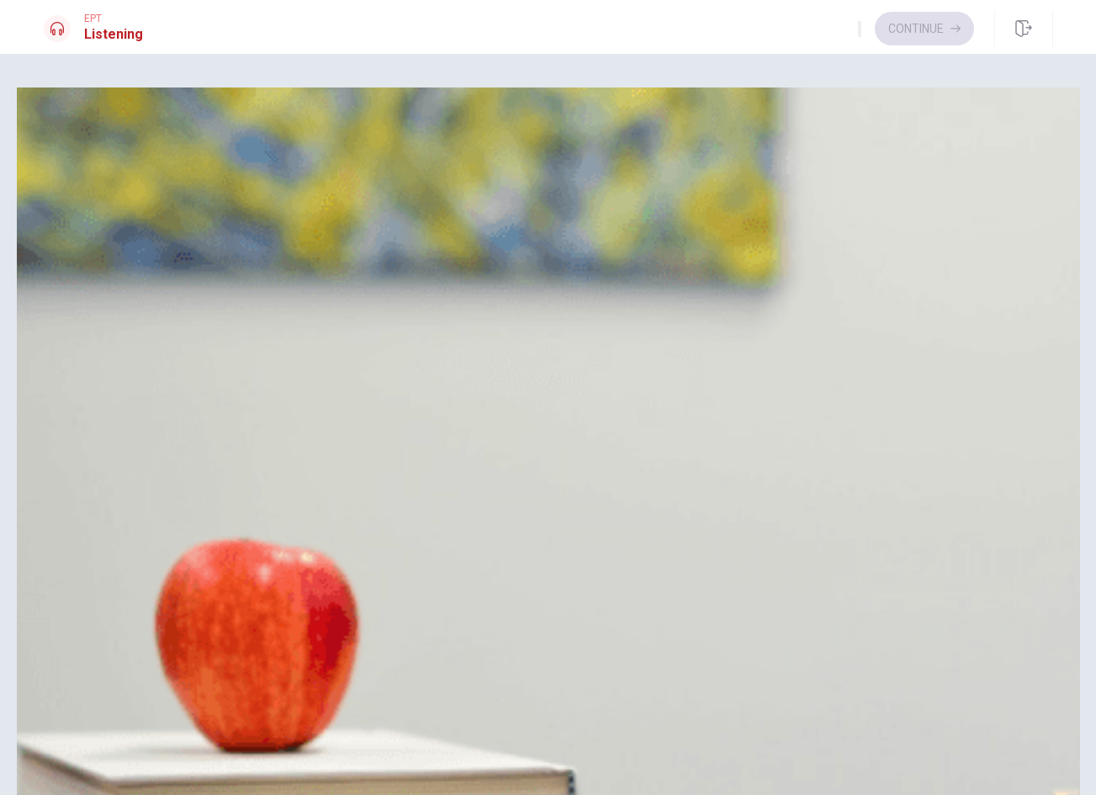
scroll to position [1009, 0]
click at [610, 774] on button "A She says, 'Thanks again.'" at bounding box center [548, 795] width 1009 height 42
click at [922, 39] on button "Continue" at bounding box center [923, 29] width 99 height 34
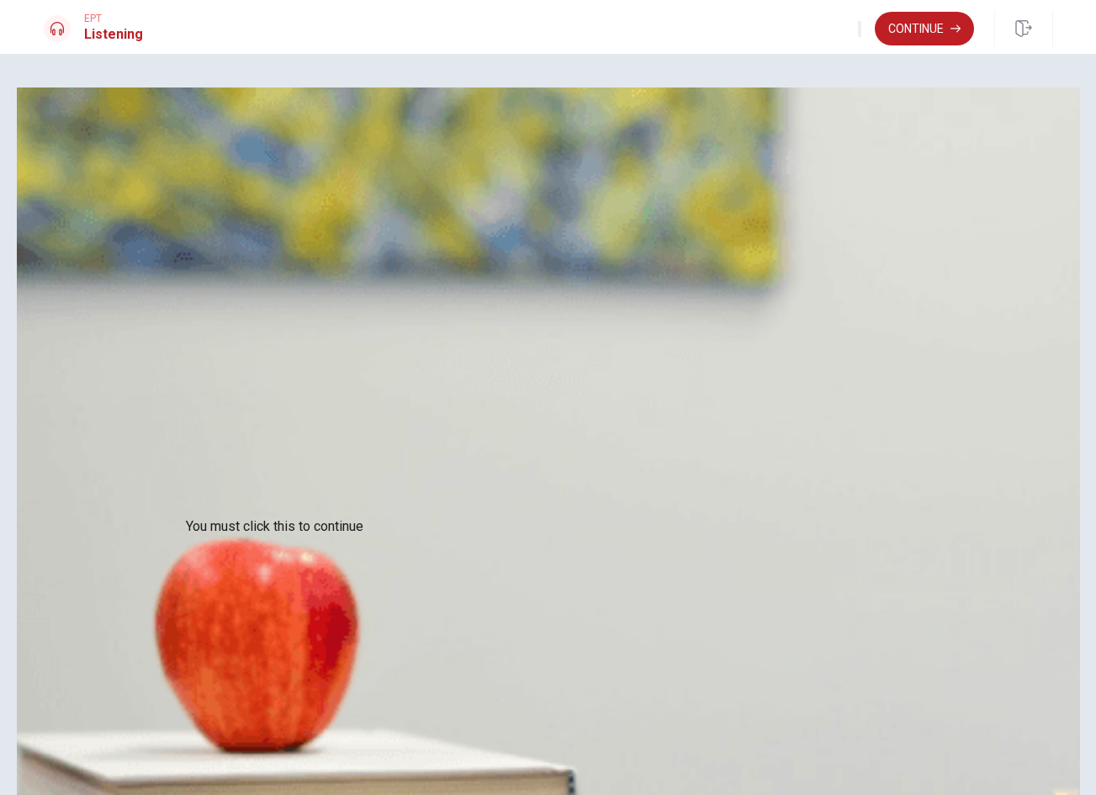
drag, startPoint x: 370, startPoint y: 548, endPoint x: 394, endPoint y: 551, distance: 23.7
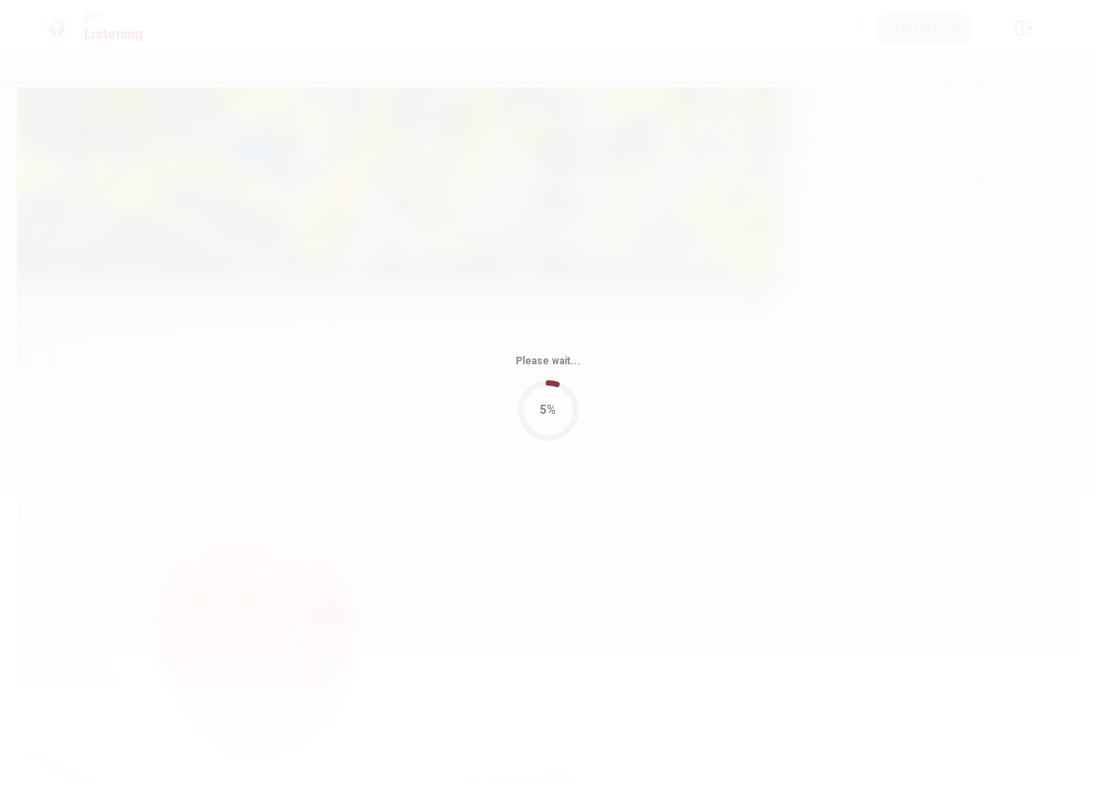
type input "4"
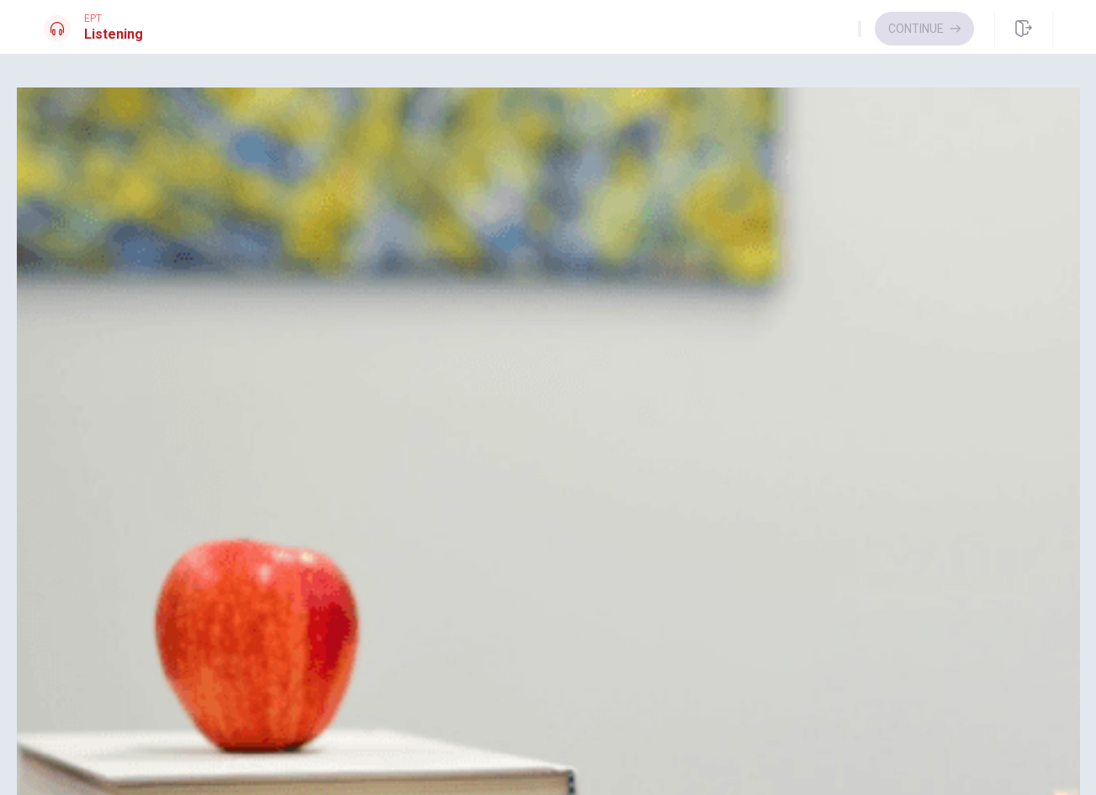
click at [192, 221] on span "Prepare the check" at bounding box center [138, 211] width 107 height 20
click at [595, 462] on button "C Fruit" at bounding box center [548, 462] width 1009 height 42
click at [589, 565] on button "A Water" at bounding box center [548, 586] width 1009 height 42
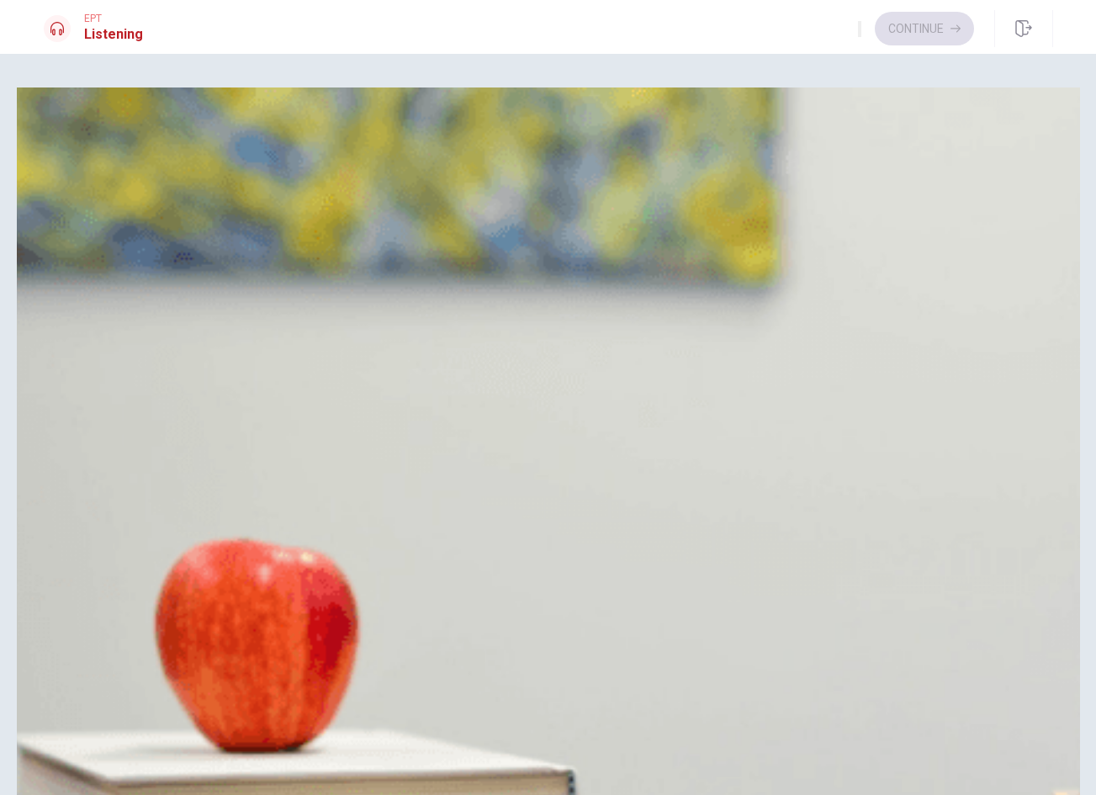
click at [880, 35] on button "Continue" at bounding box center [923, 29] width 99 height 34
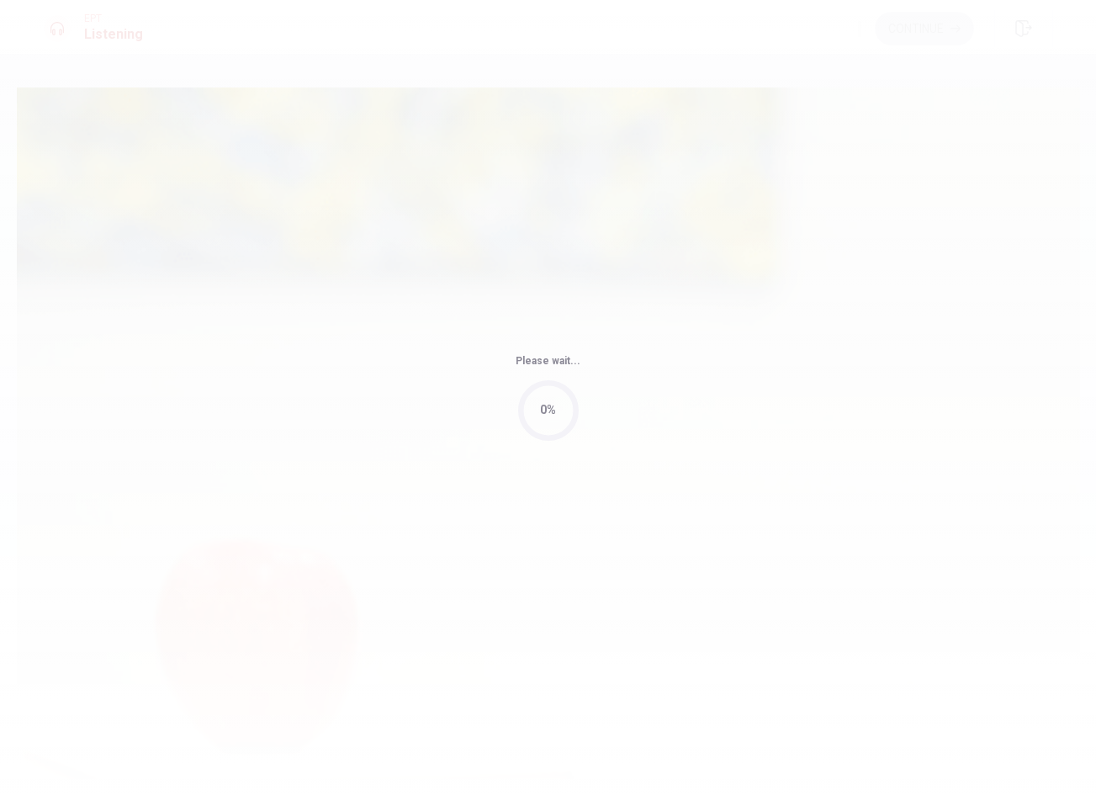
type input "3"
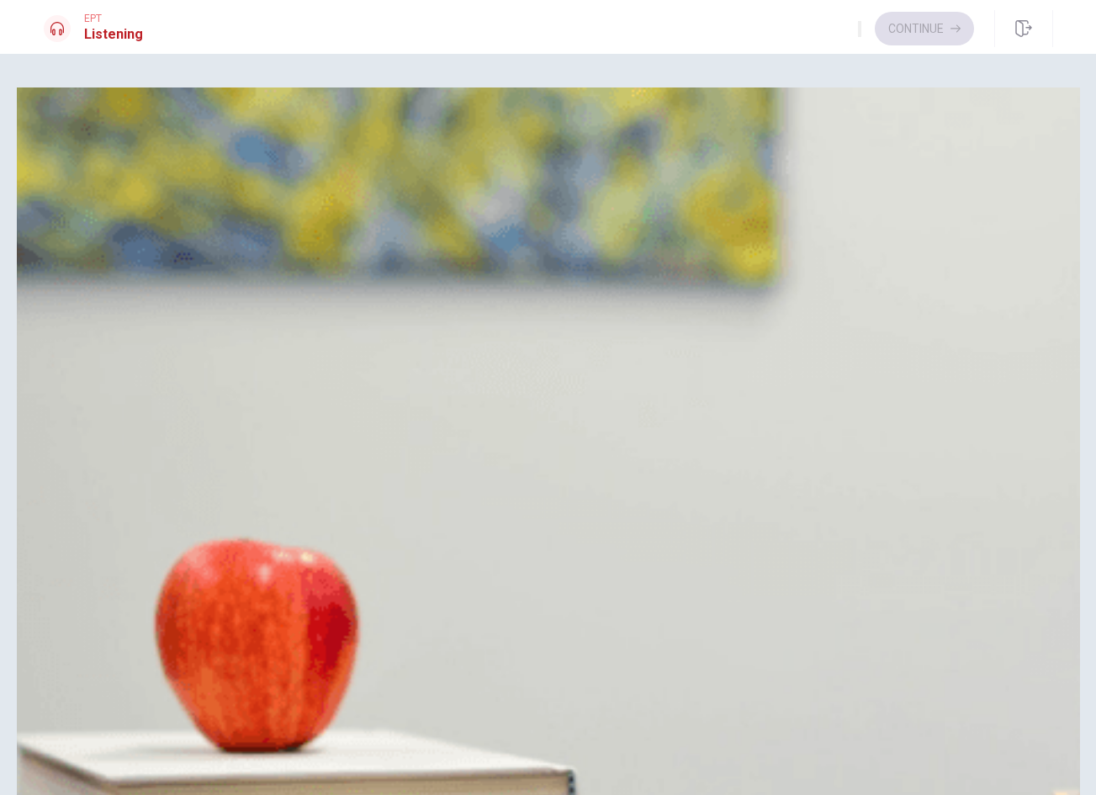
click at [197, 263] on span "Books and clothing" at bounding box center [141, 253] width 112 height 20
click at [229, 367] on span "Something she can wear" at bounding box center [157, 377] width 144 height 20
click at [181, 576] on span "The man’s friend" at bounding box center [133, 586] width 96 height 20
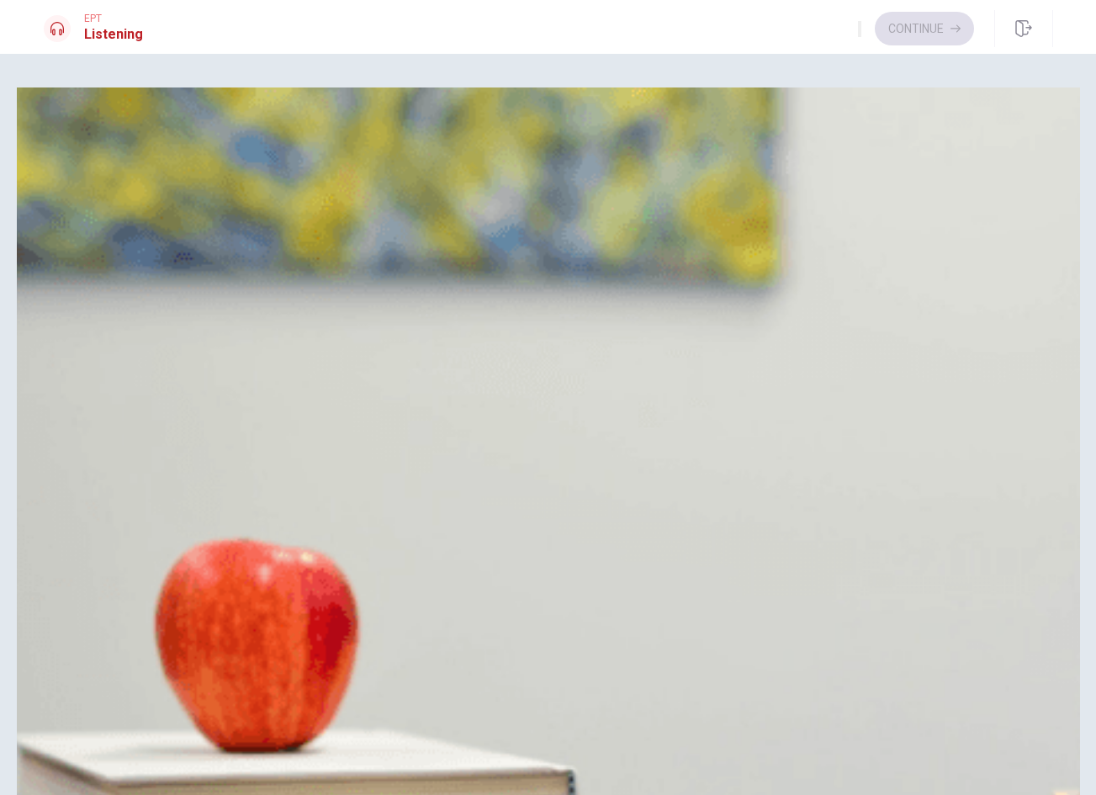
scroll to position [1093, 0]
click at [901, 14] on button "Continue" at bounding box center [923, 29] width 99 height 34
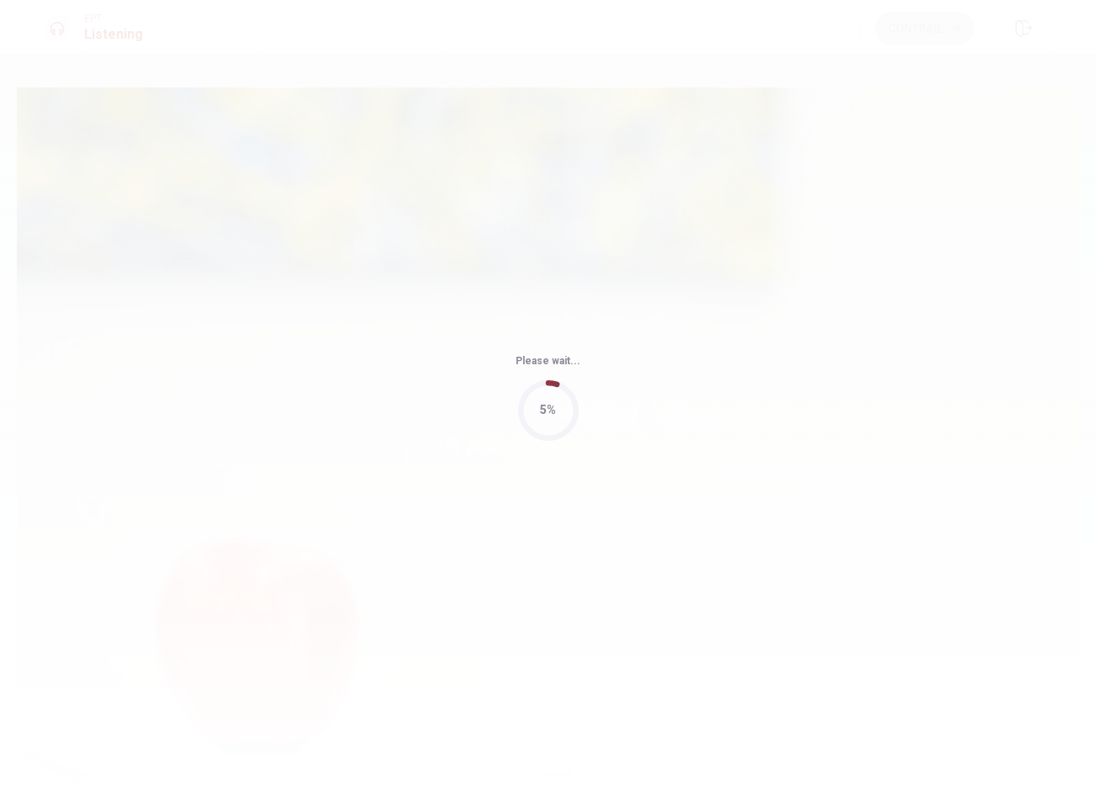
type input "4"
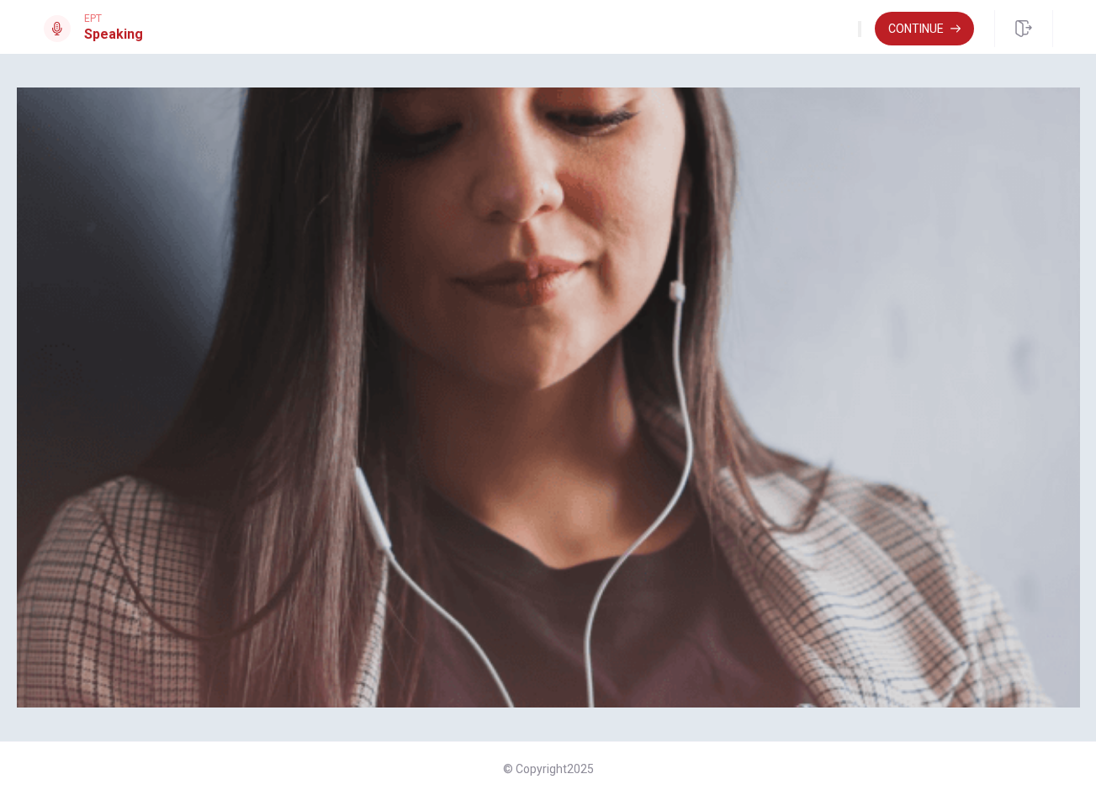
click at [923, 30] on button "Continue" at bounding box center [923, 29] width 99 height 34
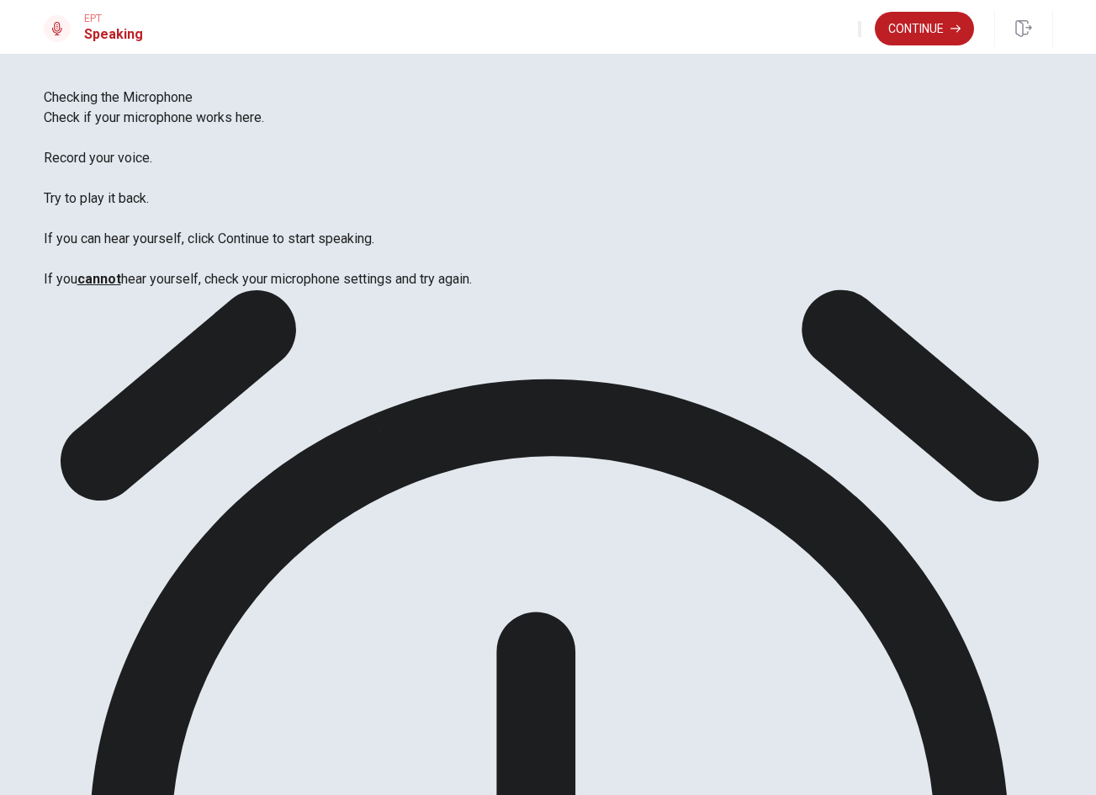
type input "0"
drag, startPoint x: 857, startPoint y: 60, endPoint x: 737, endPoint y: 66, distance: 120.4
click at [737, 66] on body "This site uses cookies, as explained in our Privacy Policy . If you agree to th…" at bounding box center [548, 397] width 1096 height 795
click at [923, 36] on button "Continue" at bounding box center [923, 29] width 99 height 34
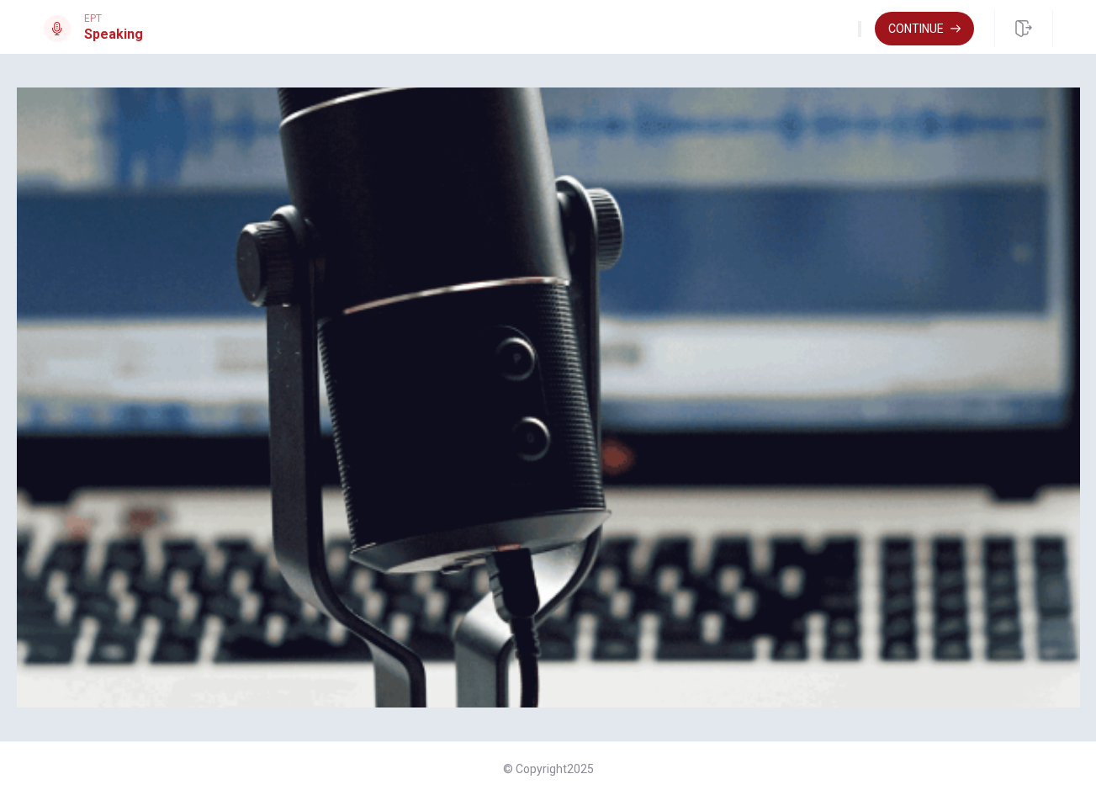
click at [922, 35] on button "Continue" at bounding box center [923, 29] width 99 height 34
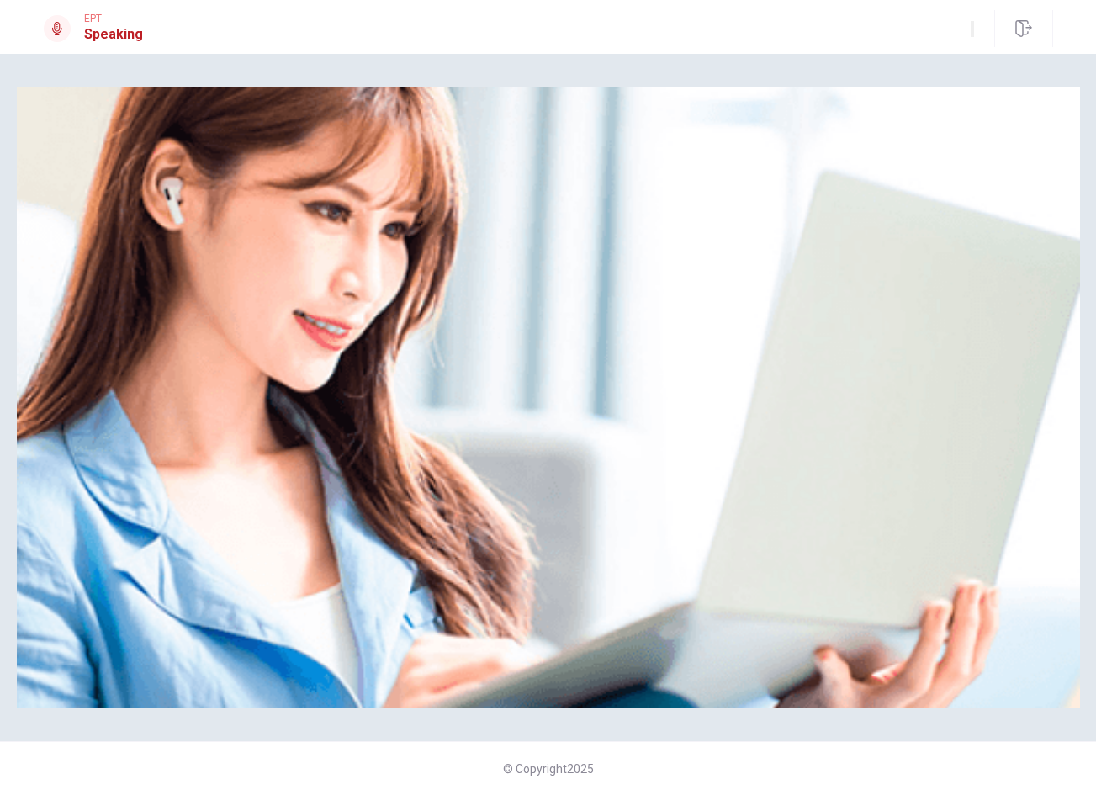
type input "0"
drag, startPoint x: 956, startPoint y: 54, endPoint x: 927, endPoint y: 57, distance: 29.6
click at [919, 45] on span at bounding box center [919, 45] width 0 height 0
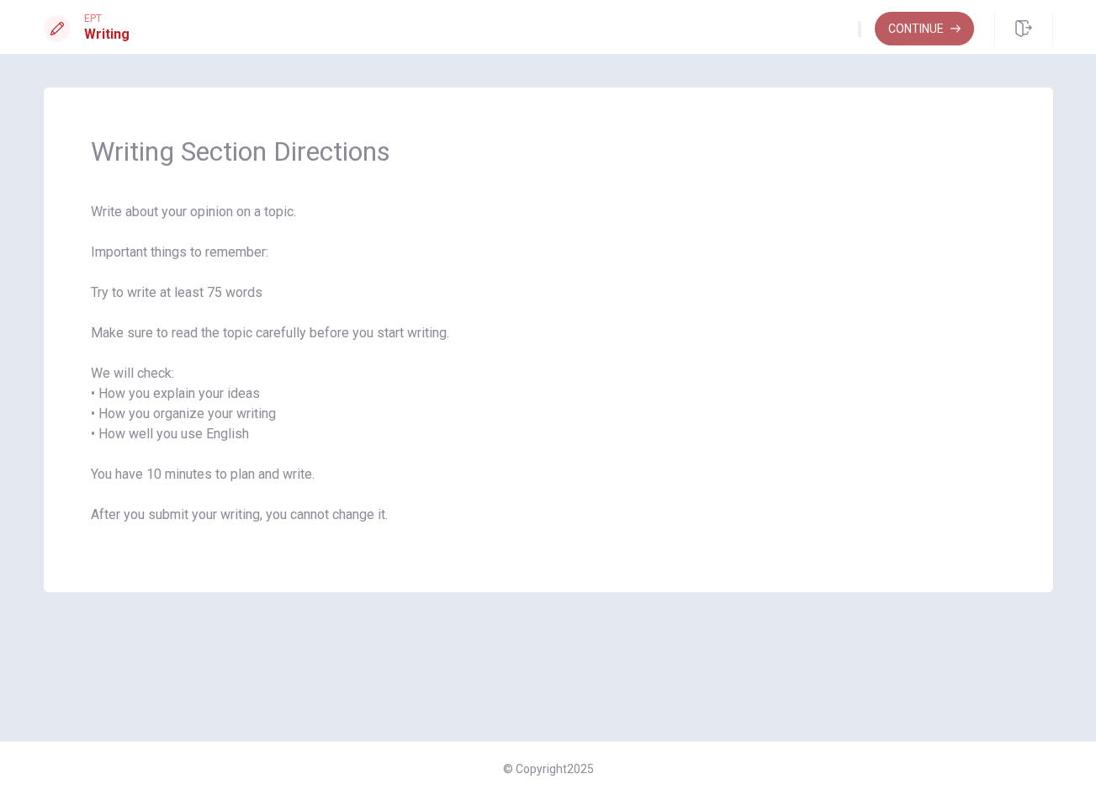
click at [917, 27] on button "Continue" at bounding box center [923, 29] width 99 height 34
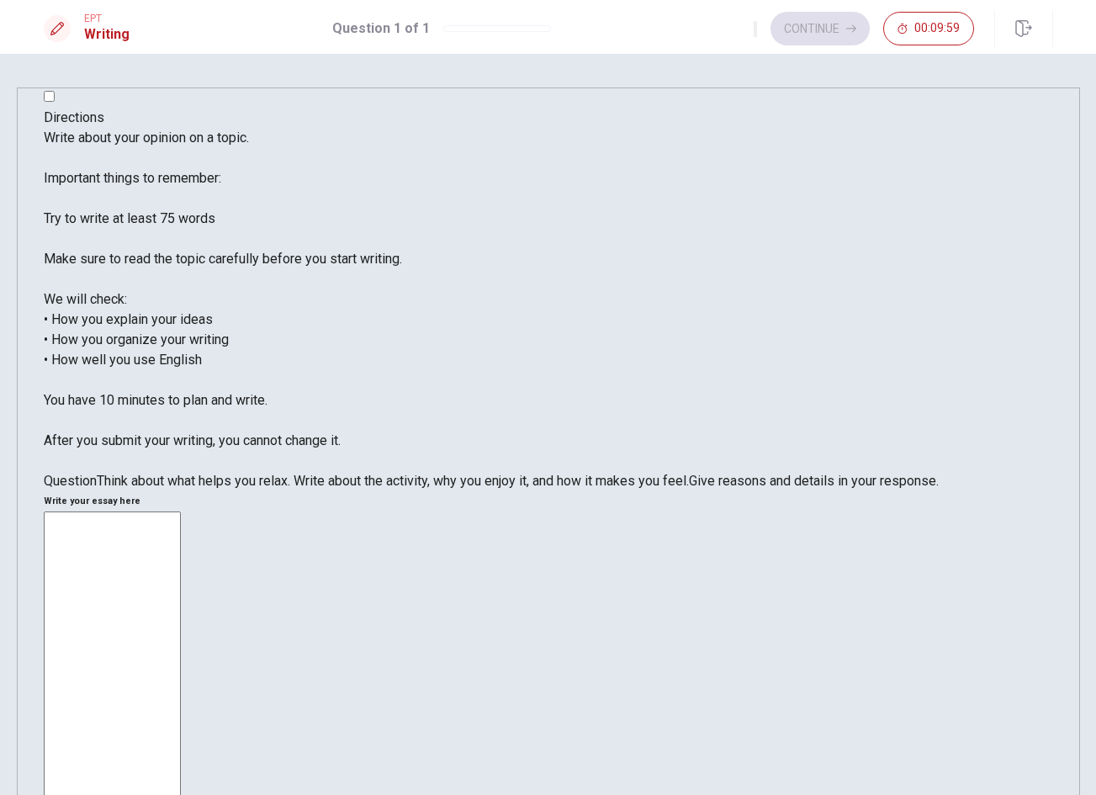
click at [181, 511] on textarea at bounding box center [112, 761] width 137 height 500
click at [812, 22] on div "Continue 00:09:57" at bounding box center [863, 29] width 220 height 34
click at [181, 511] on textarea "qa qa qa" at bounding box center [112, 761] width 137 height 500
type textarea "q"
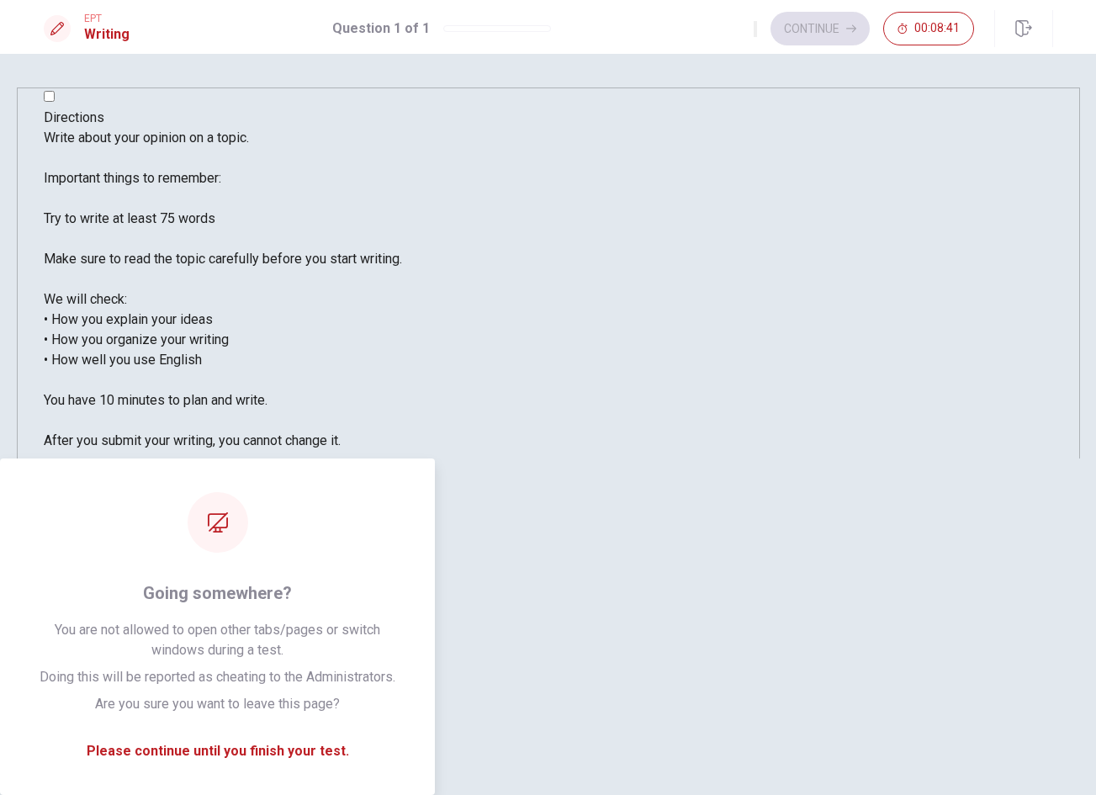
type textarea "I relax in beach, in the [DATE], i playing futsal and volleyball, helps relax i…"
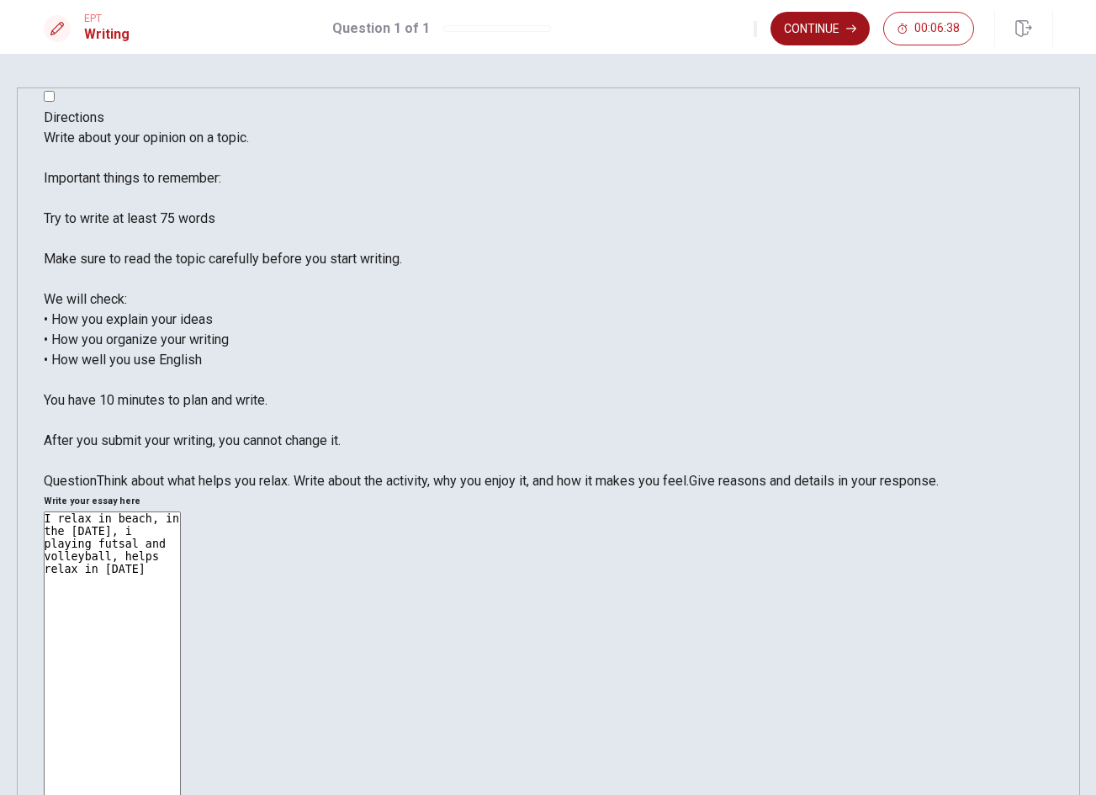
click at [816, 27] on button "Continue" at bounding box center [819, 29] width 99 height 34
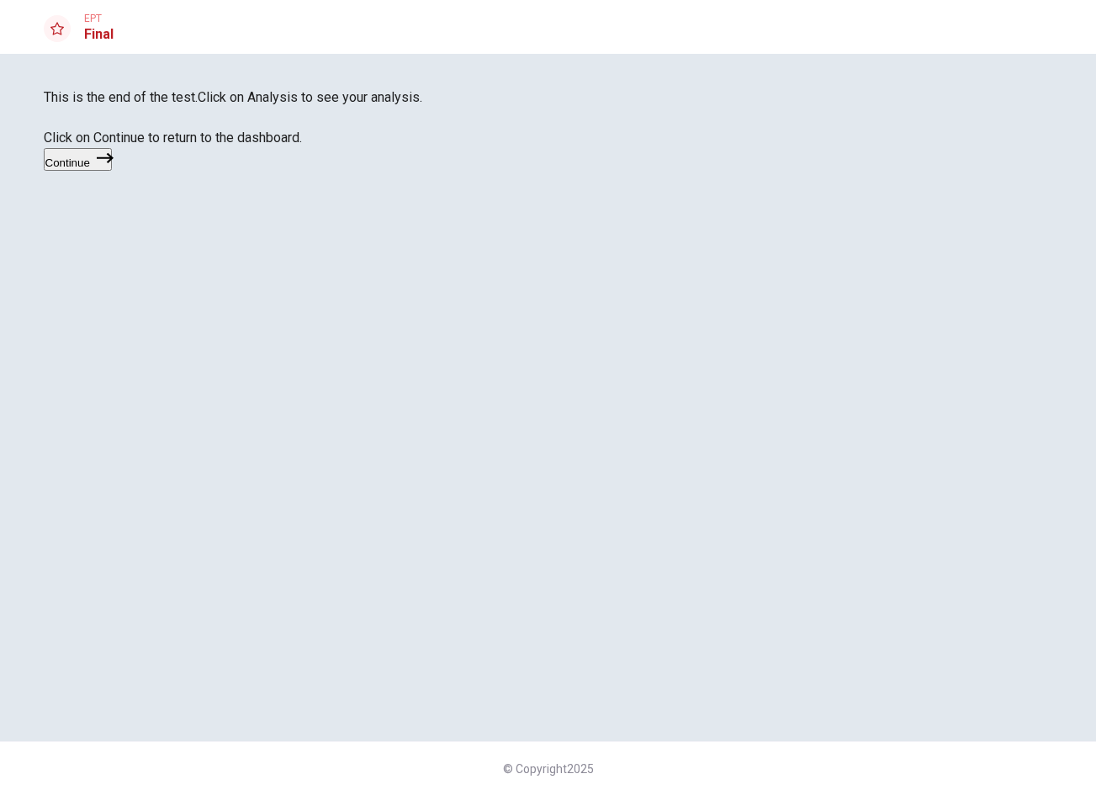
click at [114, 163] on icon "button" at bounding box center [105, 158] width 17 height 10
